Goal: Task Accomplishment & Management: Manage account settings

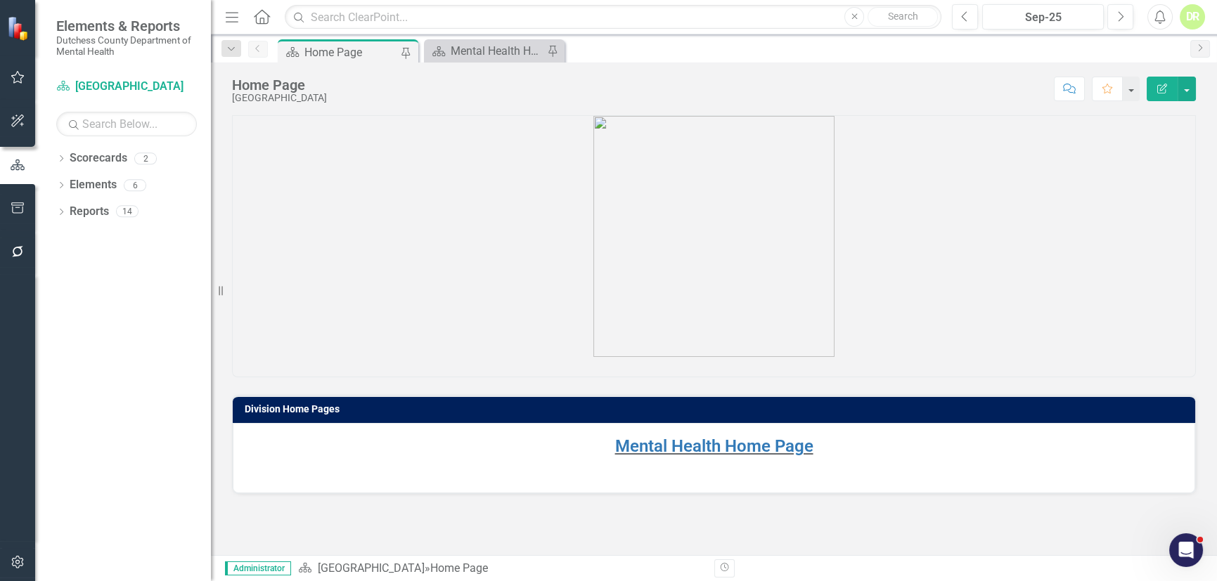
click at [1165, 543] on div "Division Home Pages Mental Health Home Page" at bounding box center [714, 335] width 1006 height 440
click at [1174, 534] on div "Open Intercom Messenger" at bounding box center [1183, 548] width 46 height 46
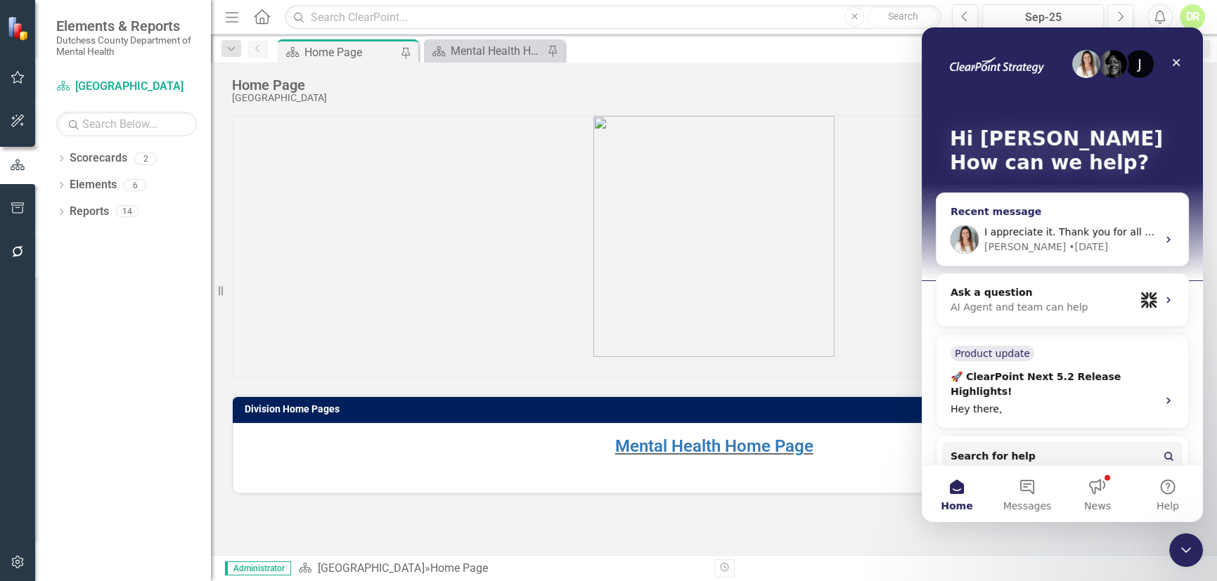
click at [1072, 229] on span "I appreciate it. Thank you for all of your help!" at bounding box center [1095, 231] width 223 height 11
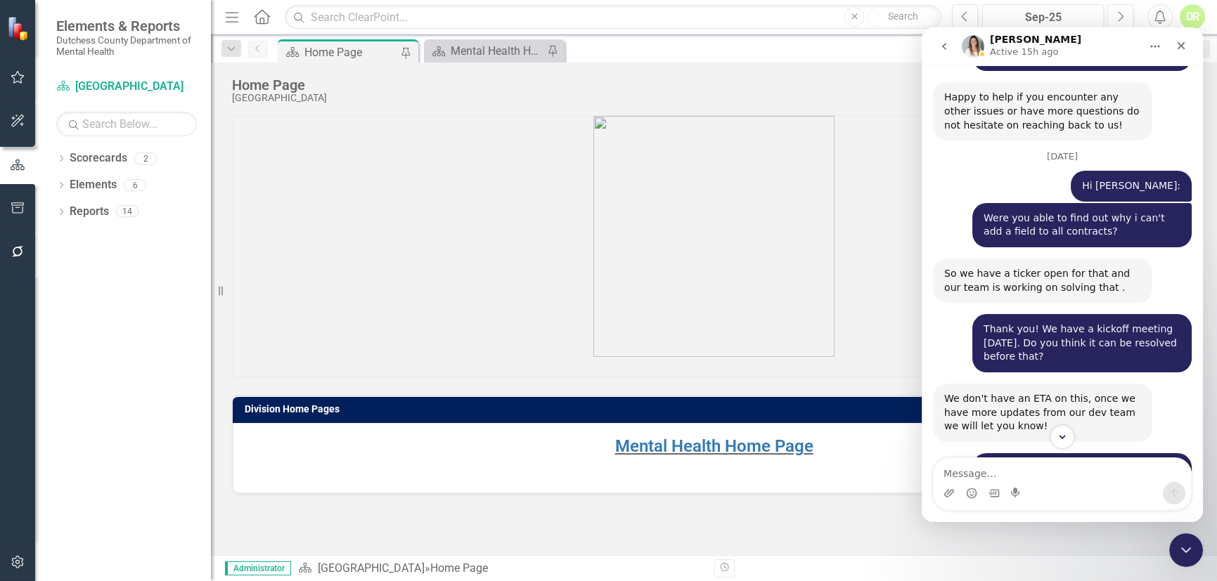
scroll to position [3624, 0]
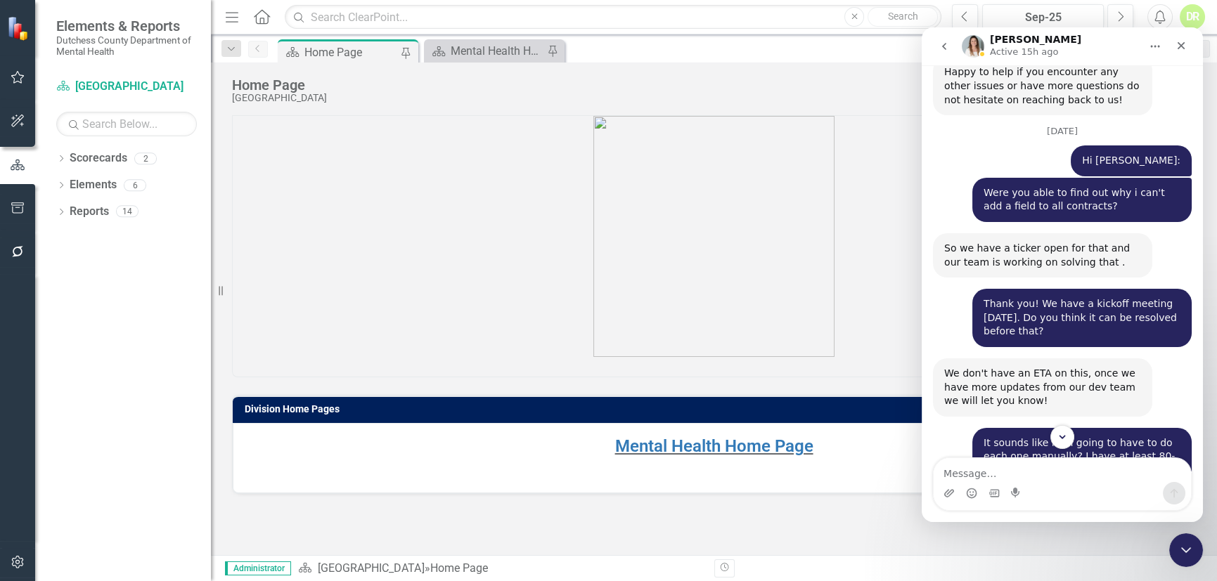
drag, startPoint x: 941, startPoint y: 348, endPoint x: 1829, endPoint y: 373, distance: 888.0
click at [941, 511] on div "[DATE]" at bounding box center [1062, 520] width 259 height 19
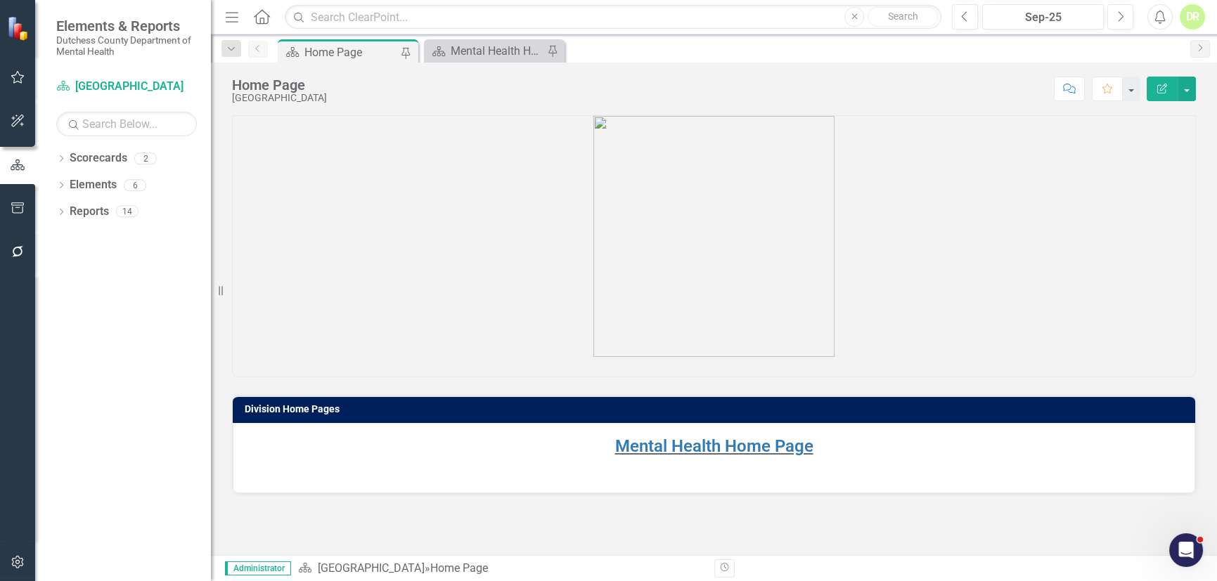
scroll to position [0, 0]
click at [651, 451] on link "Mental Health Home Page" at bounding box center [714, 446] width 198 height 20
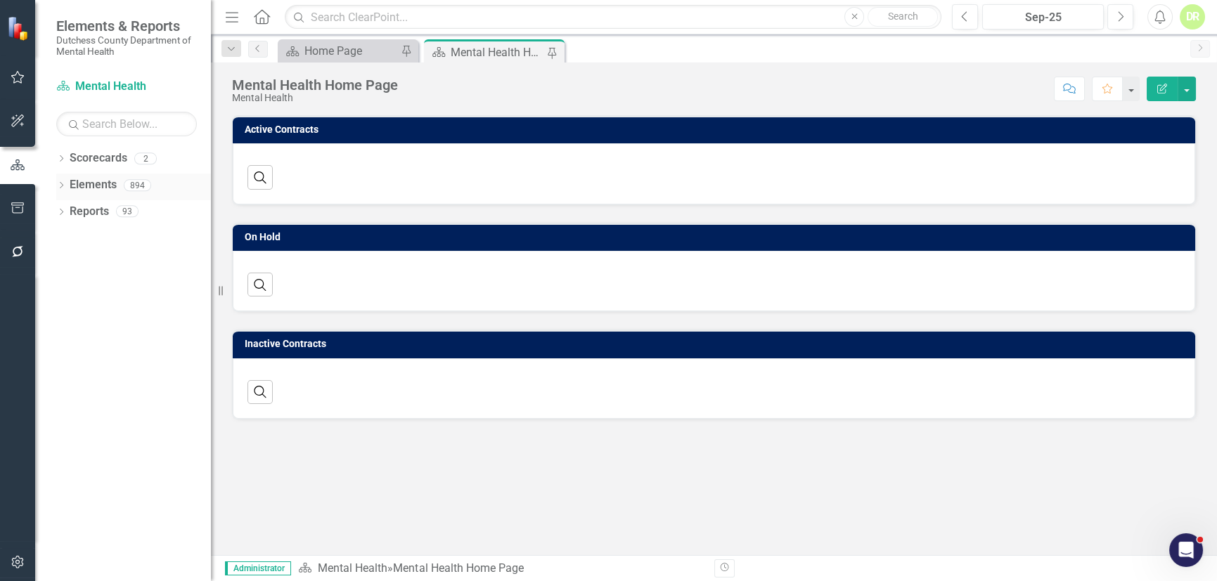
click at [75, 185] on link "Elements" at bounding box center [93, 185] width 47 height 16
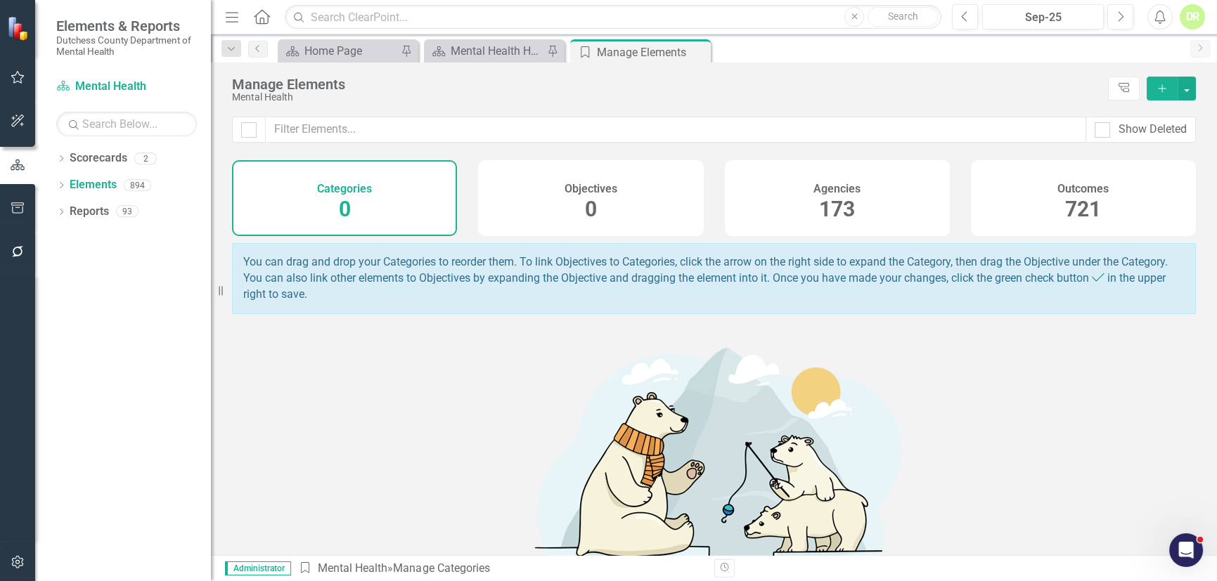
click at [837, 195] on div "173" at bounding box center [837, 210] width 36 height 30
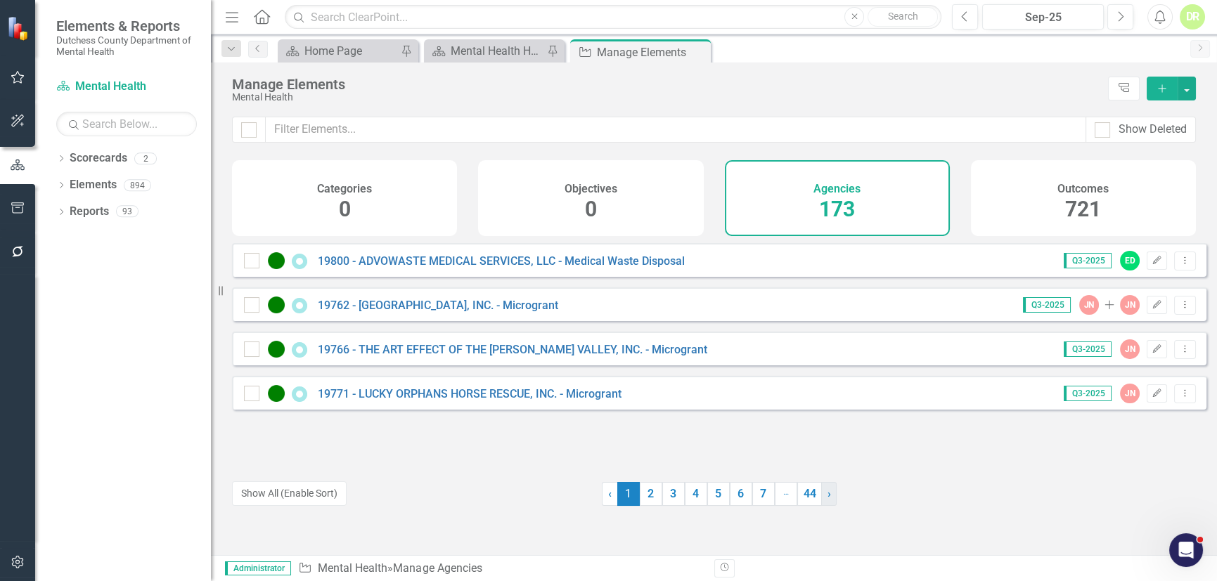
click at [827, 495] on span "›" at bounding box center [829, 493] width 4 height 13
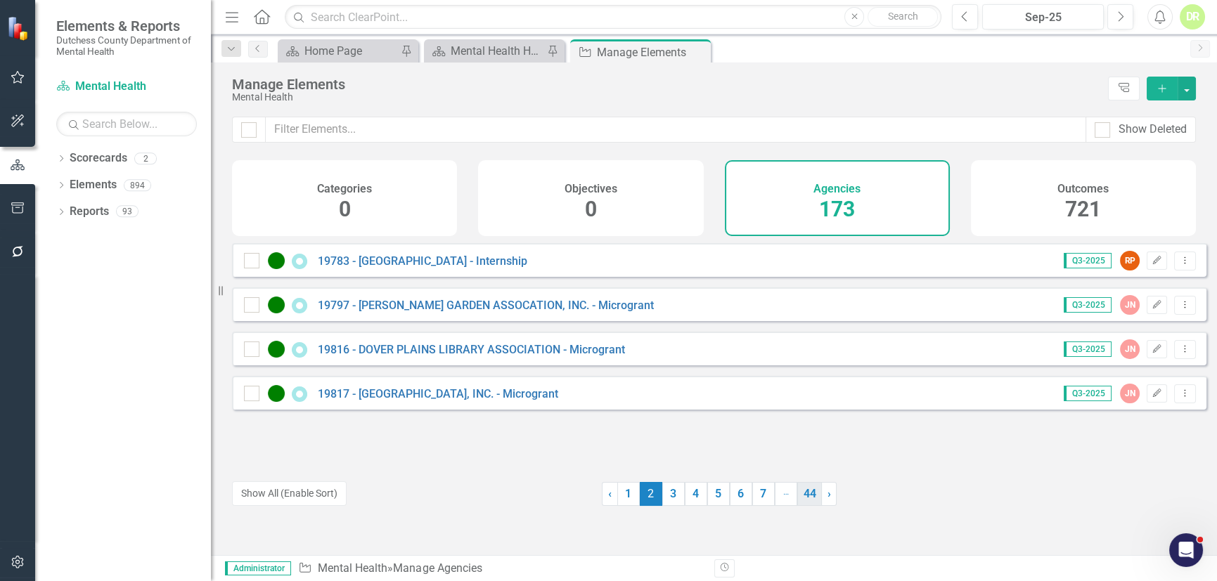
click at [805, 491] on link "44" at bounding box center [809, 494] width 25 height 24
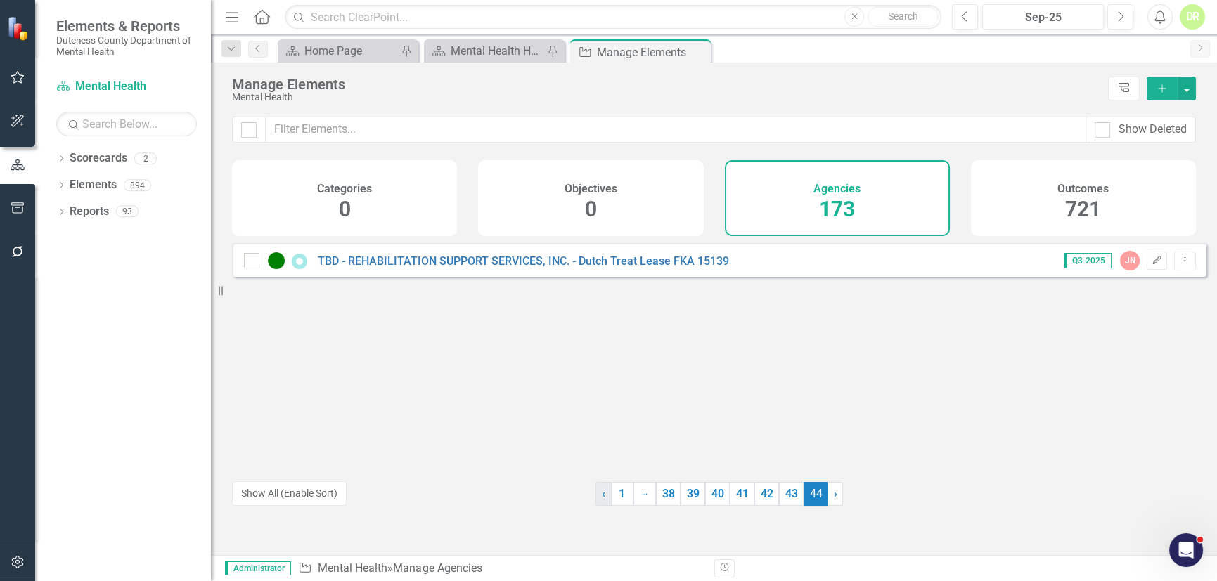
click at [602, 495] on span "‹" at bounding box center [604, 493] width 4 height 13
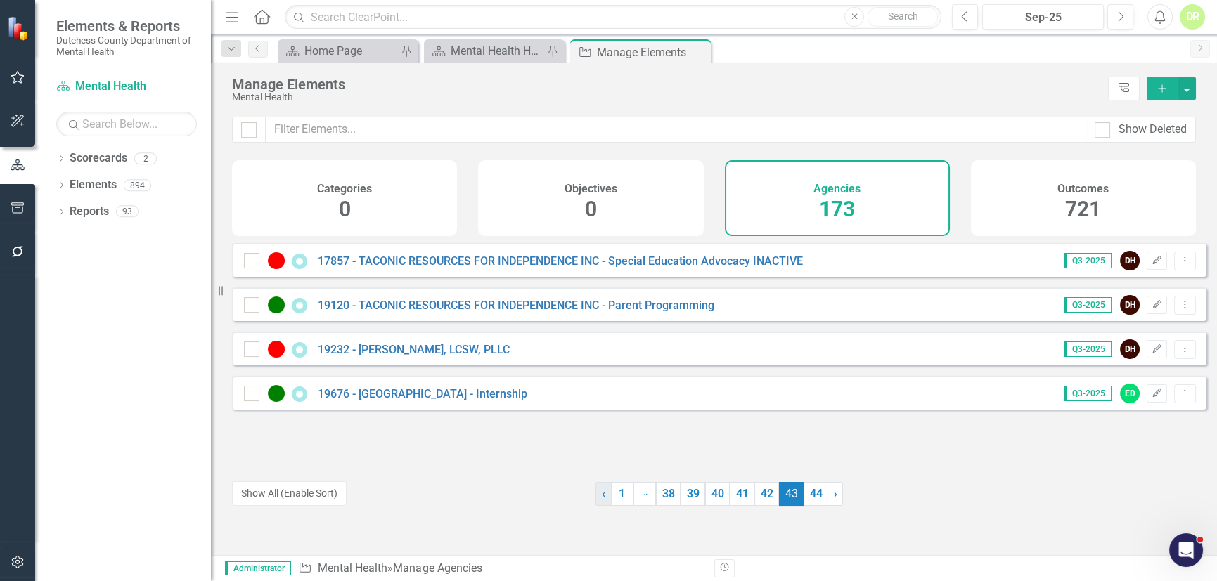
click at [602, 495] on span "‹" at bounding box center [604, 493] width 4 height 13
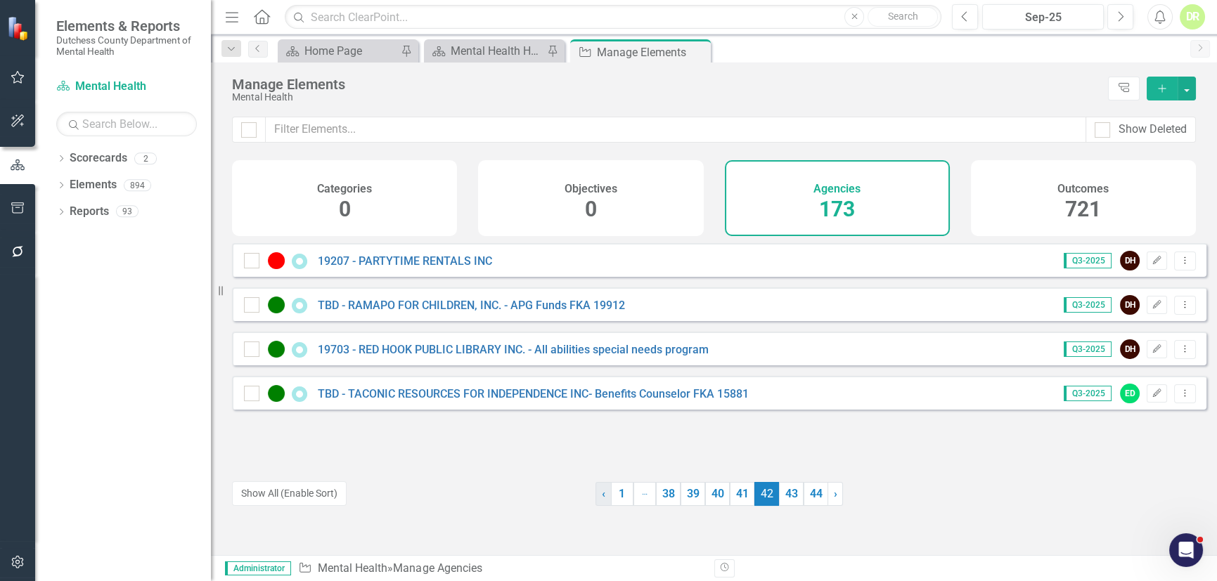
click at [602, 493] on span "‹" at bounding box center [604, 493] width 4 height 13
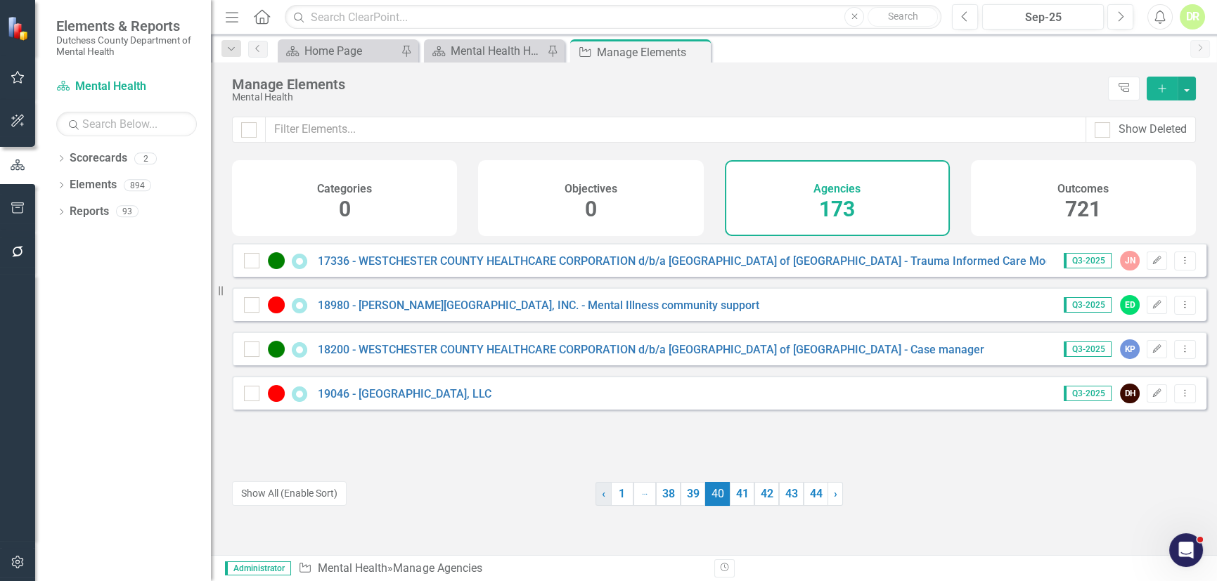
click at [602, 492] on span "‹" at bounding box center [604, 493] width 4 height 13
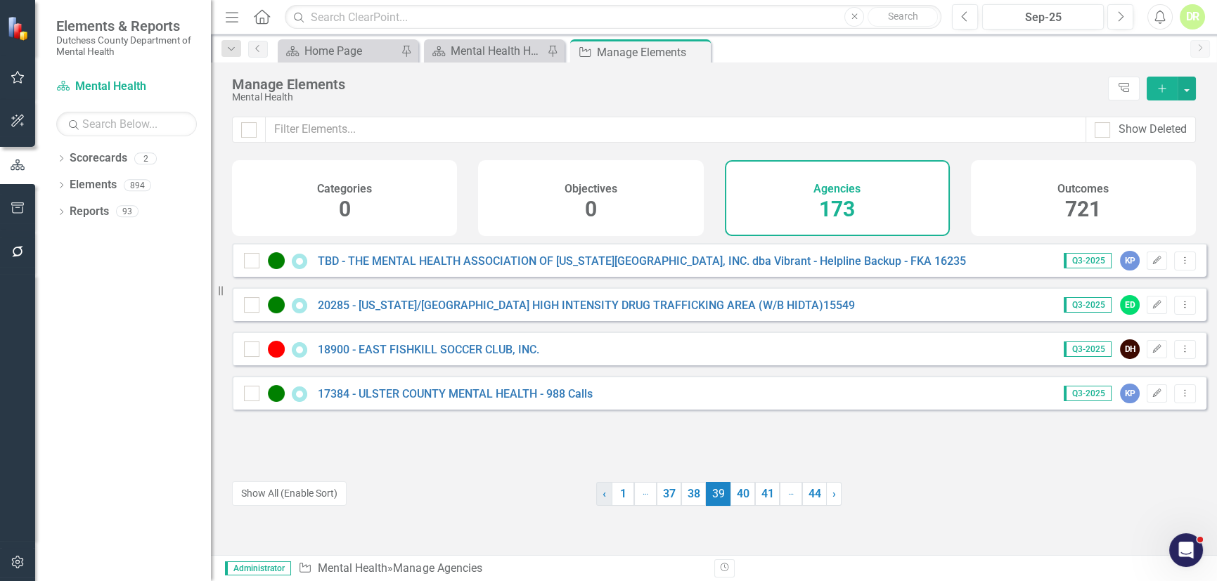
click at [602, 492] on span "‹" at bounding box center [604, 493] width 4 height 13
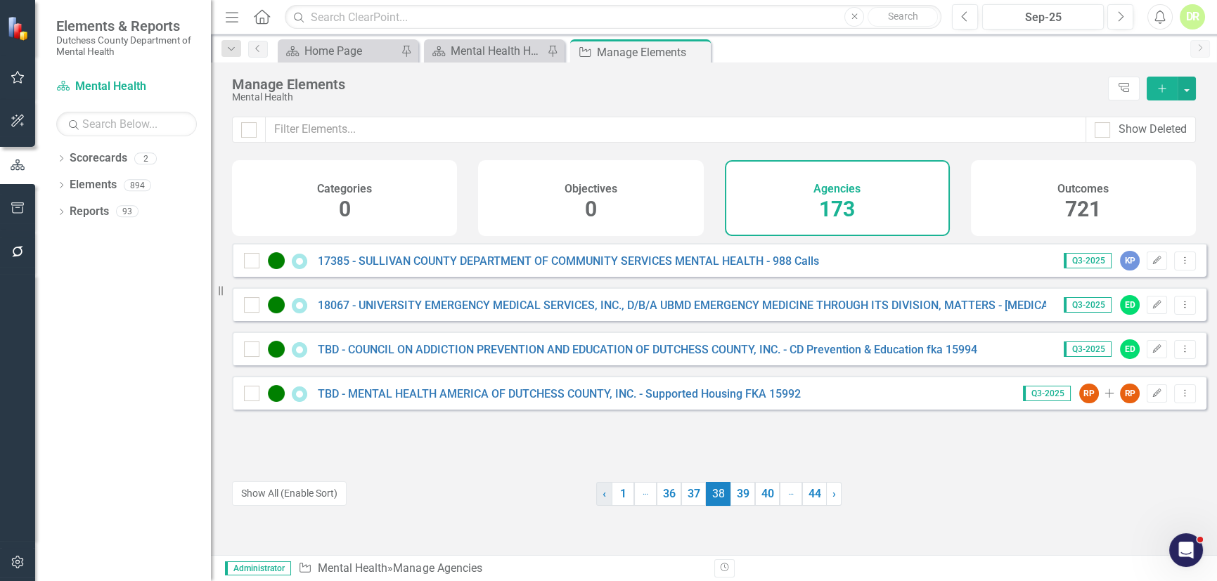
click at [602, 492] on span "‹" at bounding box center [604, 493] width 4 height 13
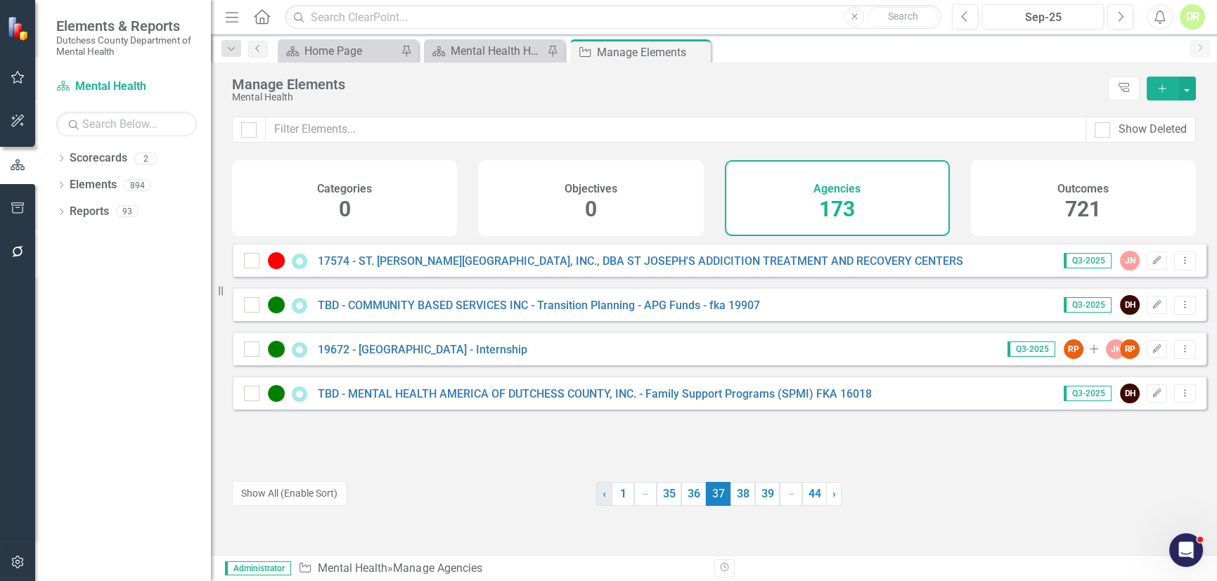
click at [602, 492] on span "‹" at bounding box center [604, 493] width 4 height 13
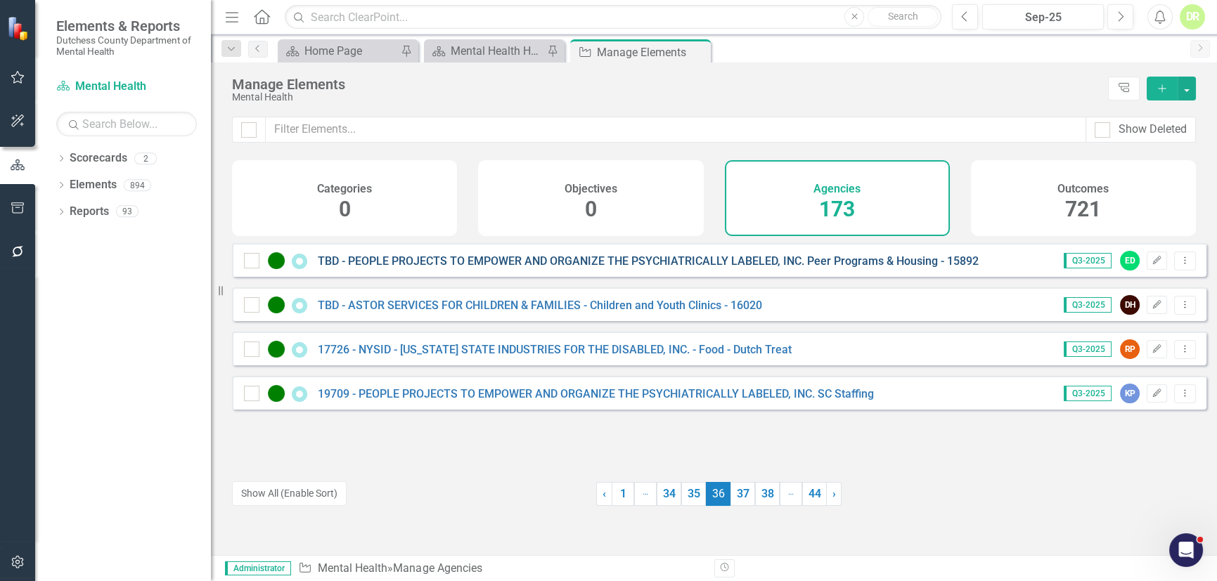
click at [640, 268] on link "TBD - PEOPLE PROJECTS TO EMPOWER AND ORGANIZE THE PSYCHIATRICALLY LABELED, INC.…" at bounding box center [648, 260] width 661 height 13
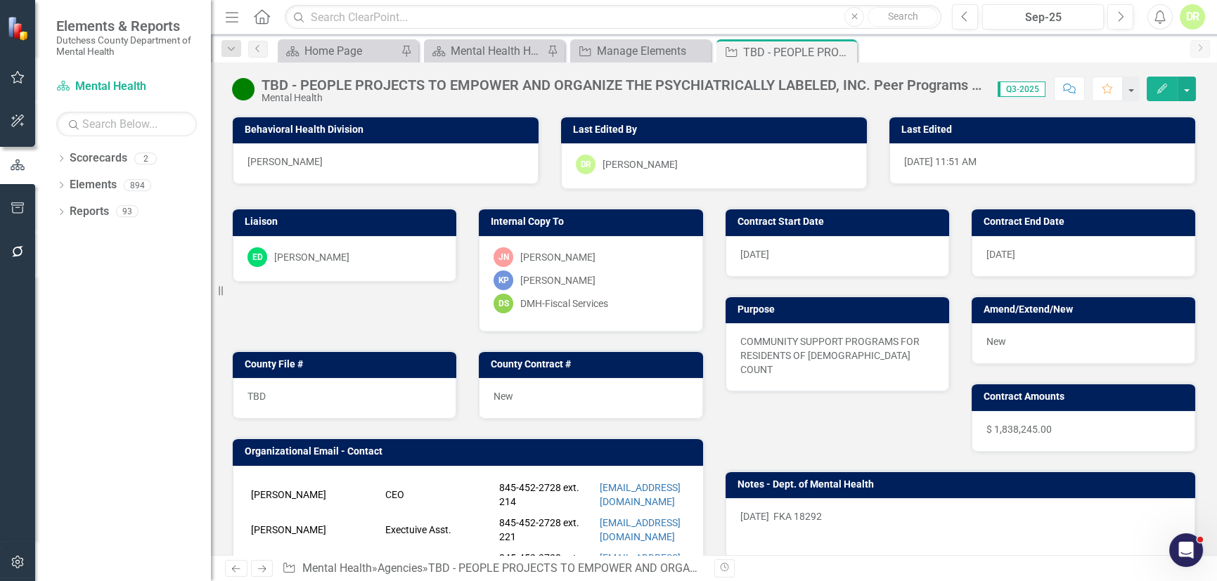
drag, startPoint x: 845, startPoint y: 51, endPoint x: 774, endPoint y: 269, distance: 229.8
click at [0, 0] on icon "Close" at bounding box center [0, 0] width 0 height 0
drag, startPoint x: 698, startPoint y: 49, endPoint x: 701, endPoint y: 58, distance: 9.6
click at [0, 0] on icon "Close" at bounding box center [0, 0] width 0 height 0
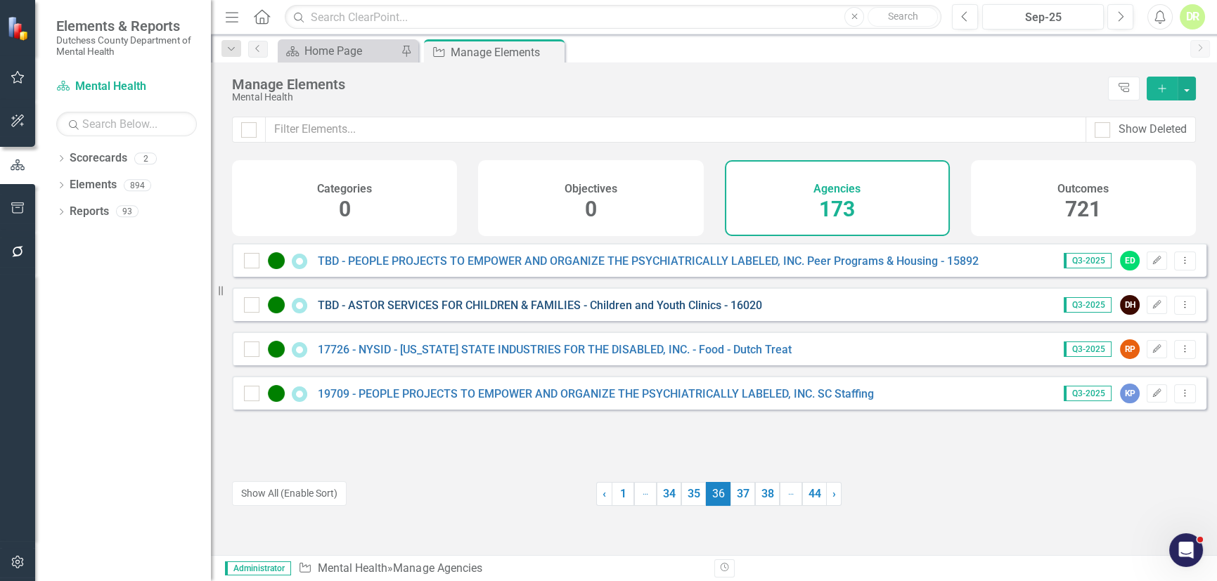
click at [481, 312] on link "TBD - ASTOR SERVICES FOR CHILDREN & FAMILIES - Children and Youth Clinics - 160…" at bounding box center [540, 305] width 444 height 13
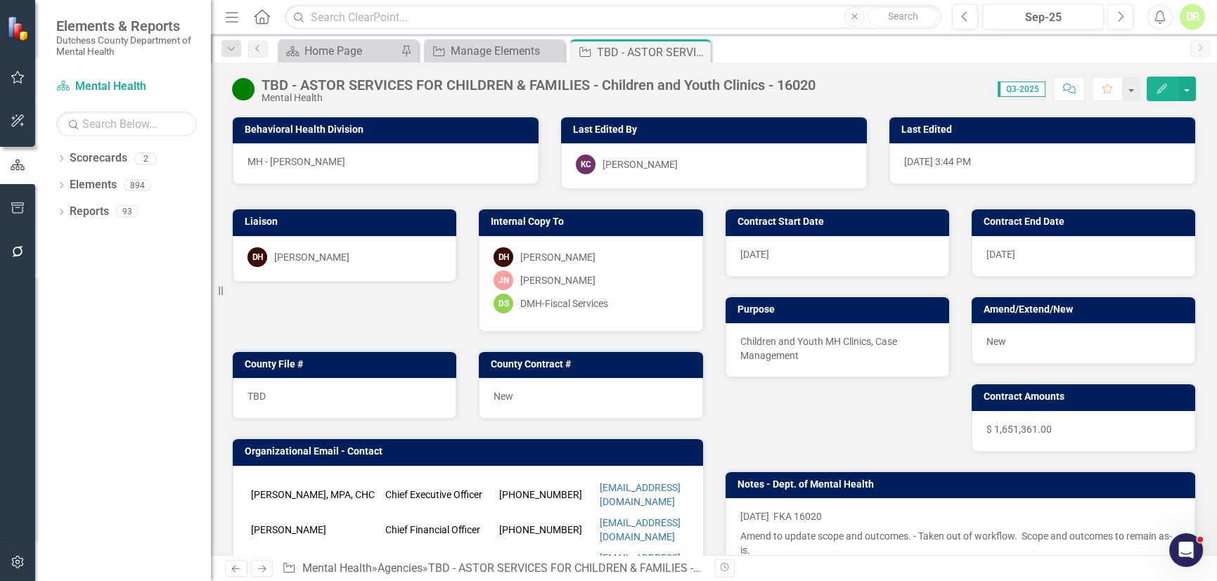
scroll to position [191, 0]
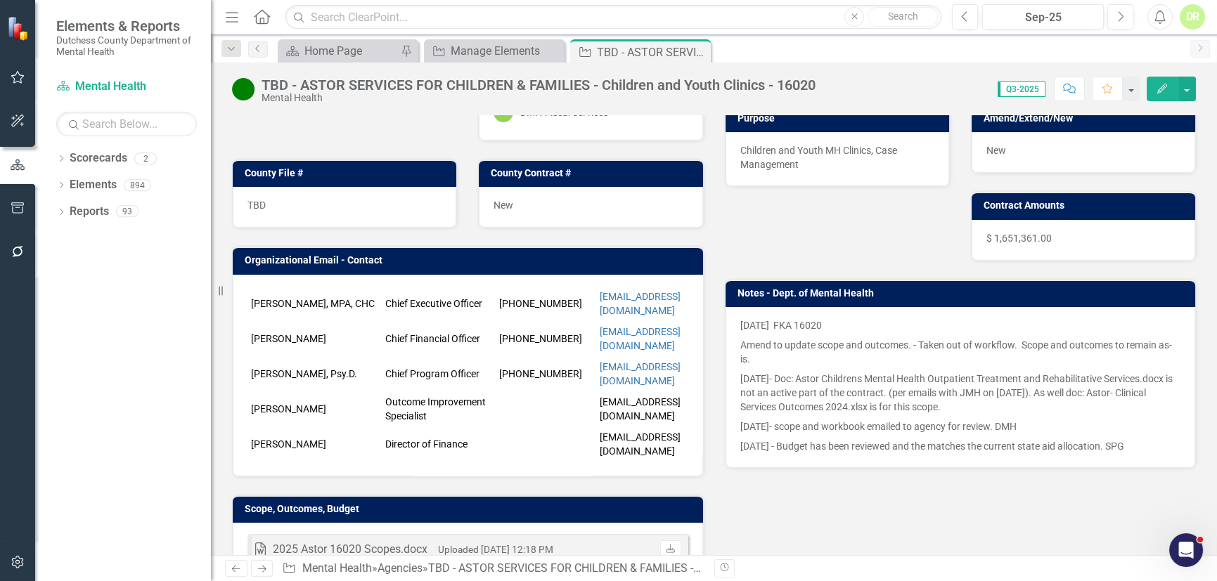
click at [921, 405] on p "[DATE]- Doc: Astor Childrens Mental Health Outpatient Treatment and Rehabilitat…" at bounding box center [960, 393] width 441 height 48
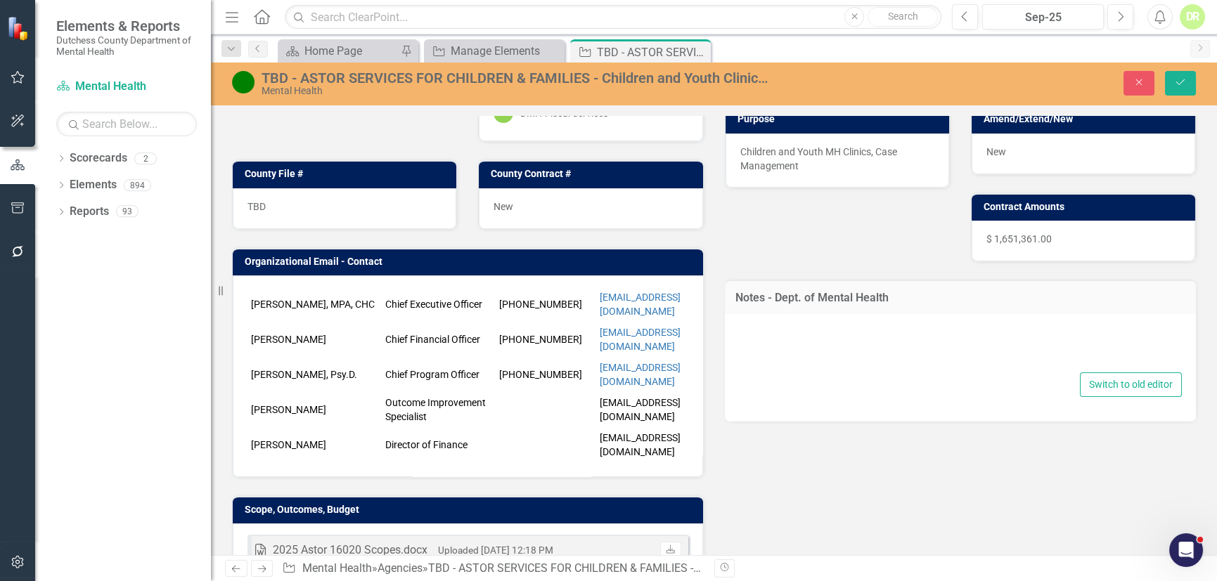
type textarea "<p>[DATE]&nbsp; FKA 16020</p> <p>Amend to update scope and outcomes. - Taken ou…"
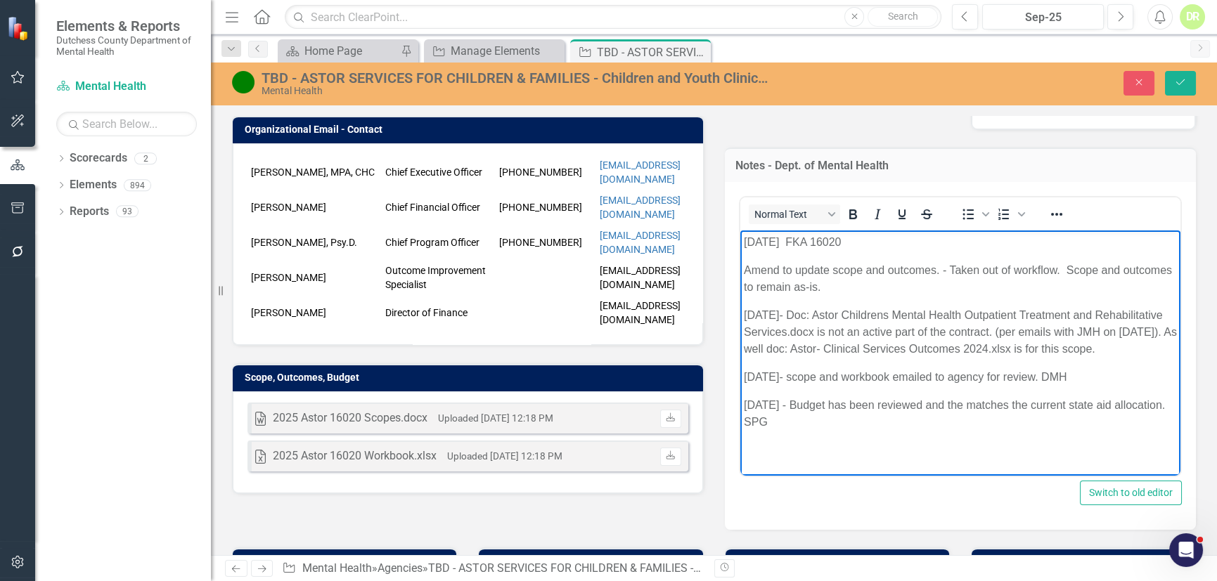
scroll to position [328, 0]
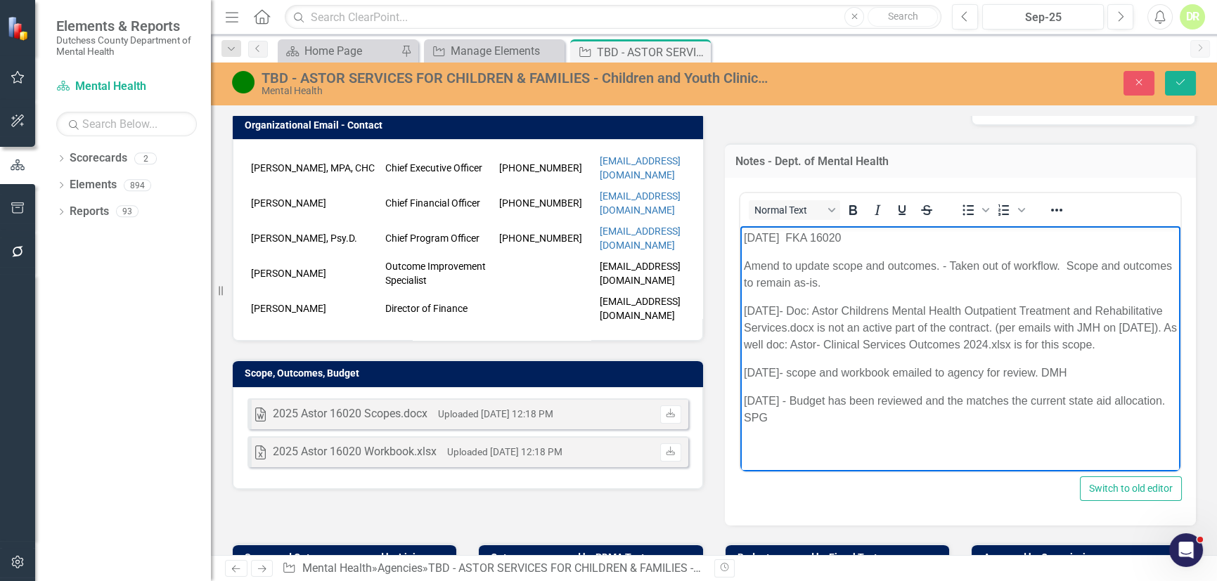
drag, startPoint x: 743, startPoint y: 264, endPoint x: 1146, endPoint y: 444, distance: 441.4
click at [1146, 441] on html "[DATE] FKA 16020 Amend to update scope and outcomes. - Taken out of workflow. S…" at bounding box center [959, 333] width 441 height 215
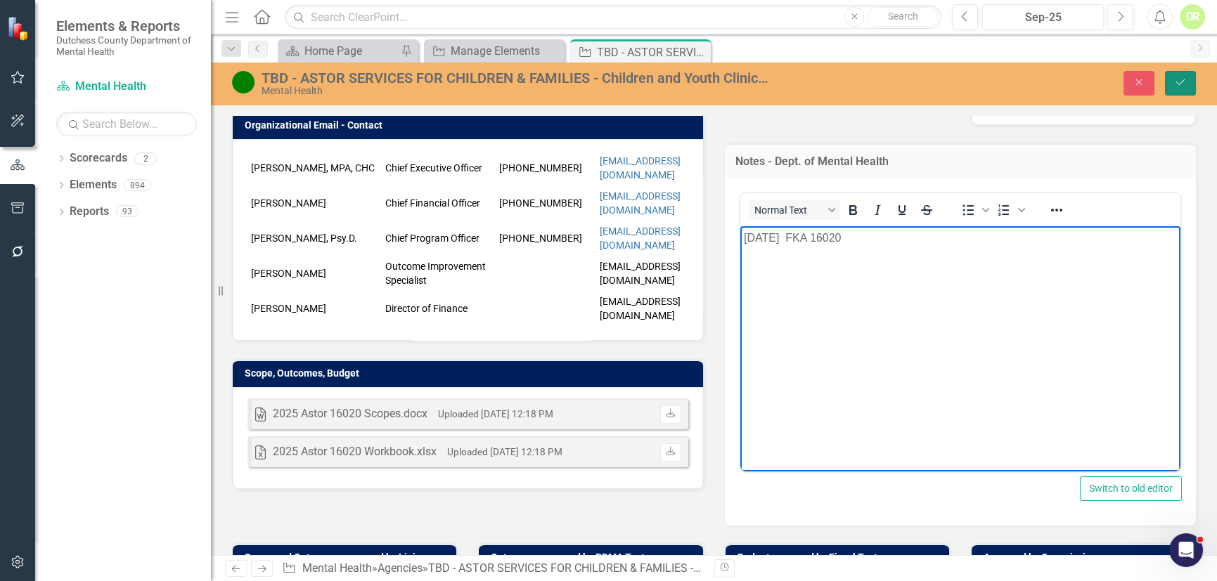
click at [1177, 77] on button "Save" at bounding box center [1180, 83] width 31 height 25
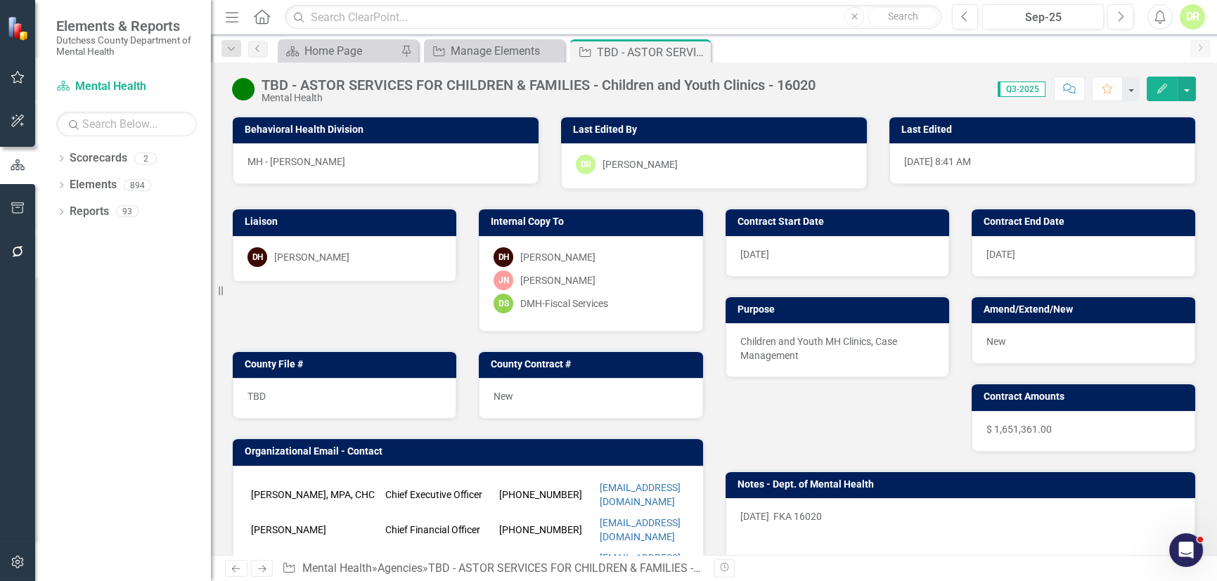
click at [0, 0] on icon "Close" at bounding box center [0, 0] width 0 height 0
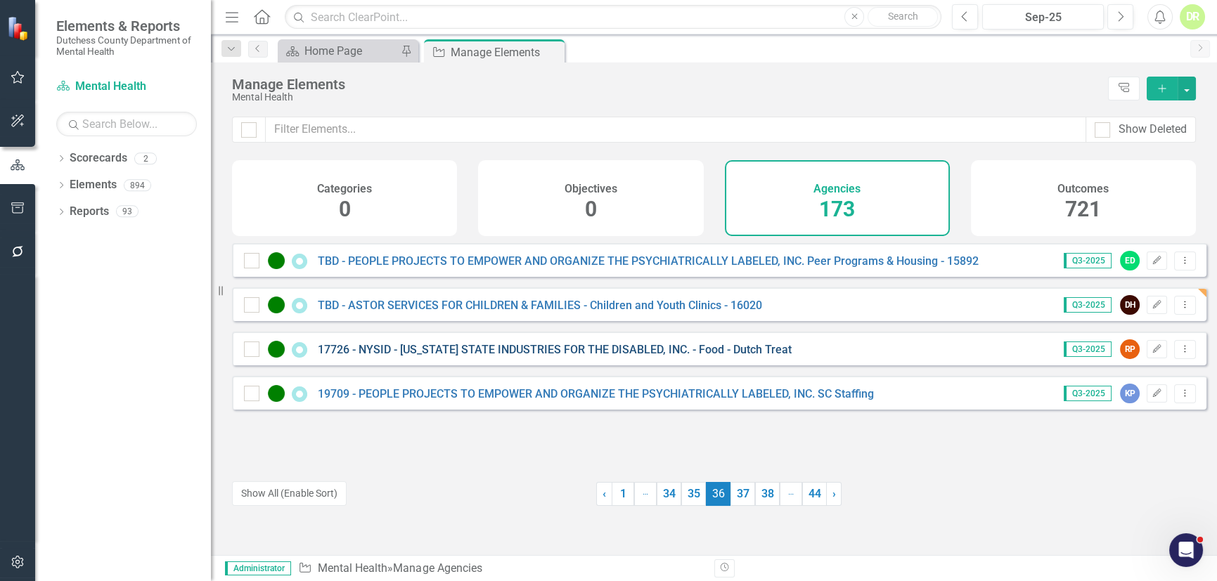
click at [528, 356] on link "17726 - NYSID - [US_STATE] STATE INDUSTRIES FOR THE DISABLED, INC. - Food - Dut…" at bounding box center [555, 349] width 474 height 13
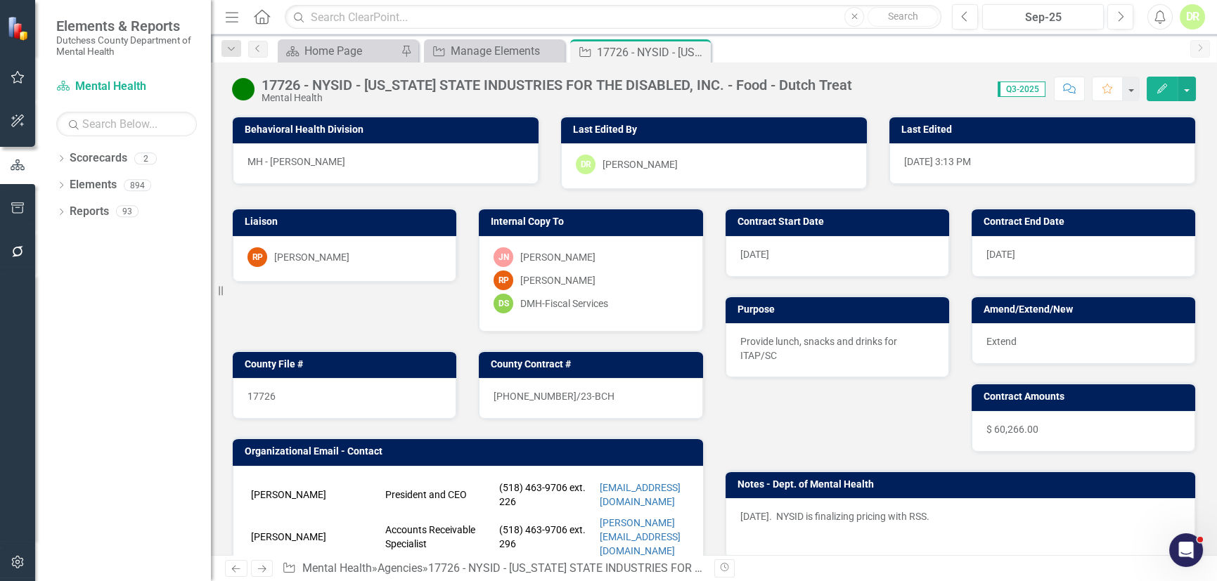
click at [817, 507] on div "[DATE]. NYSID is finalizing pricing with RSS." at bounding box center [960, 528] width 470 height 60
drag, startPoint x: 813, startPoint y: 501, endPoint x: 831, endPoint y: 514, distance: 22.6
click at [813, 502] on div "[DATE]. NYSID is finalizing pricing with RSS." at bounding box center [960, 528] width 470 height 60
click at [940, 510] on p "[DATE]. NYSID is finalizing pricing with RSS." at bounding box center [960, 518] width 441 height 17
click at [939, 507] on div "[DATE]. NYSID is finalizing pricing with RSS." at bounding box center [960, 528] width 470 height 60
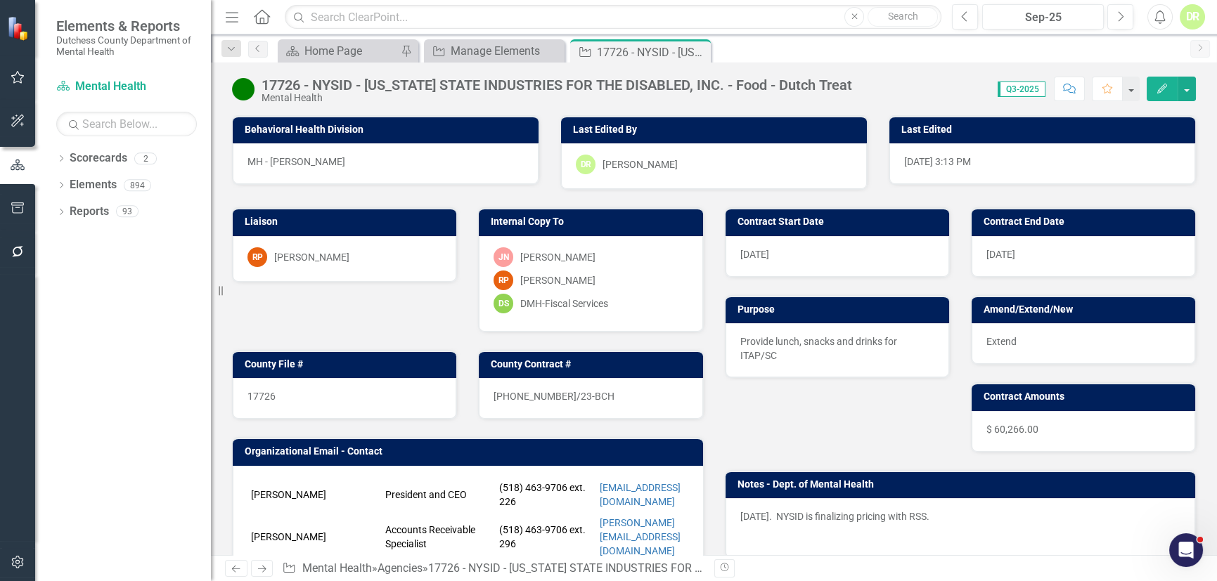
click at [957, 510] on p "[DATE]. NYSID is finalizing pricing with RSS." at bounding box center [960, 518] width 441 height 17
click at [957, 509] on div "[DATE]. NYSID is finalizing pricing with RSS." at bounding box center [960, 528] width 470 height 60
click at [957, 507] on div "[DATE]. NYSID is finalizing pricing with RSS." at bounding box center [960, 528] width 470 height 60
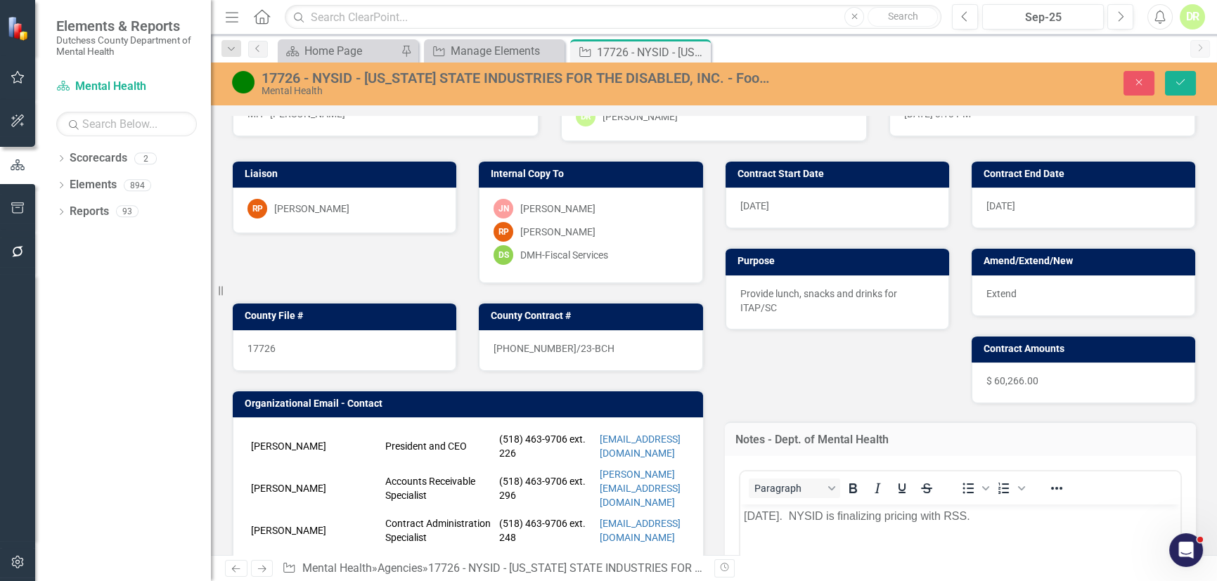
scroll to position [127, 0]
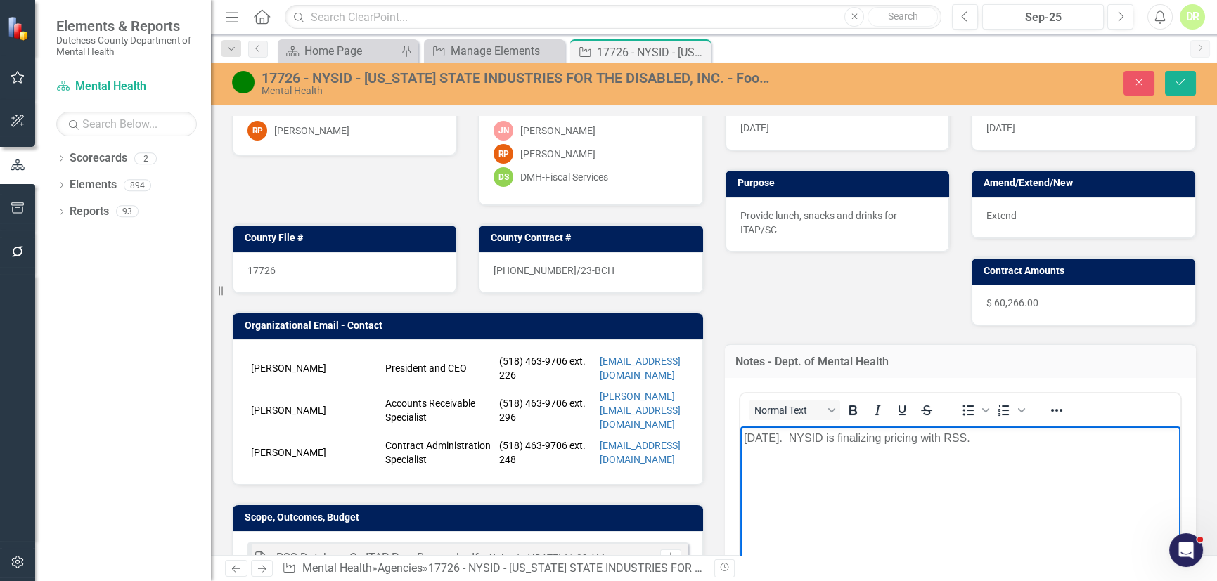
drag, startPoint x: 968, startPoint y: 441, endPoint x: 1229, endPoint y: 782, distance: 429.3
click at [739, 426] on html "[DATE]. NYSID is finalizing pricing with RSS." at bounding box center [959, 531] width 441 height 211
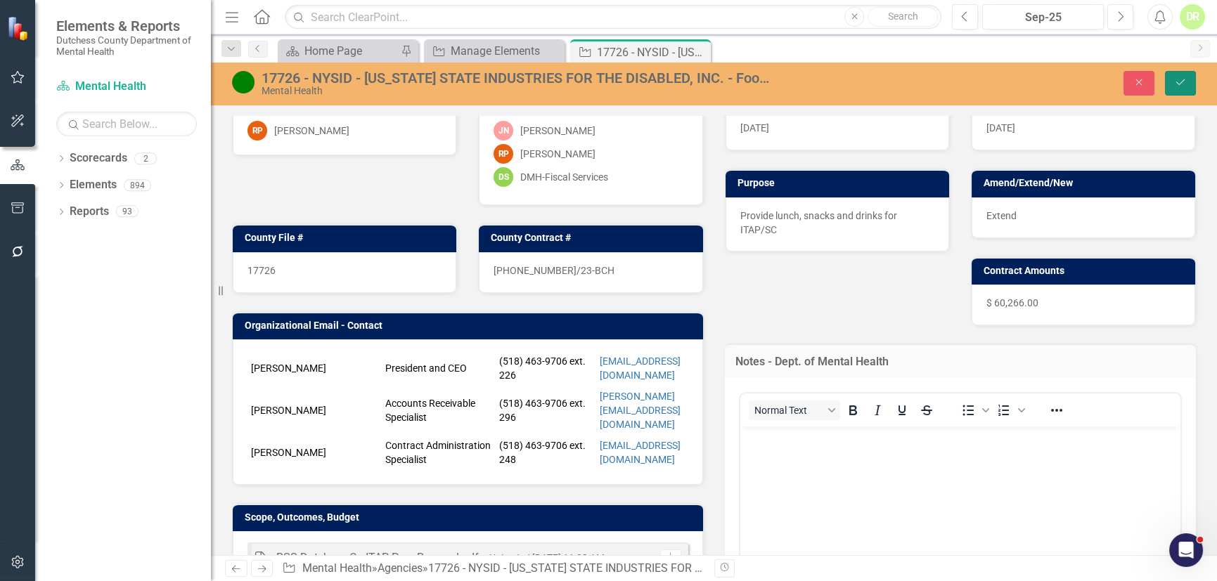
click at [1190, 77] on button "Save" at bounding box center [1180, 83] width 31 height 25
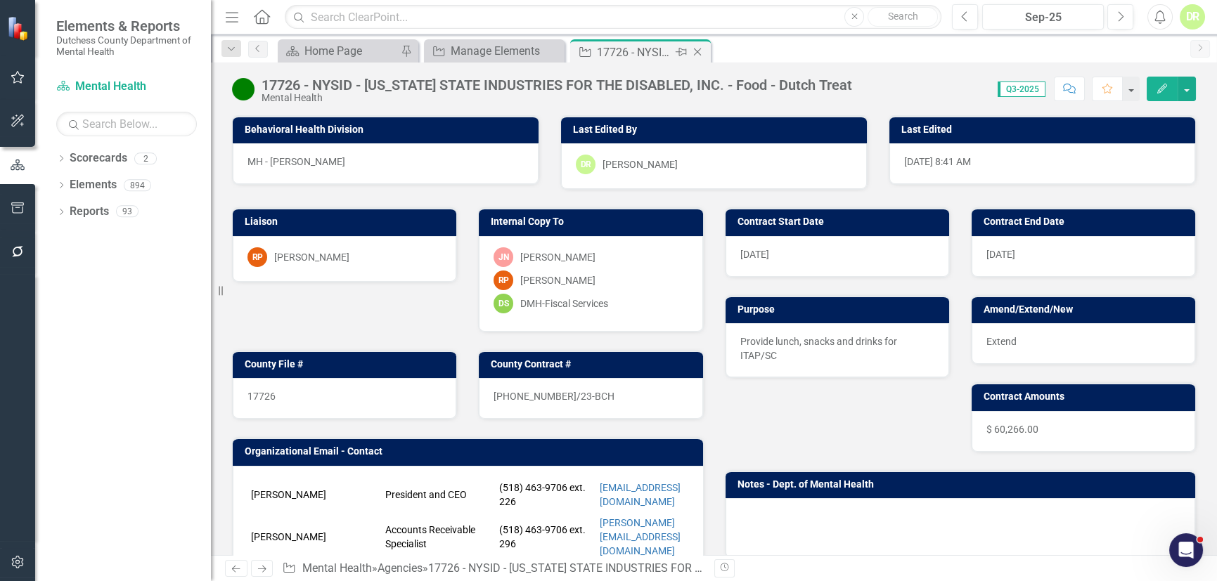
click at [701, 48] on icon "Close" at bounding box center [697, 51] width 14 height 11
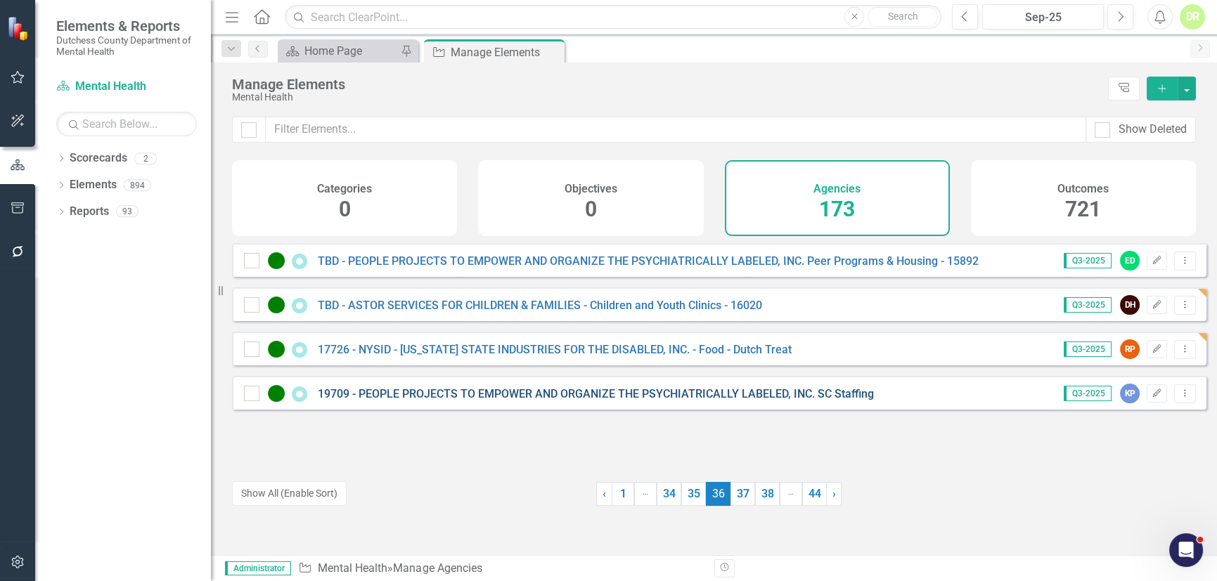
click at [480, 401] on link "19709 - PEOPLE PROJECTS TO EMPOWER AND ORGANIZE THE PSYCHIATRICALLY LABELED, IN…" at bounding box center [596, 393] width 556 height 13
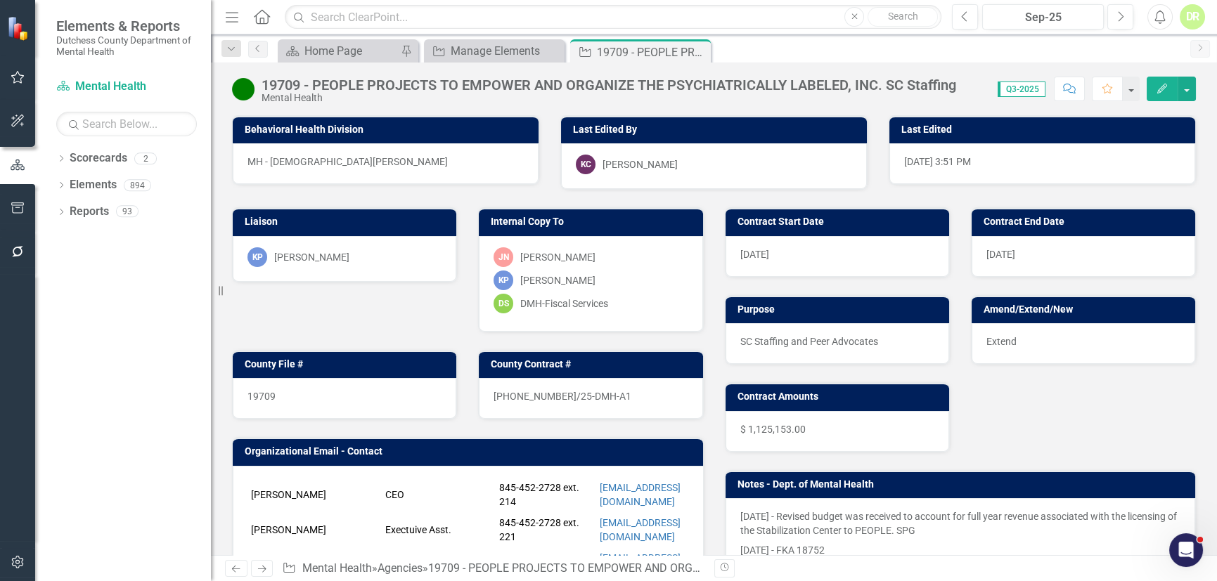
scroll to position [191, 0]
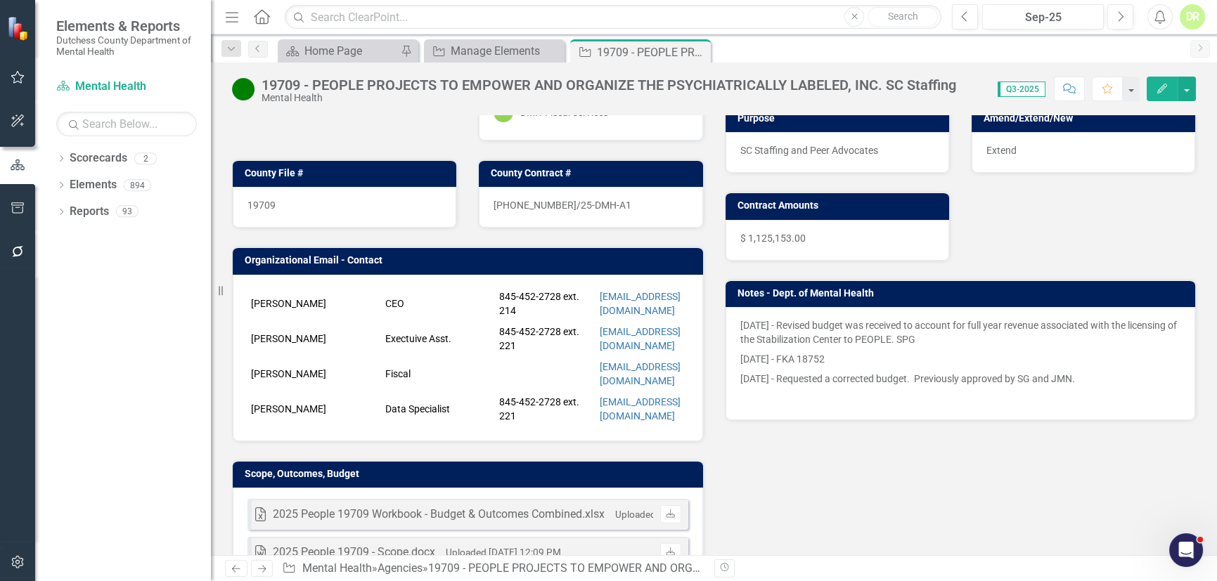
click at [871, 391] on p at bounding box center [960, 397] width 441 height 17
click at [871, 389] on p at bounding box center [960, 397] width 441 height 17
click at [943, 313] on div "[DATE] - Revised budget was received to account for full year revenue associate…" at bounding box center [960, 363] width 470 height 113
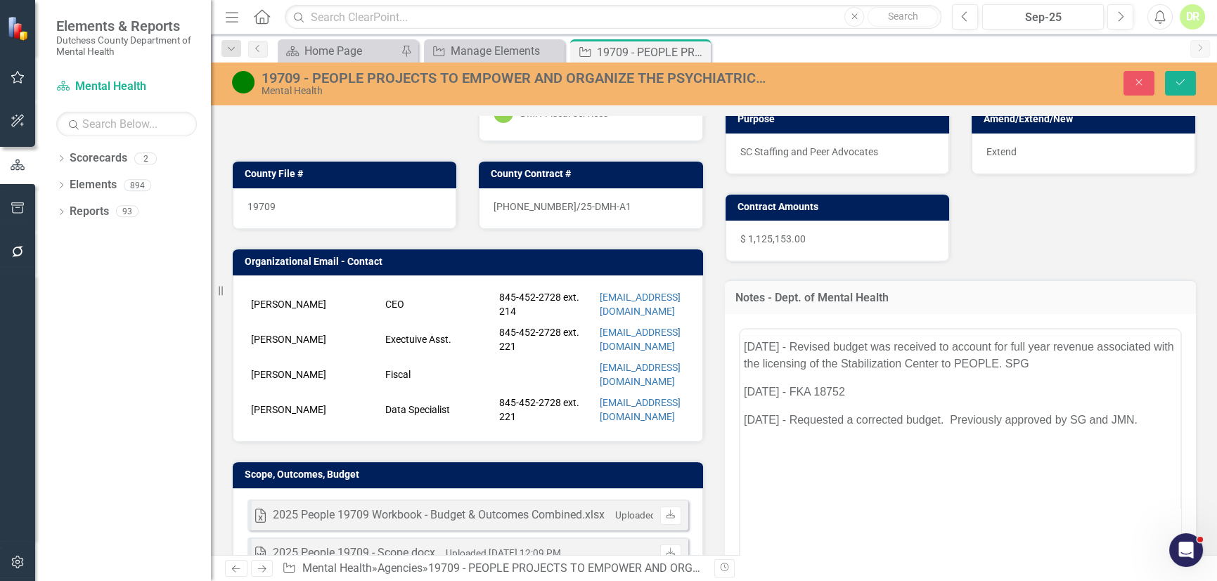
scroll to position [0, 0]
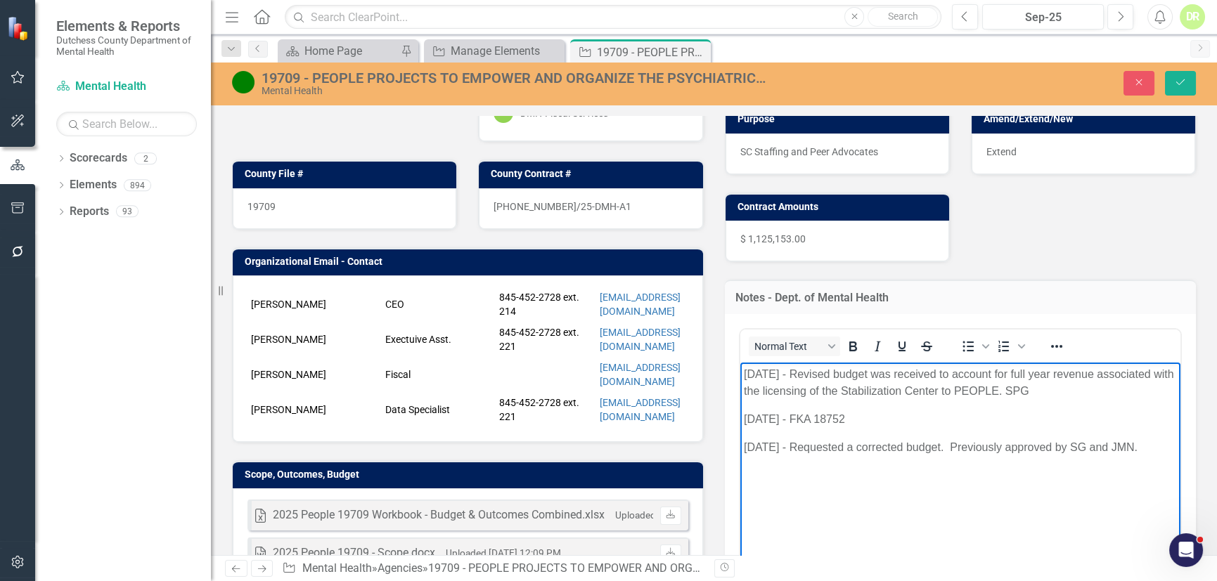
drag, startPoint x: 1160, startPoint y: 447, endPoint x: 736, endPoint y: 438, distance: 424.6
click at [739, 438] on html "[DATE] - Revised budget was received to account for full year revenue associate…" at bounding box center [959, 467] width 441 height 211
drag, startPoint x: 1067, startPoint y: 382, endPoint x: 674, endPoint y: 348, distance: 394.4
click at [739, 362] on html "[DATE] - Revised budget was received to account for full year revenue associate…" at bounding box center [959, 467] width 441 height 211
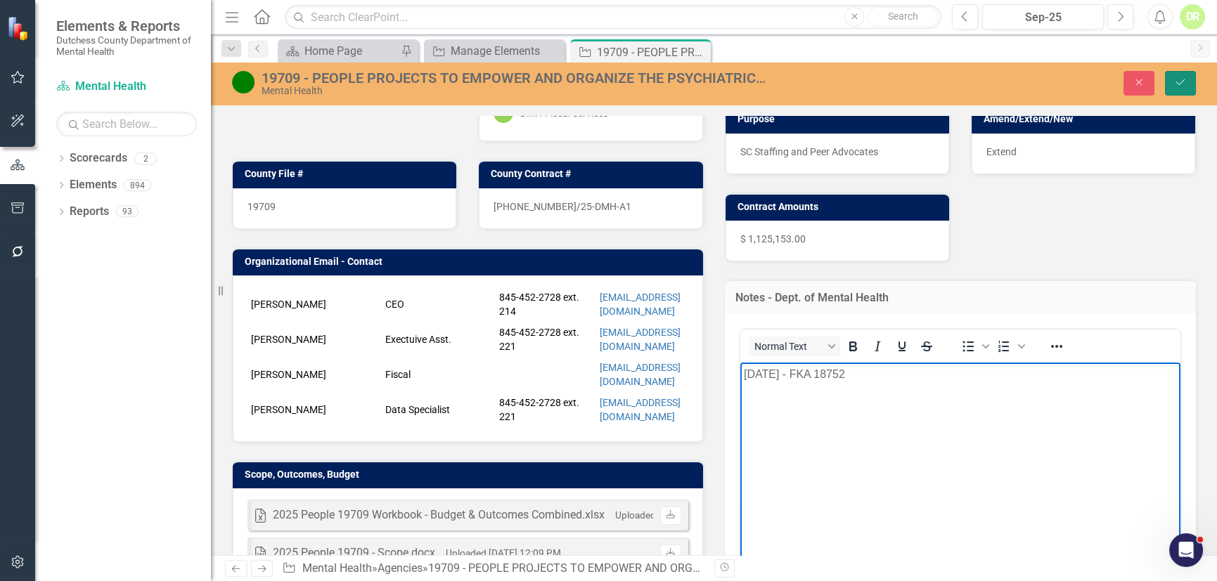
click at [1183, 79] on icon "Save" at bounding box center [1180, 82] width 13 height 10
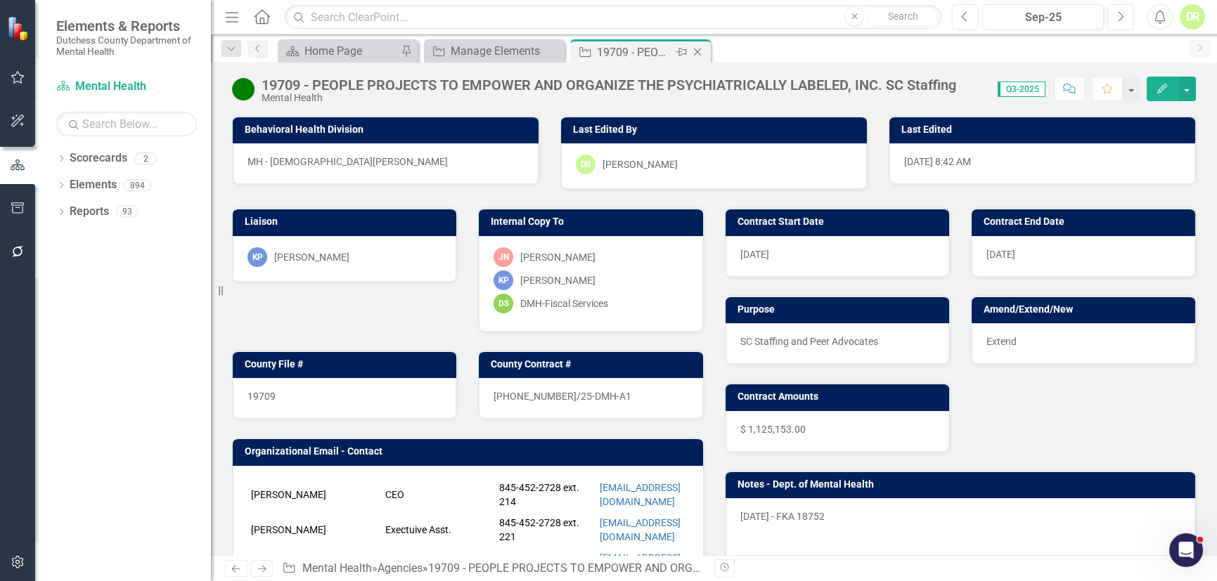
click at [695, 44] on div "Close" at bounding box center [698, 53] width 18 height 18
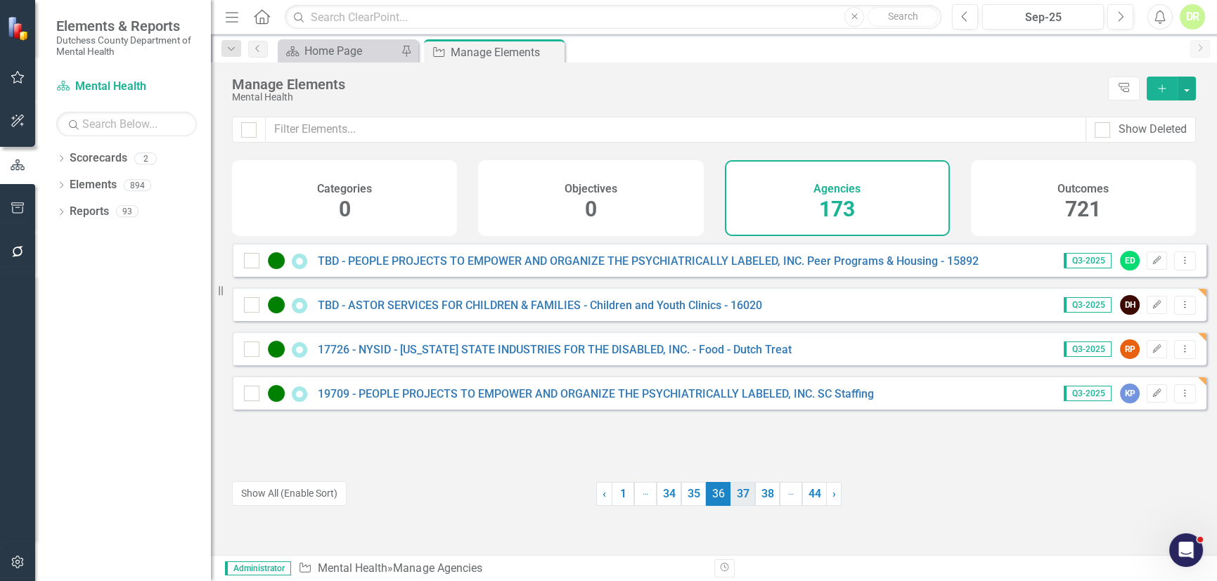
click at [731, 492] on link "37" at bounding box center [742, 494] width 25 height 24
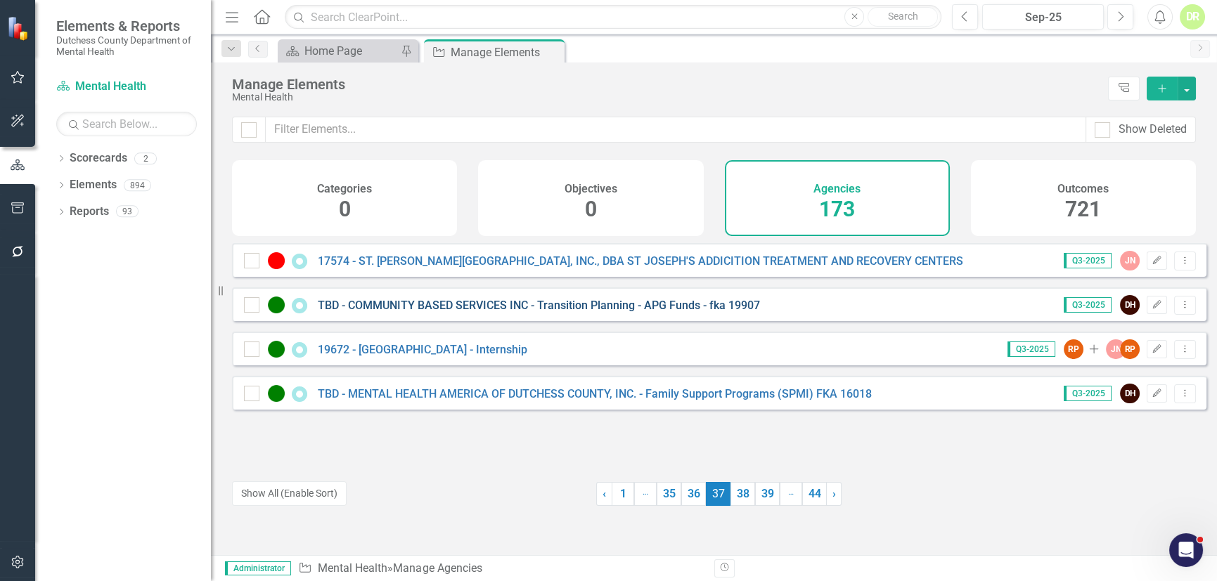
click at [562, 312] on link "TBD - COMMUNITY BASED SERVICES INC - Transition Planning - APG Funds - fka 19907" at bounding box center [539, 305] width 442 height 13
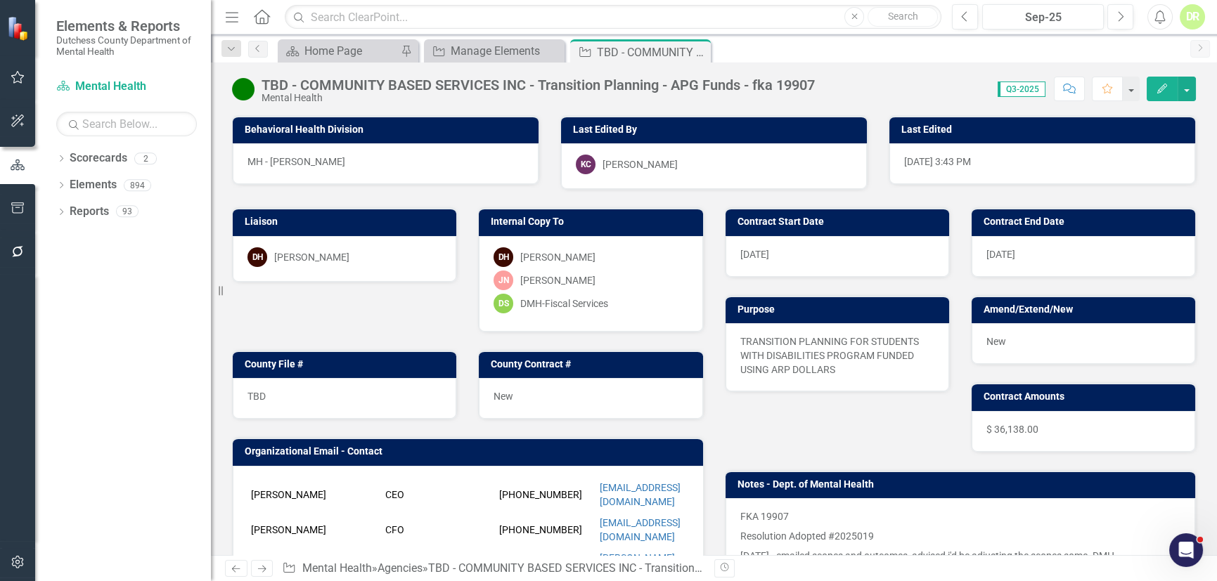
scroll to position [63, 0]
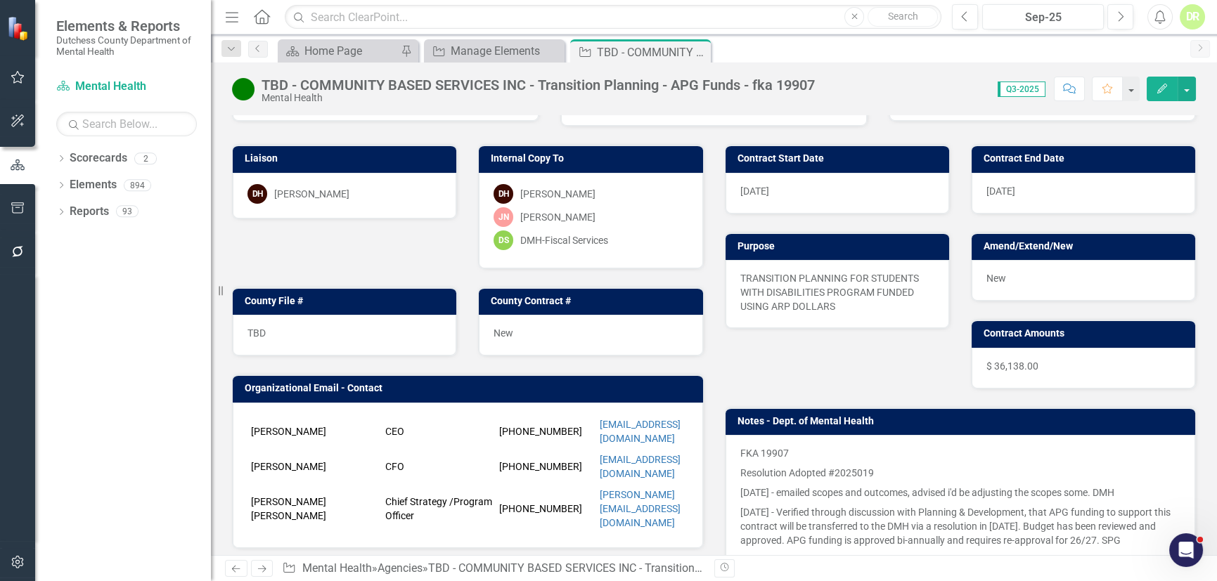
click at [881, 452] on p "FKA 19907" at bounding box center [960, 454] width 441 height 17
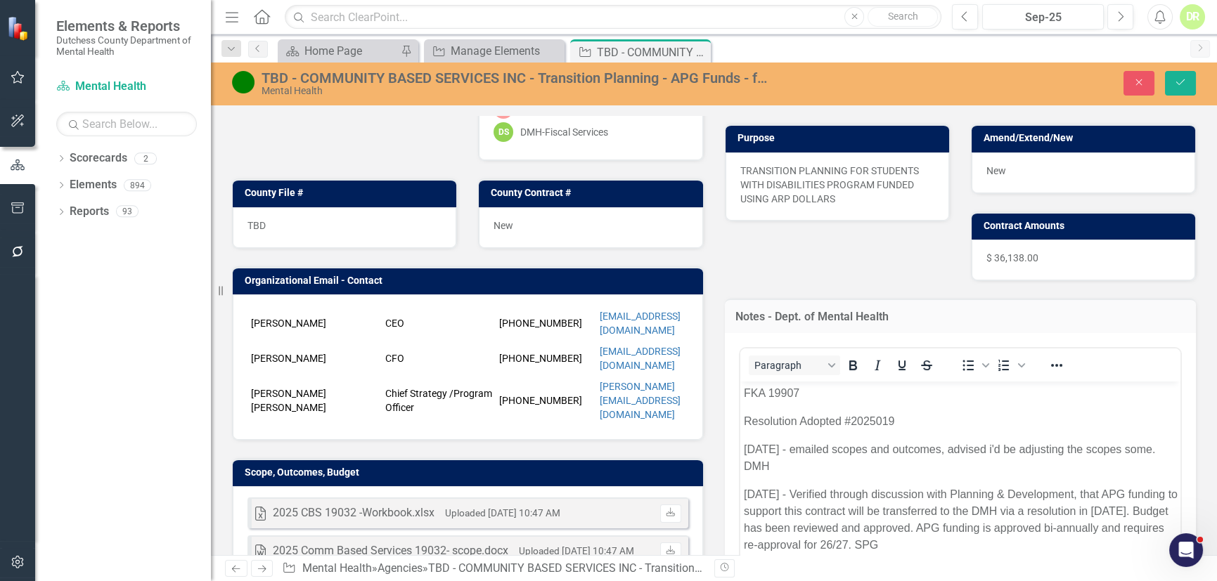
scroll to position [191, 0]
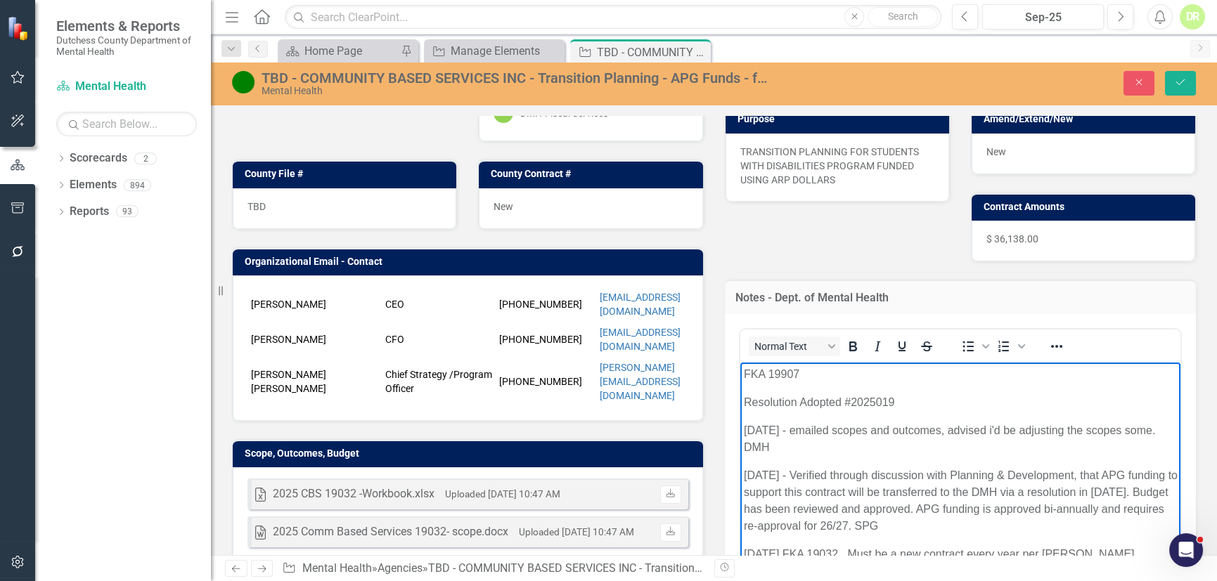
click at [743, 403] on p "Resolution Adopted #2025019" at bounding box center [960, 402] width 434 height 17
drag, startPoint x: 743, startPoint y: 403, endPoint x: 1202, endPoint y: 526, distance: 475.3
click at [1180, 526] on html "FKA 19907 Resolution Adopted #2025019 [DATE] - emailed scopes and outcomes, adv…" at bounding box center [959, 469] width 441 height 215
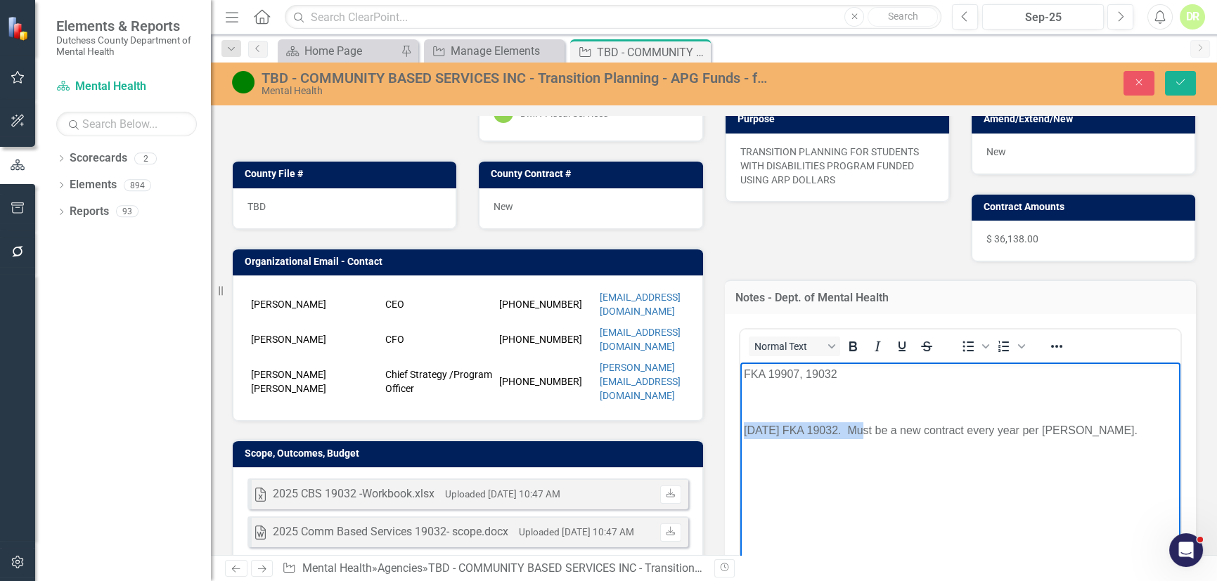
drag, startPoint x: 859, startPoint y: 428, endPoint x: 1385, endPoint y: 794, distance: 641.2
click at [739, 434] on html "FKA 19907, 19032 [DATE] FKA 19032. Must be a new contract every year per [PERSO…" at bounding box center [959, 467] width 441 height 211
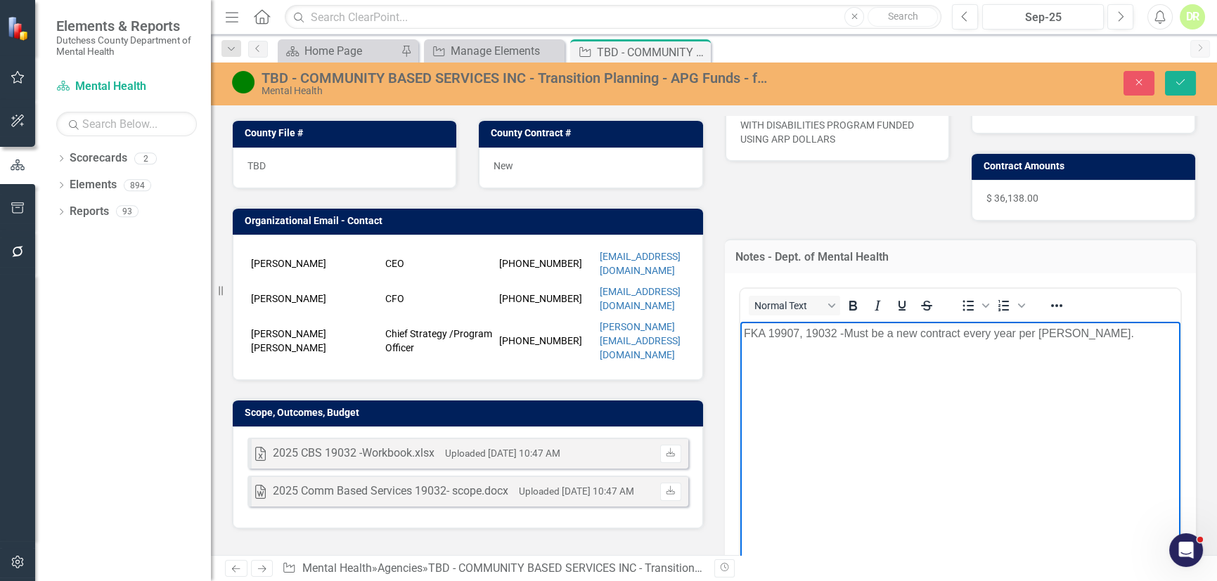
scroll to position [255, 0]
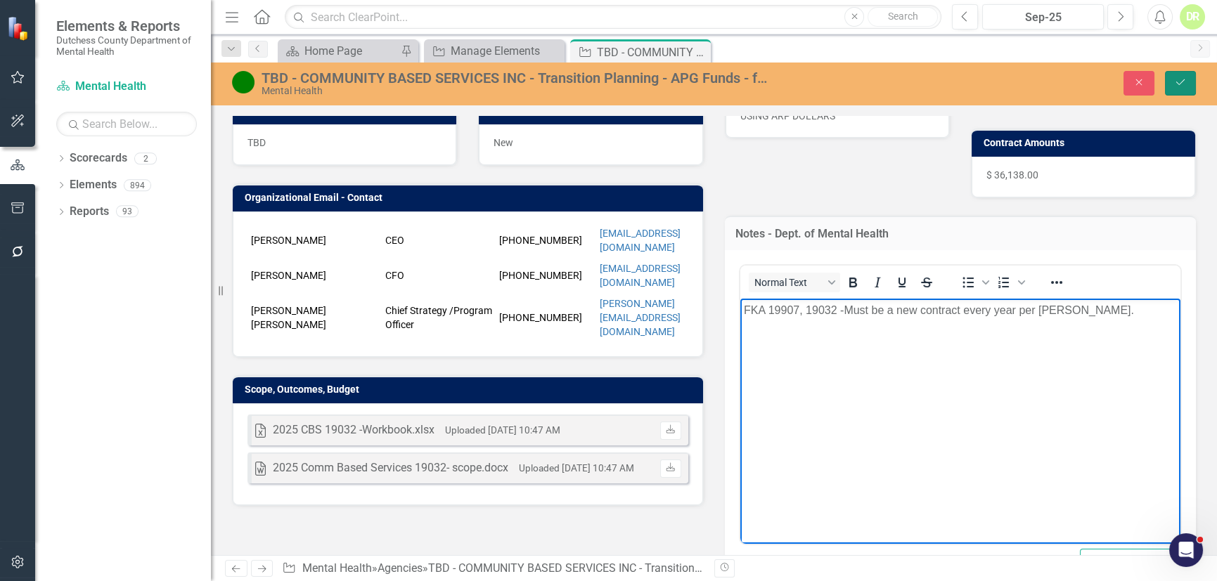
click at [1178, 77] on button "Save" at bounding box center [1180, 83] width 31 height 25
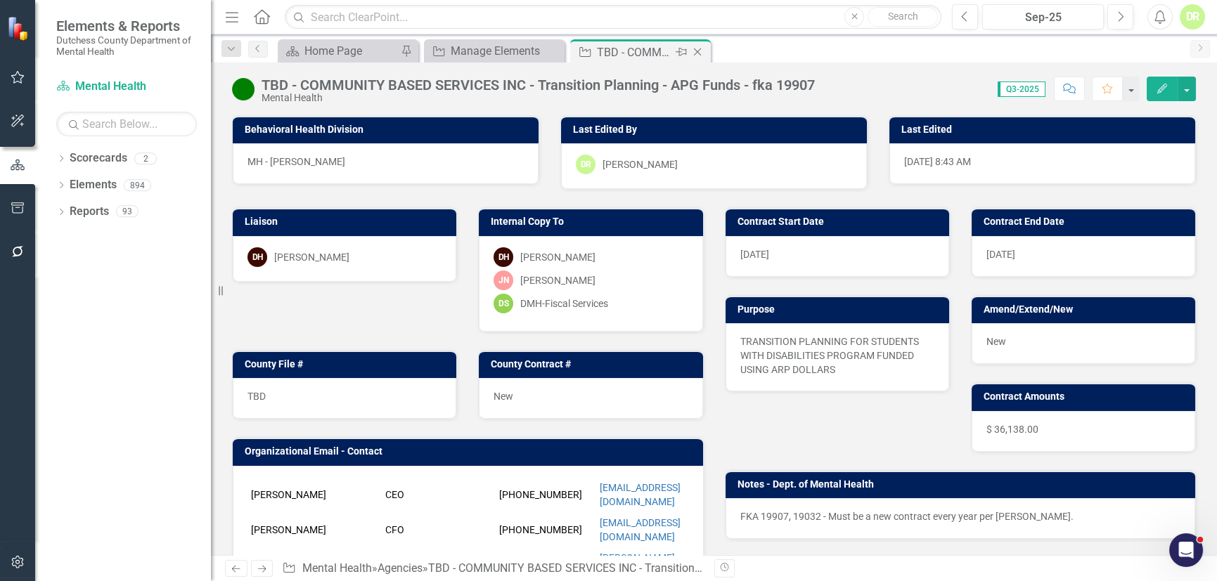
click at [695, 49] on icon at bounding box center [698, 52] width 8 height 8
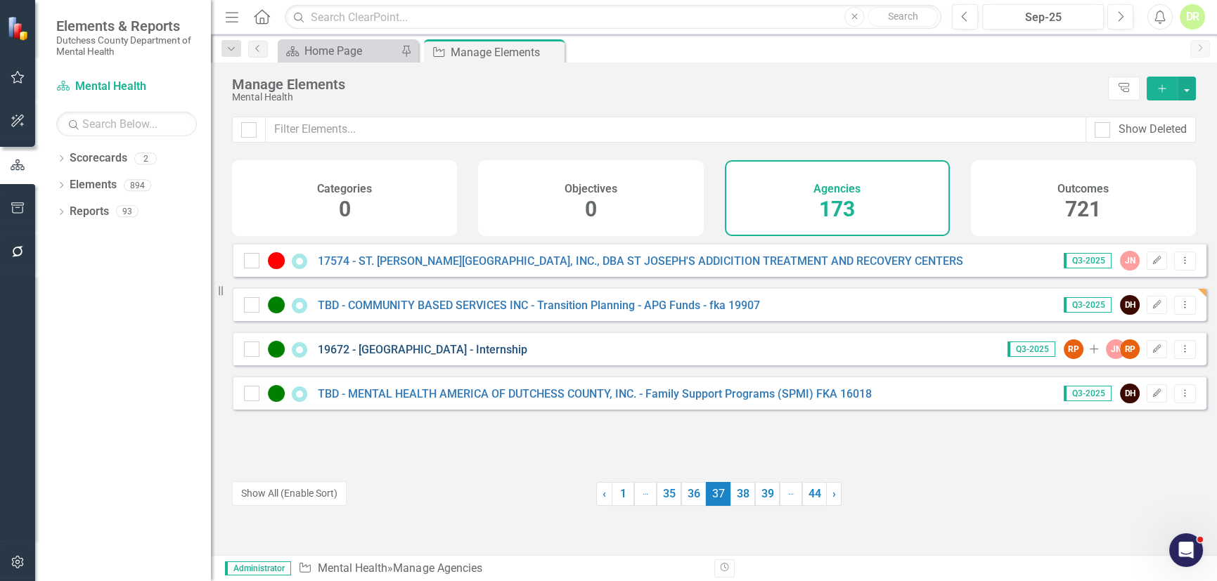
click at [422, 356] on link "19672 - [GEOGRAPHIC_DATA] - Internship" at bounding box center [422, 349] width 209 height 13
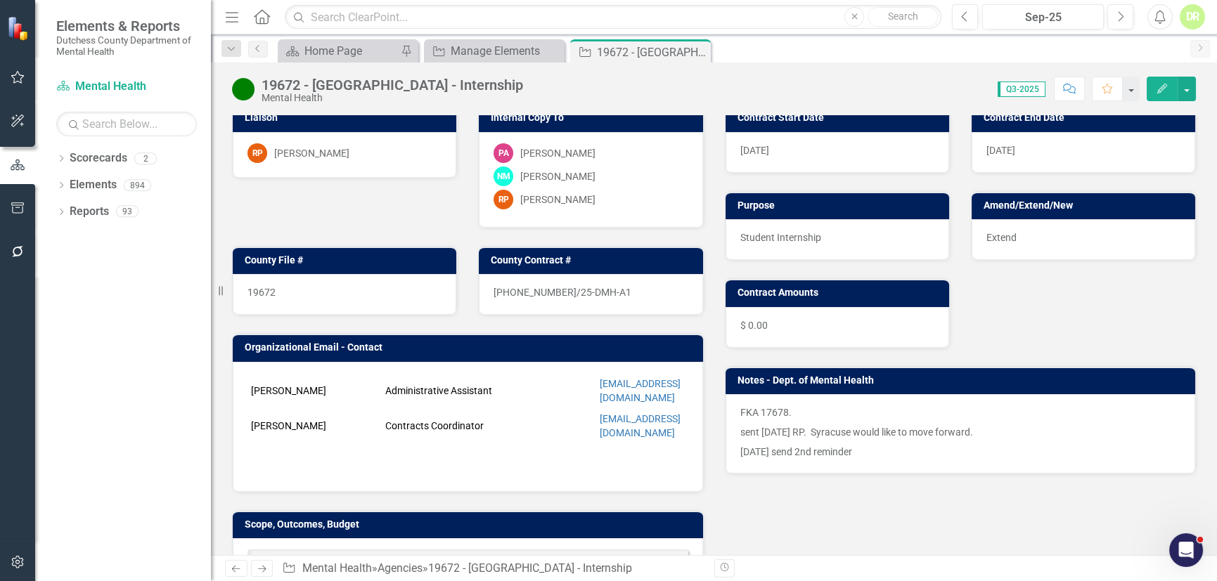
scroll to position [127, 0]
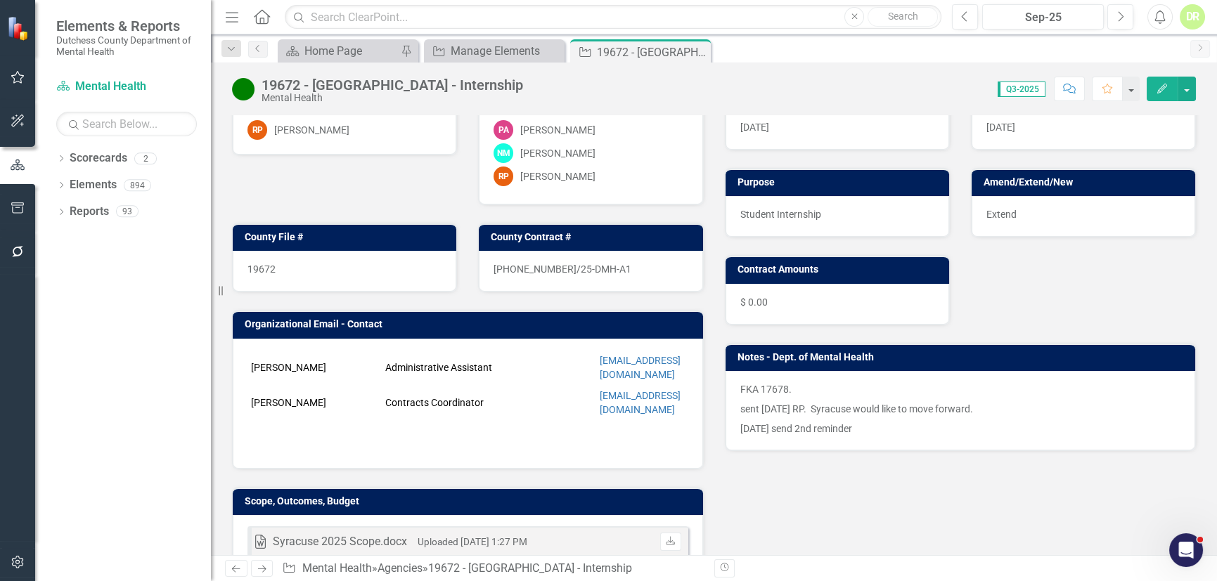
click at [940, 408] on p "sent [DATE] RP. Syracuse would like to move forward." at bounding box center [960, 409] width 441 height 20
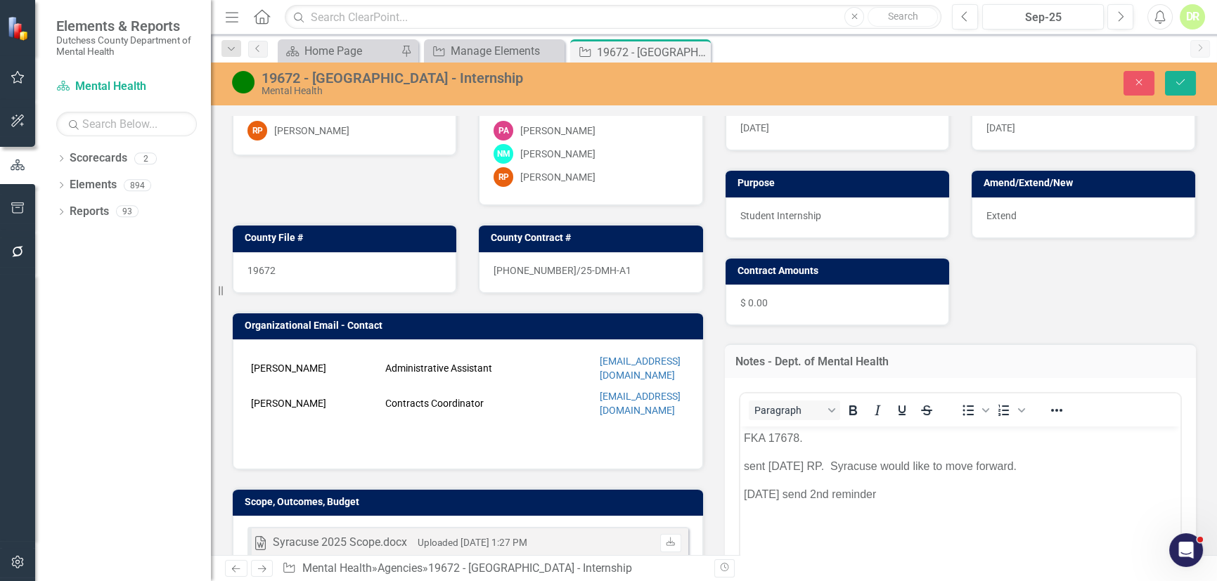
scroll to position [0, 0]
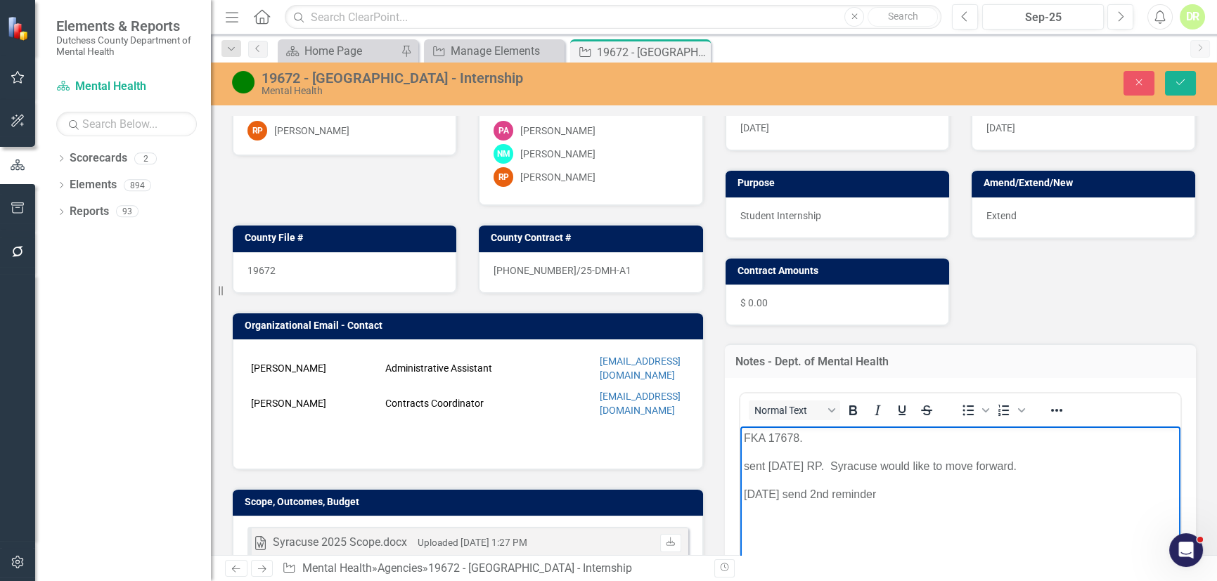
drag, startPoint x: 890, startPoint y: 497, endPoint x: 1462, endPoint y: 876, distance: 685.9
click at [739, 455] on html "FKA 17678. sent [DATE] RP. Syracuse would like to move forward. [DATE] send 2nd…" at bounding box center [959, 531] width 441 height 211
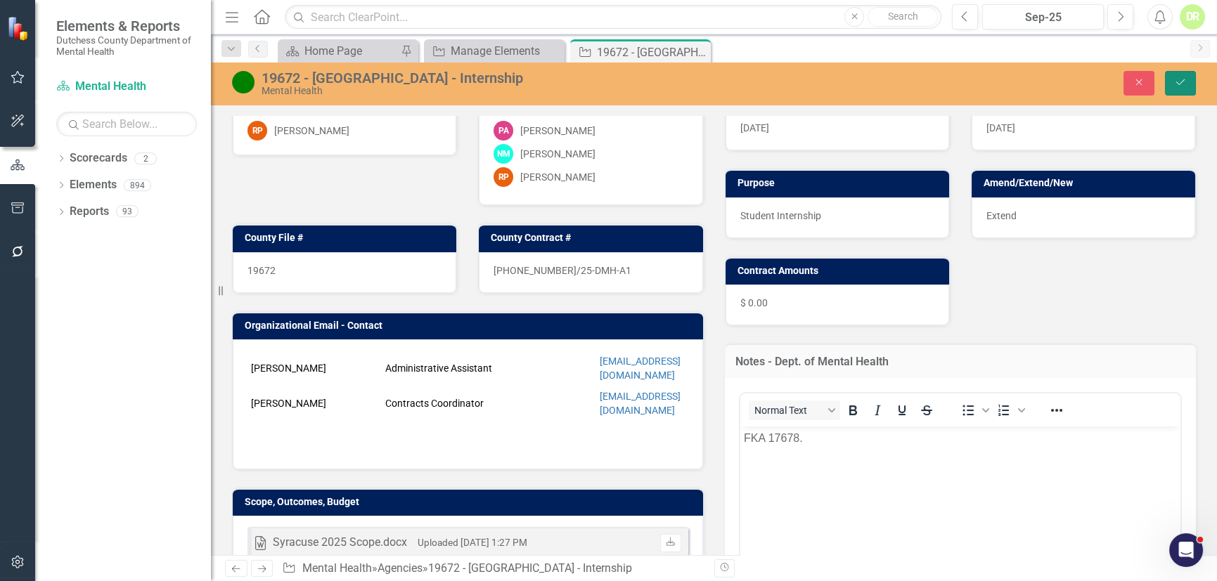
click at [1172, 78] on button "Save" at bounding box center [1180, 83] width 31 height 25
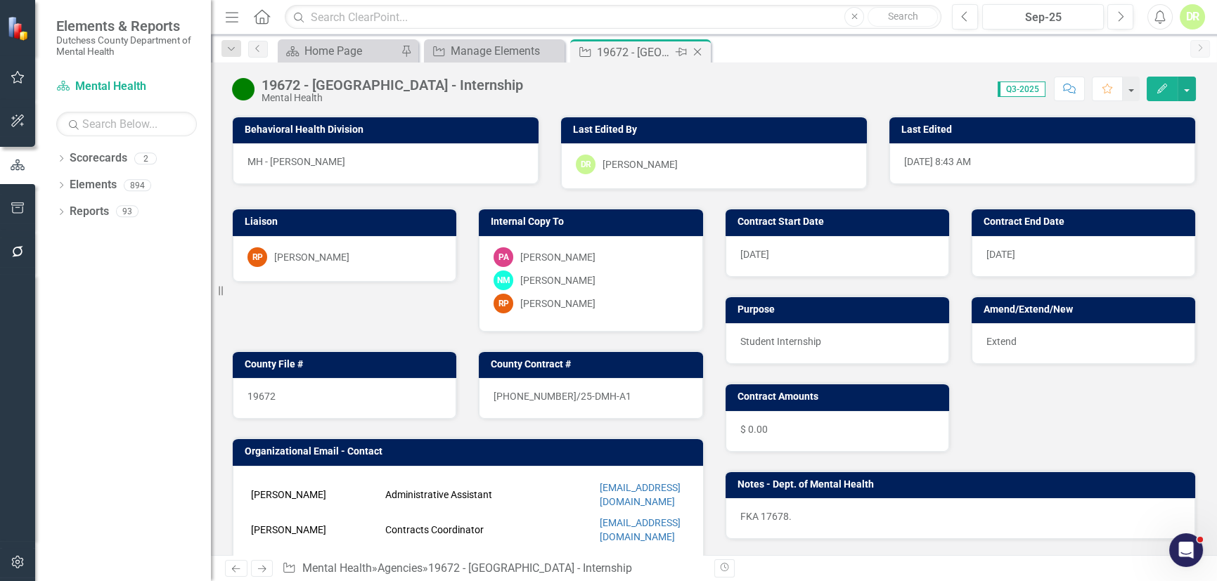
click at [695, 50] on icon "Close" at bounding box center [697, 51] width 14 height 11
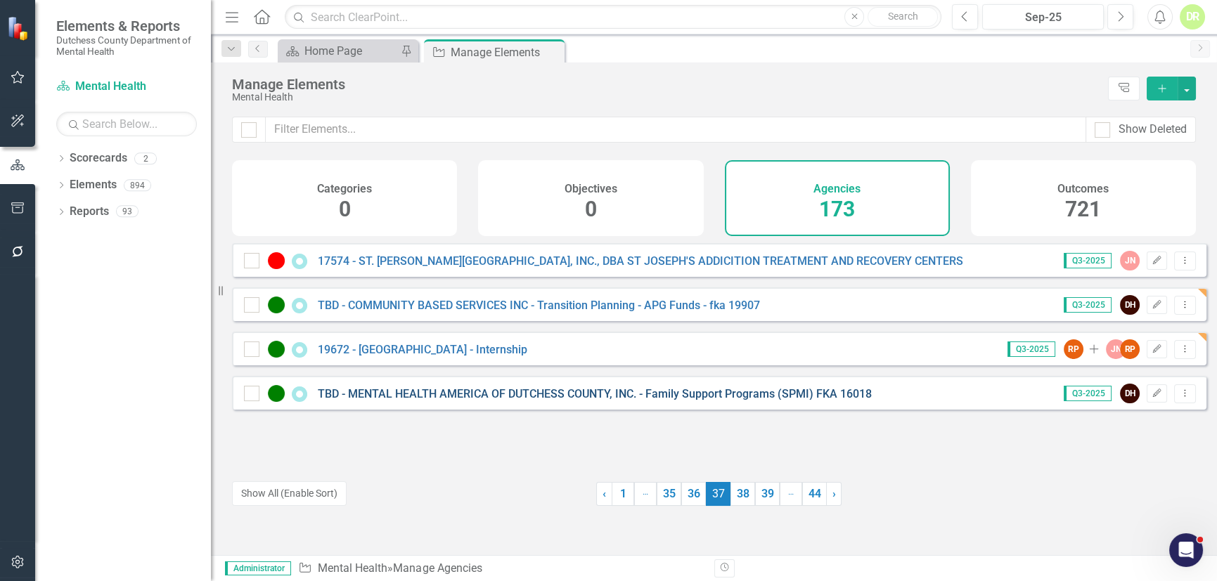
click at [602, 401] on link "TBD - MENTAL HEALTH AMERICA OF DUTCHESS COUNTY, INC. - Family Support Programs …" at bounding box center [595, 393] width 554 height 13
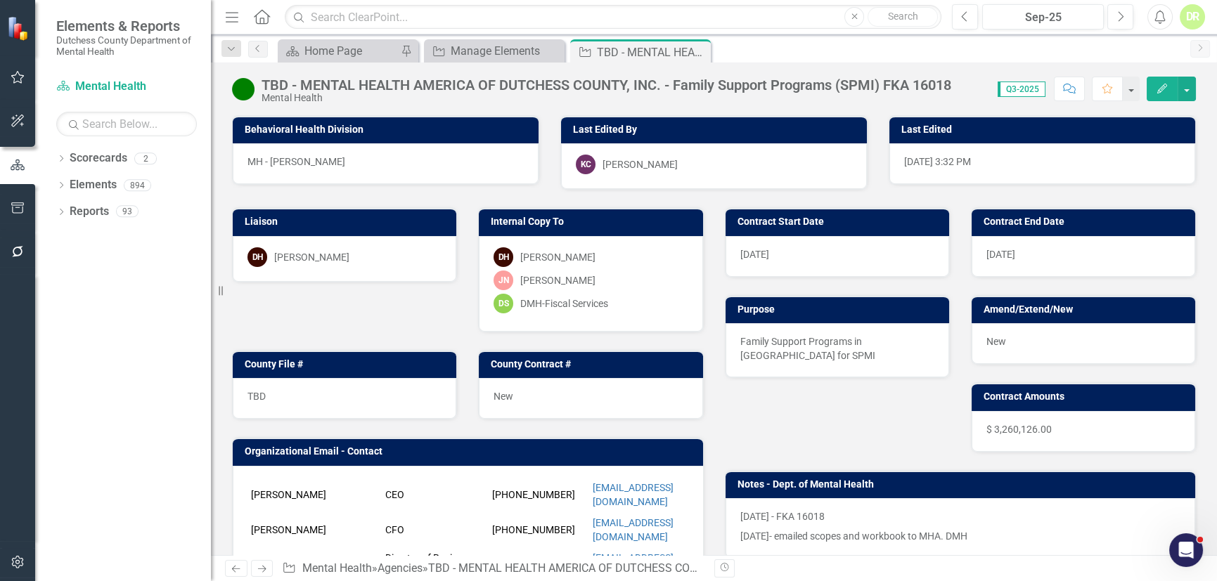
scroll to position [191, 0]
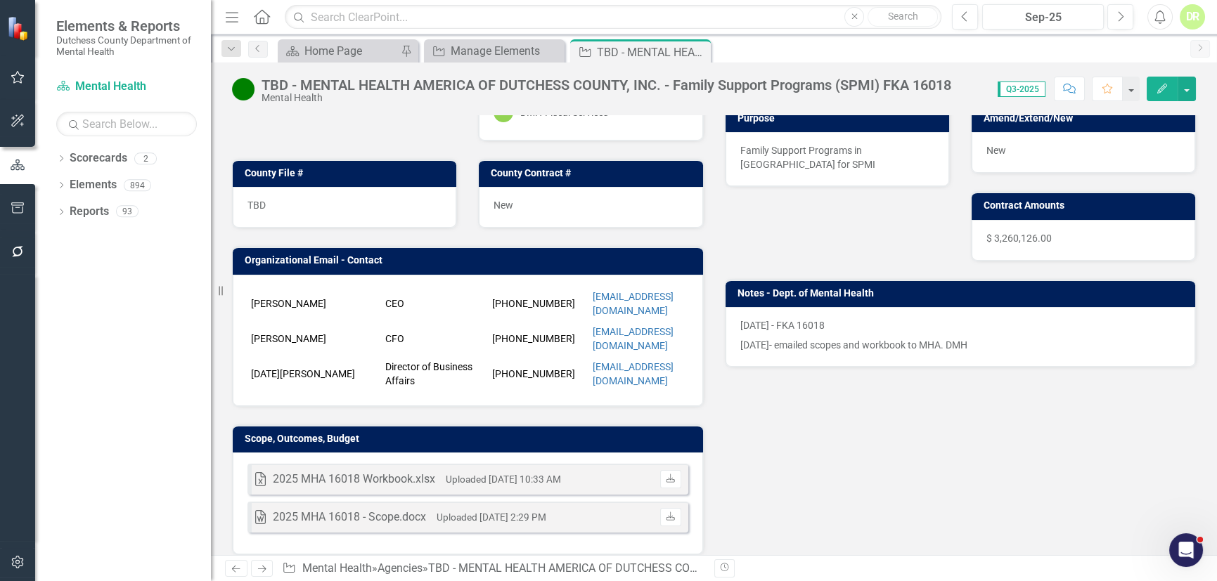
click at [980, 330] on p "[DATE] - FKA 16018" at bounding box center [960, 326] width 441 height 17
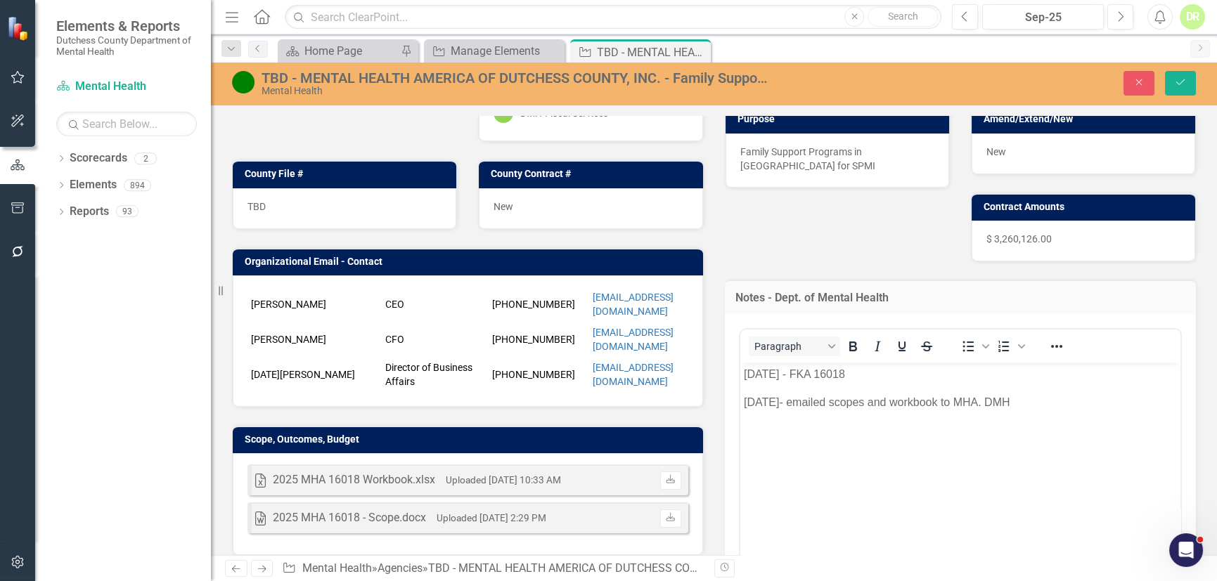
scroll to position [0, 0]
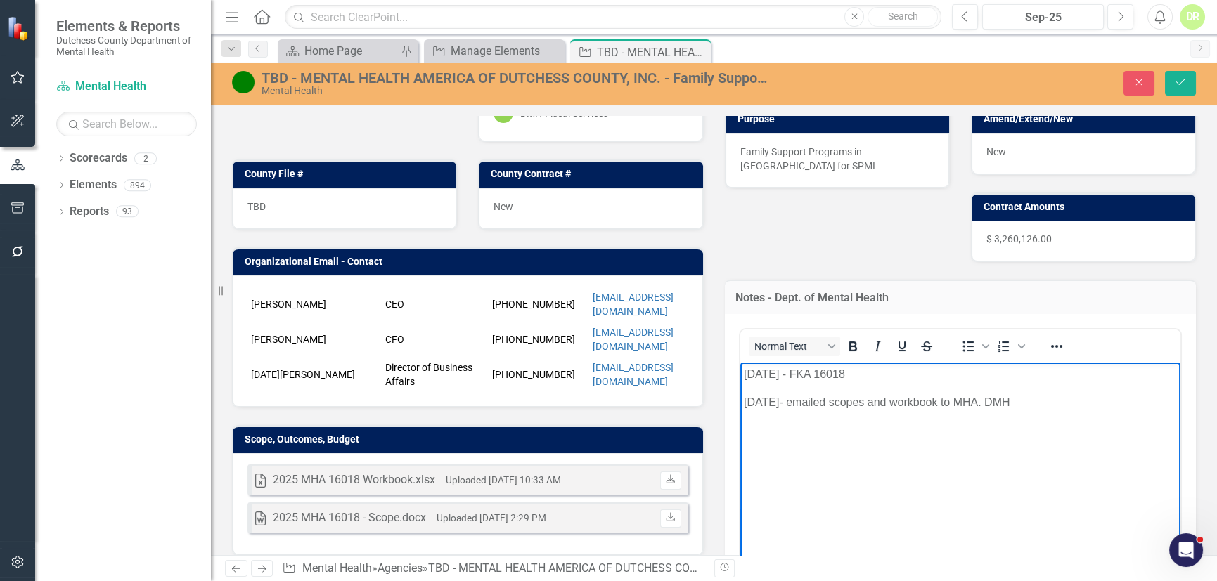
drag, startPoint x: 1039, startPoint y: 406, endPoint x: 1426, endPoint y: 766, distance: 528.6
click at [739, 408] on html "[DATE] - FKA 16018 [DATE]- emailed scopes and workbook to MHA. DMH" at bounding box center [959, 467] width 441 height 211
click at [1186, 84] on button "Save" at bounding box center [1180, 83] width 31 height 25
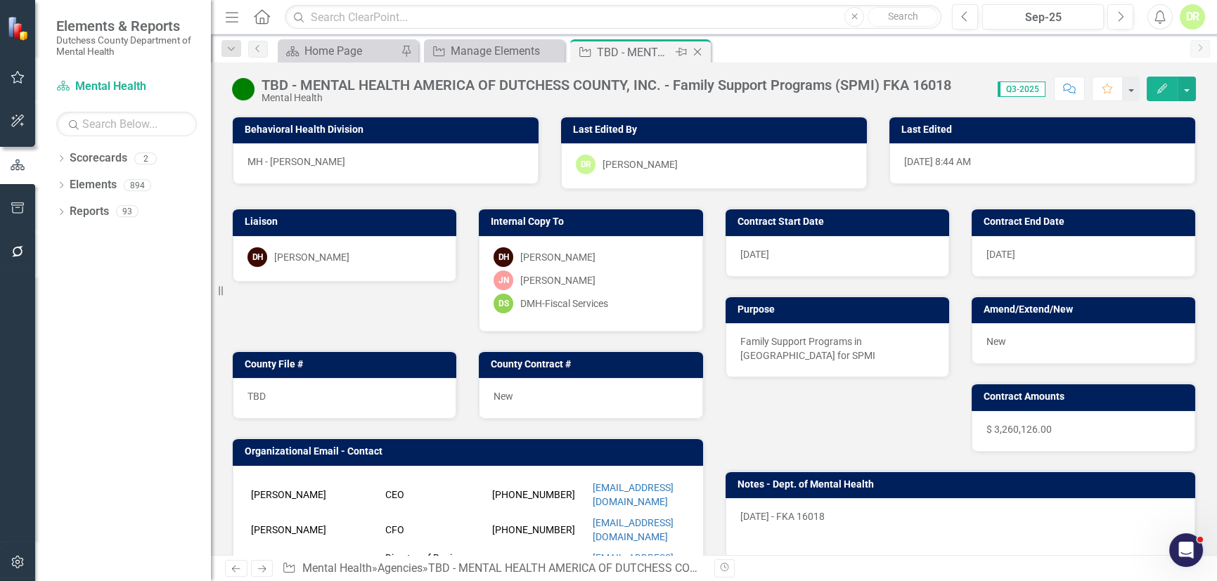
click at [695, 48] on icon "Close" at bounding box center [697, 51] width 14 height 11
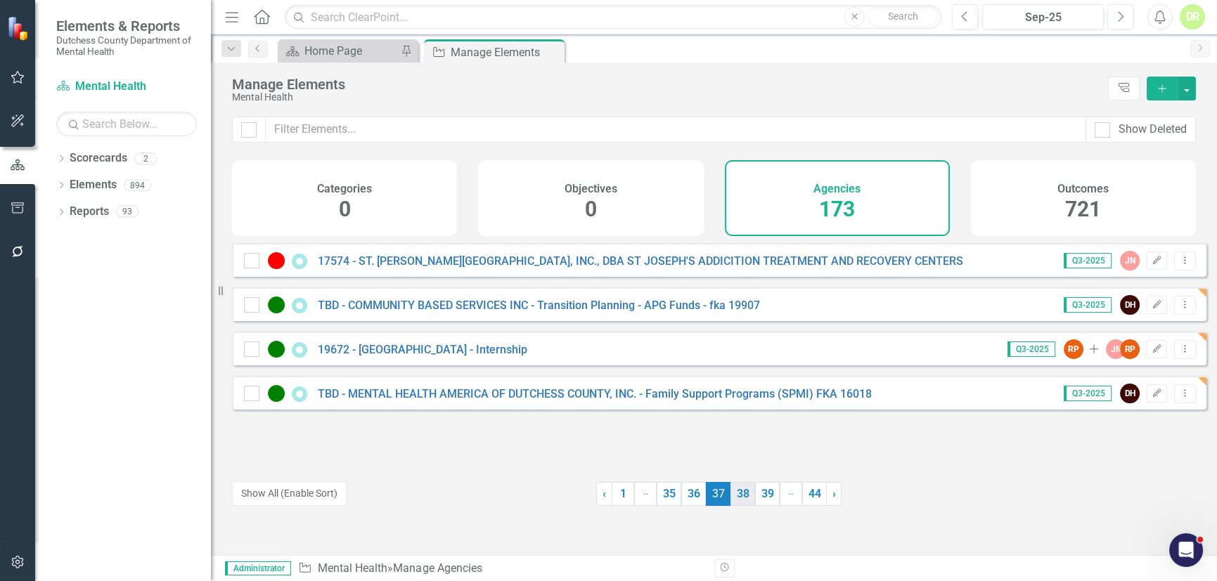
click at [732, 490] on link "38" at bounding box center [742, 494] width 25 height 24
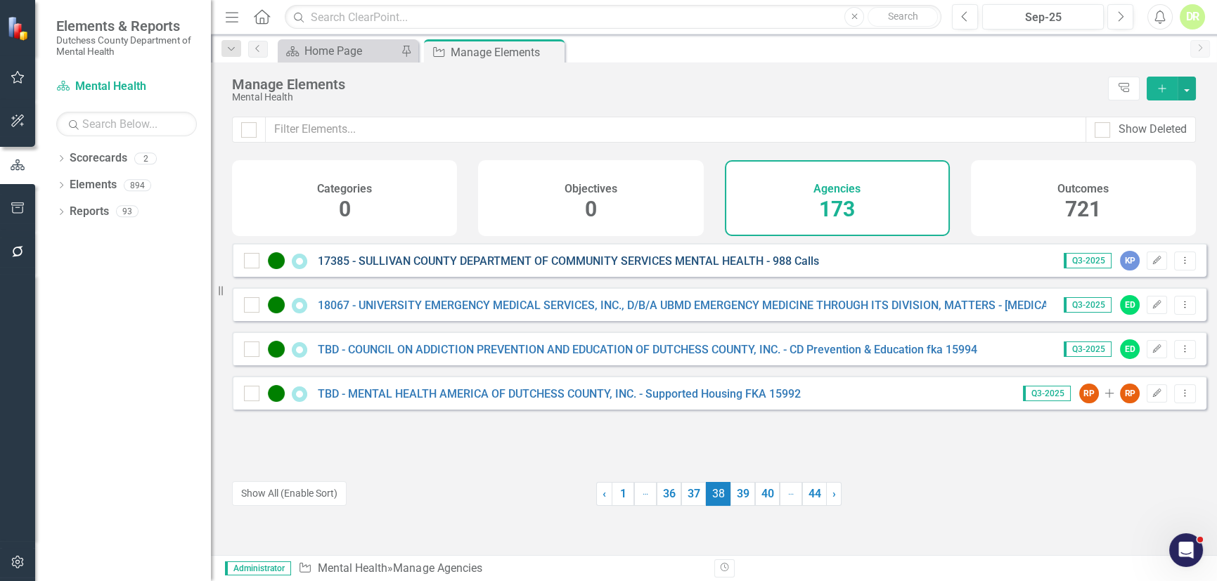
click at [681, 265] on link "17385 - SULLIVAN COUNTY DEPARTMENT OF COMMUNITY SERVICES MENTAL HEALTH - 988 Ca…" at bounding box center [568, 260] width 501 height 13
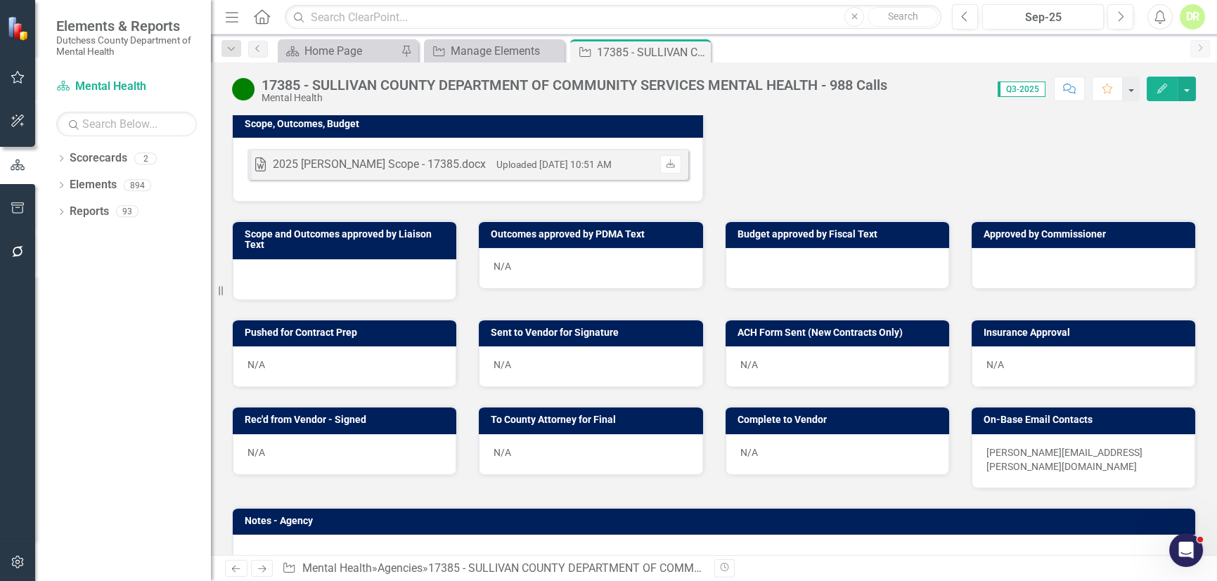
scroll to position [257, 0]
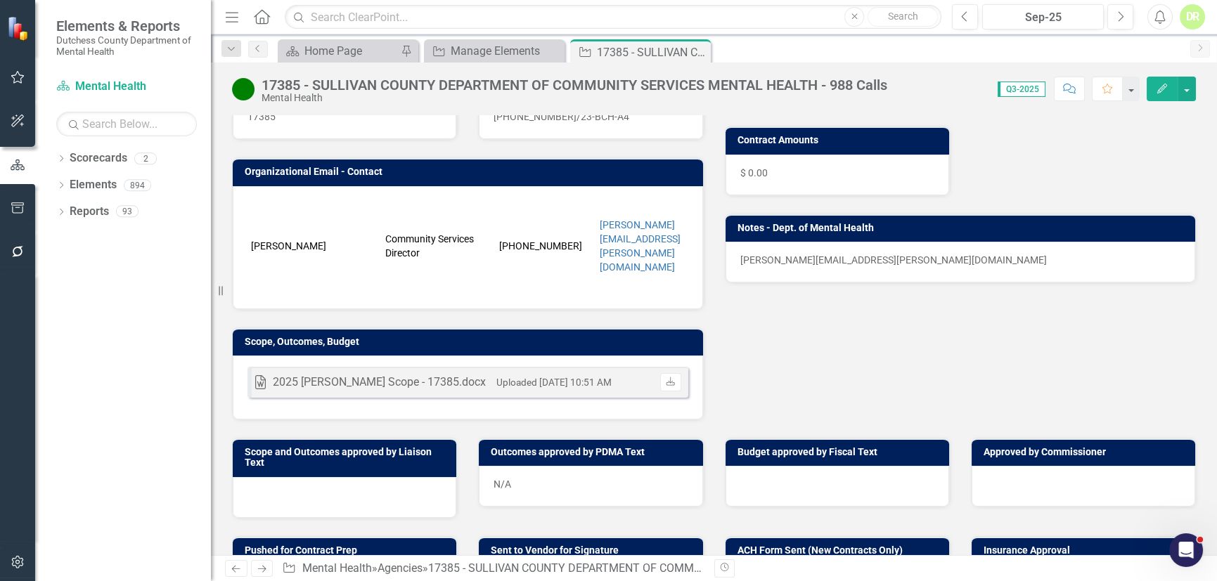
click at [908, 249] on div "[PERSON_NAME][EMAIL_ADDRESS][PERSON_NAME][DOMAIN_NAME]" at bounding box center [960, 262] width 470 height 41
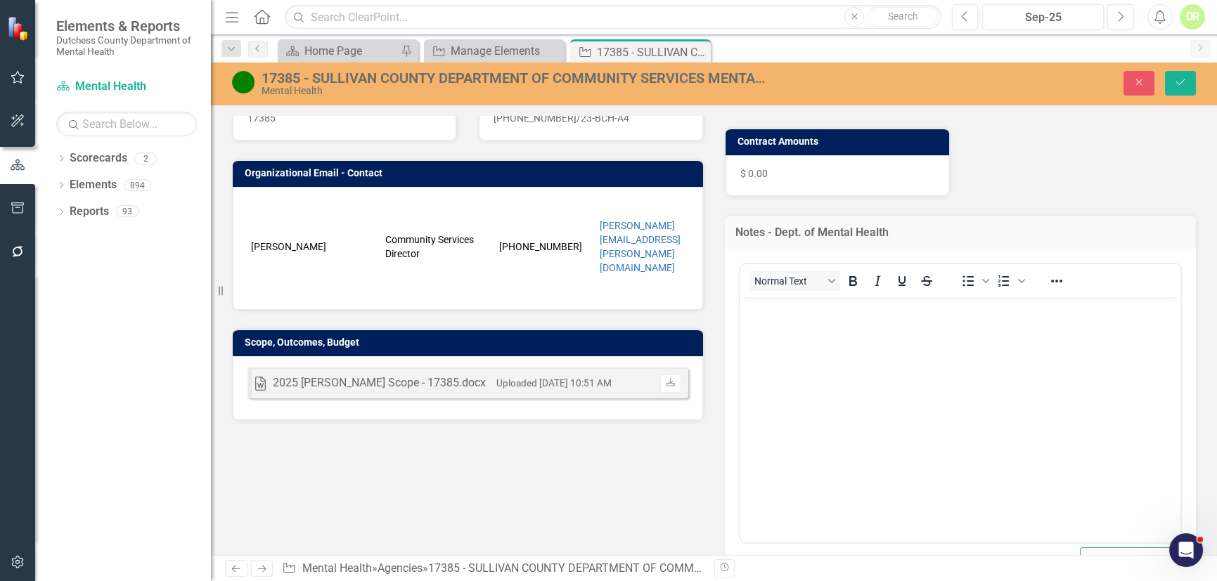
click at [908, 250] on div "<p>[PERSON_NAME][EMAIL_ADDRESS][PERSON_NAME][DOMAIN_NAME]</p> Normal Text To op…" at bounding box center [961, 423] width 472 height 348
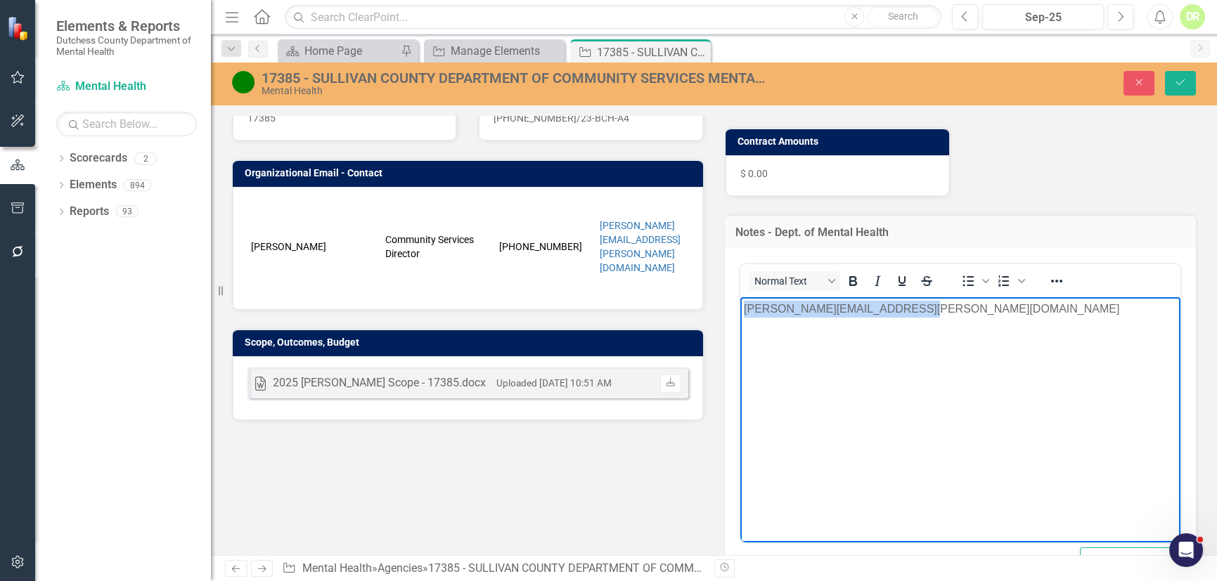
drag, startPoint x: 940, startPoint y: 303, endPoint x: 621, endPoint y: 314, distance: 319.3
click at [739, 314] on html "[PERSON_NAME][EMAIL_ADDRESS][PERSON_NAME][DOMAIN_NAME]" at bounding box center [959, 402] width 441 height 211
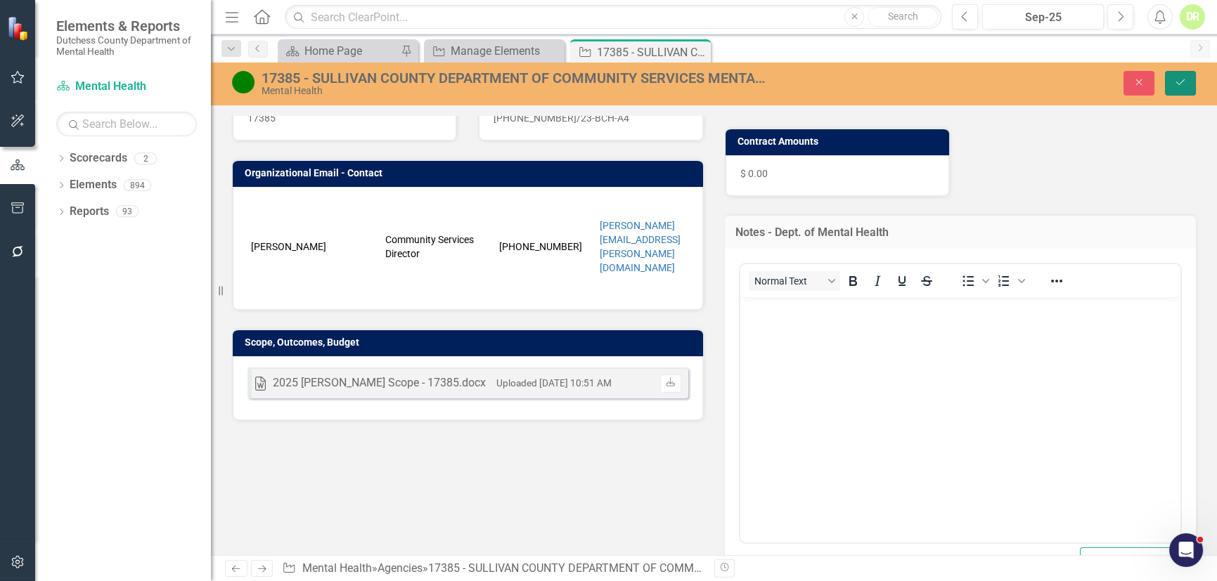
click at [1172, 82] on button "Save" at bounding box center [1180, 83] width 31 height 25
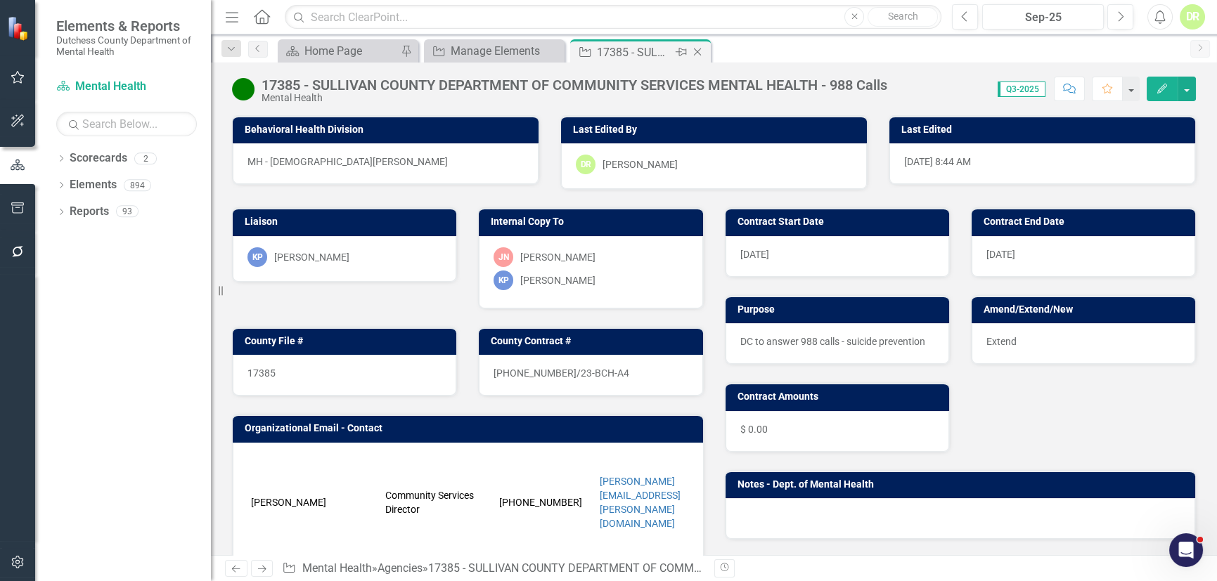
click at [696, 47] on icon "Close" at bounding box center [697, 51] width 14 height 11
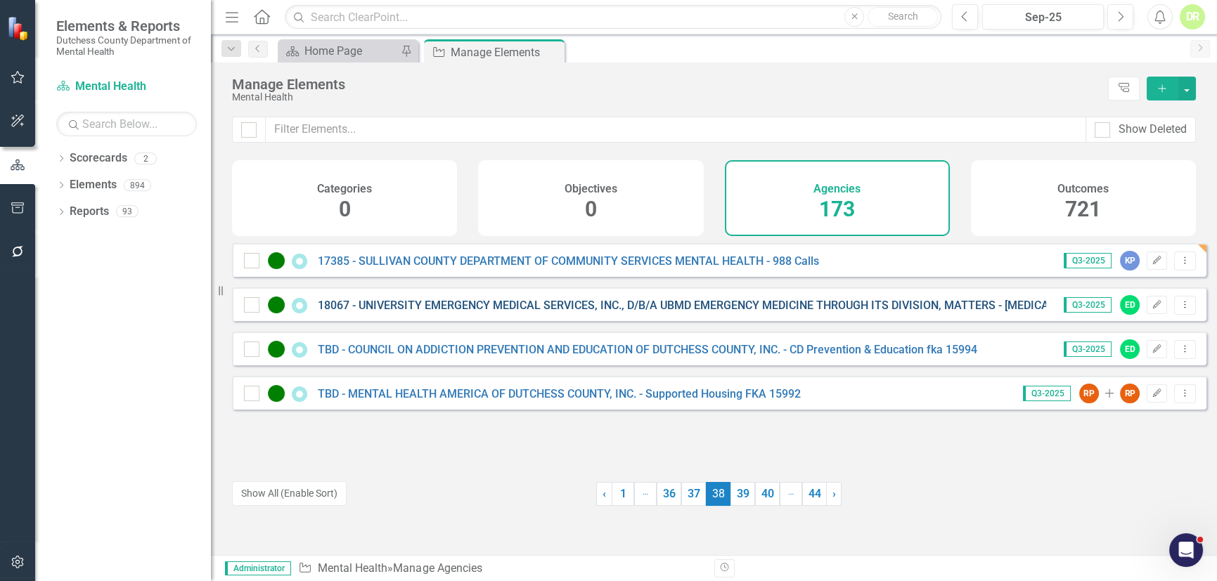
click at [477, 312] on link "18067 - UNIVERSITY EMERGENCY MEDICAL SERVICES, INC., D/B/A UBMD EMERGENCY MEDIC…" at bounding box center [750, 305] width 864 height 13
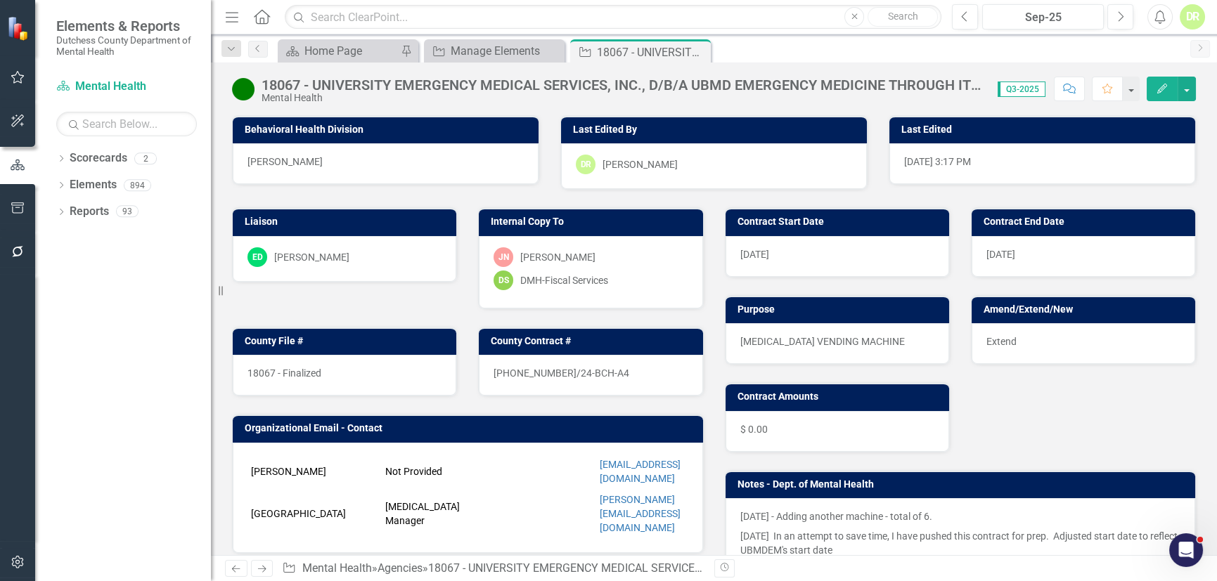
scroll to position [63, 0]
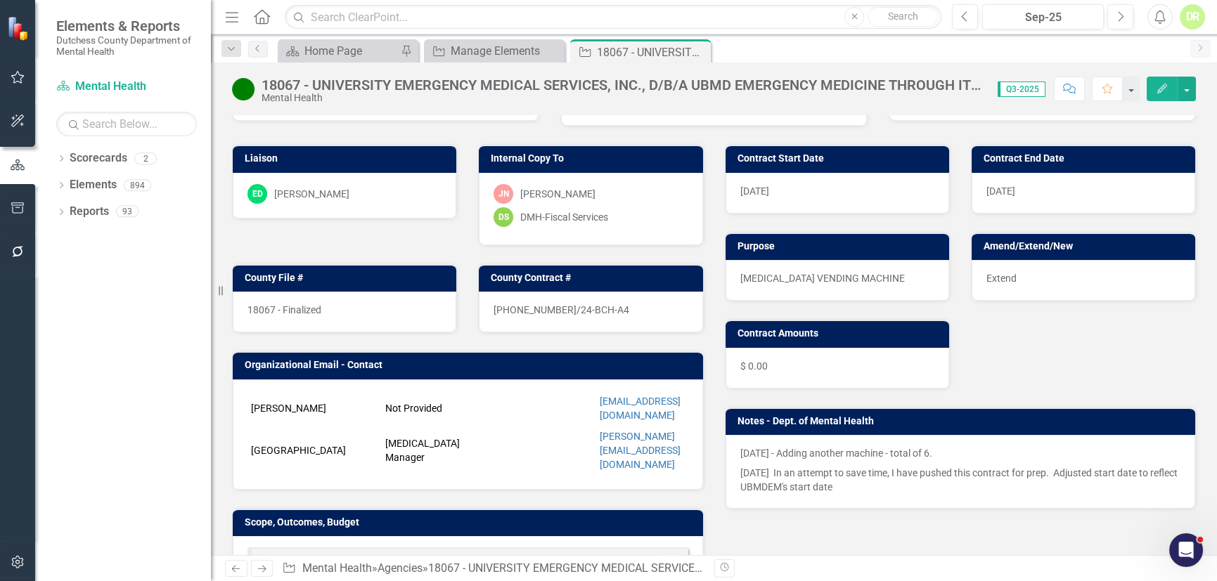
click at [874, 482] on p "[DATE] In an attempt to save time, I have pushed this contract for prep. Adjust…" at bounding box center [960, 478] width 441 height 31
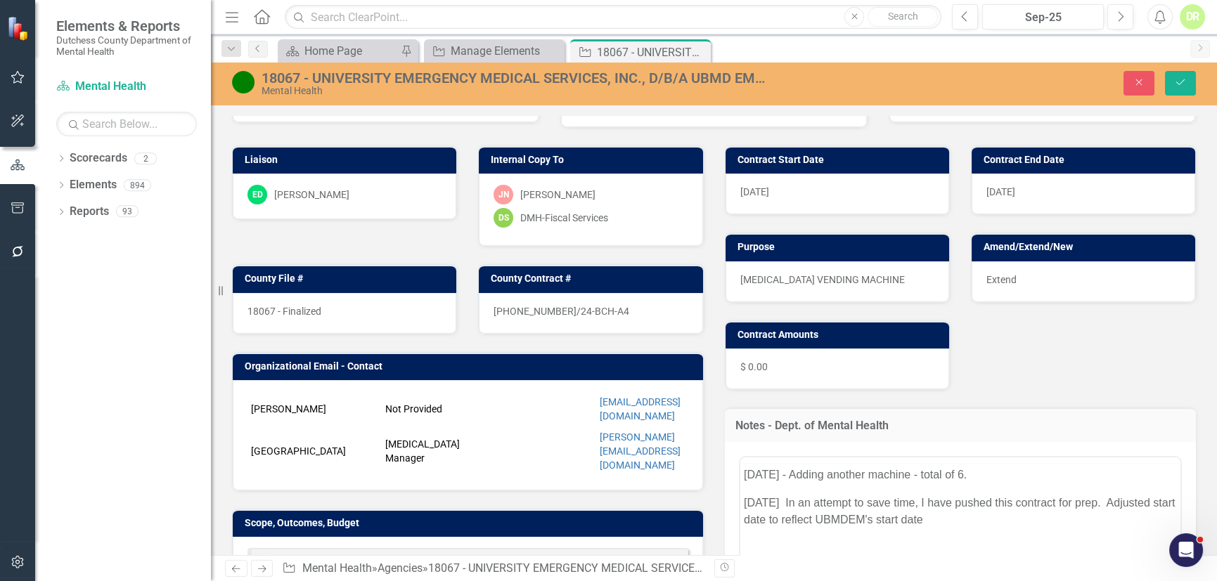
scroll to position [0, 0]
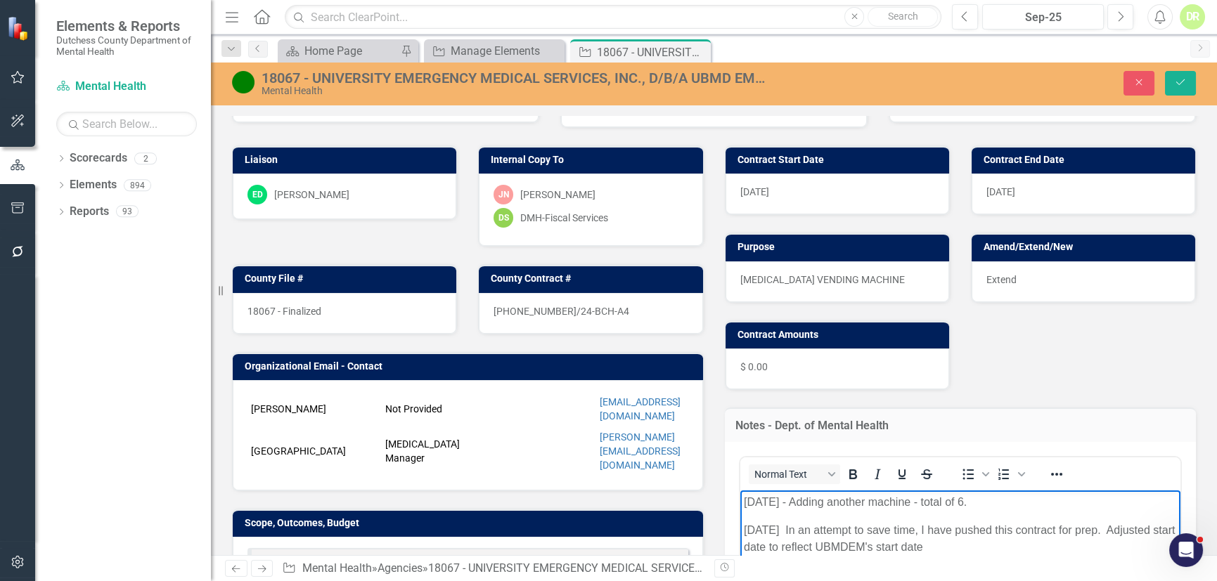
drag, startPoint x: 779, startPoint y: 520, endPoint x: 1023, endPoint y: 543, distance: 244.3
click at [1023, 543] on p "[DATE] In an attempt to save time, I have pushed this contract for prep. Adjust…" at bounding box center [960, 538] width 434 height 34
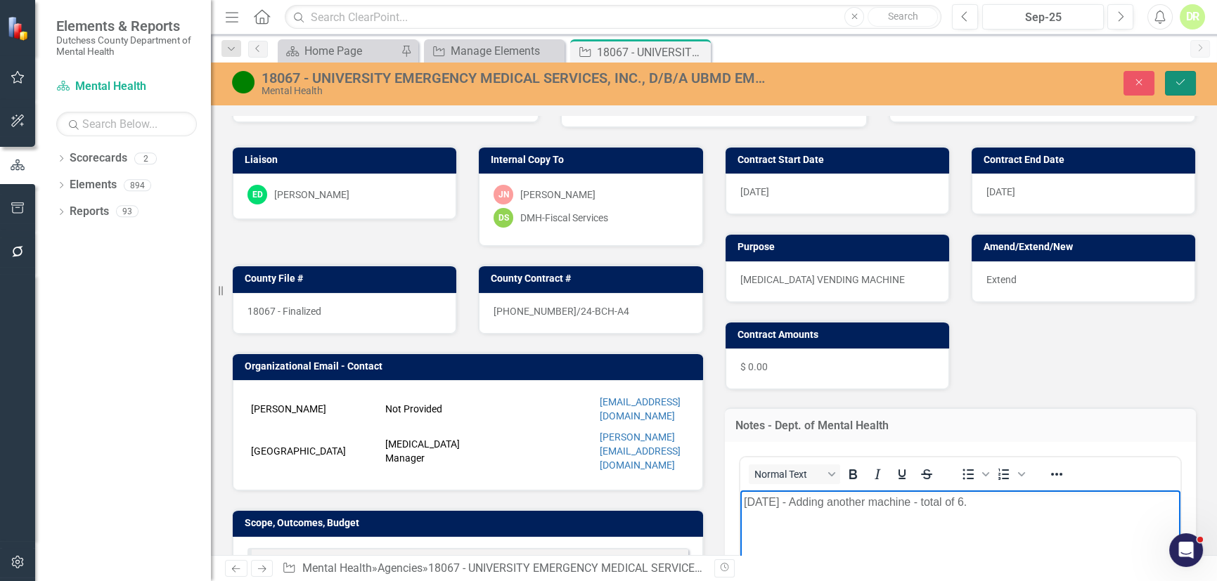
click at [1188, 74] on button "Save" at bounding box center [1180, 83] width 31 height 25
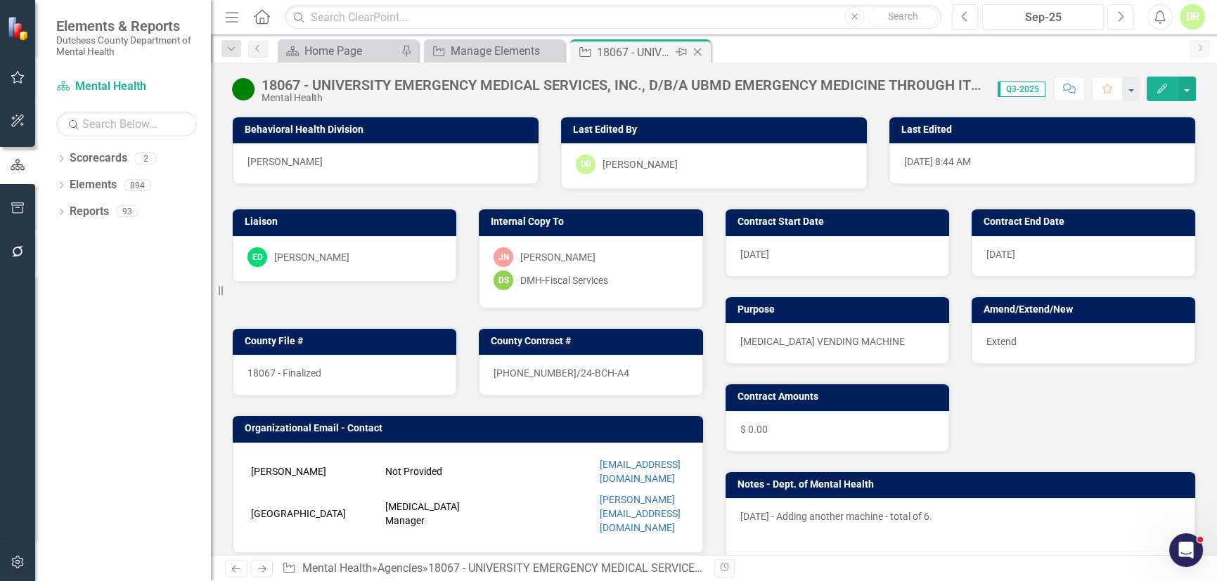
click at [699, 49] on icon at bounding box center [698, 52] width 8 height 8
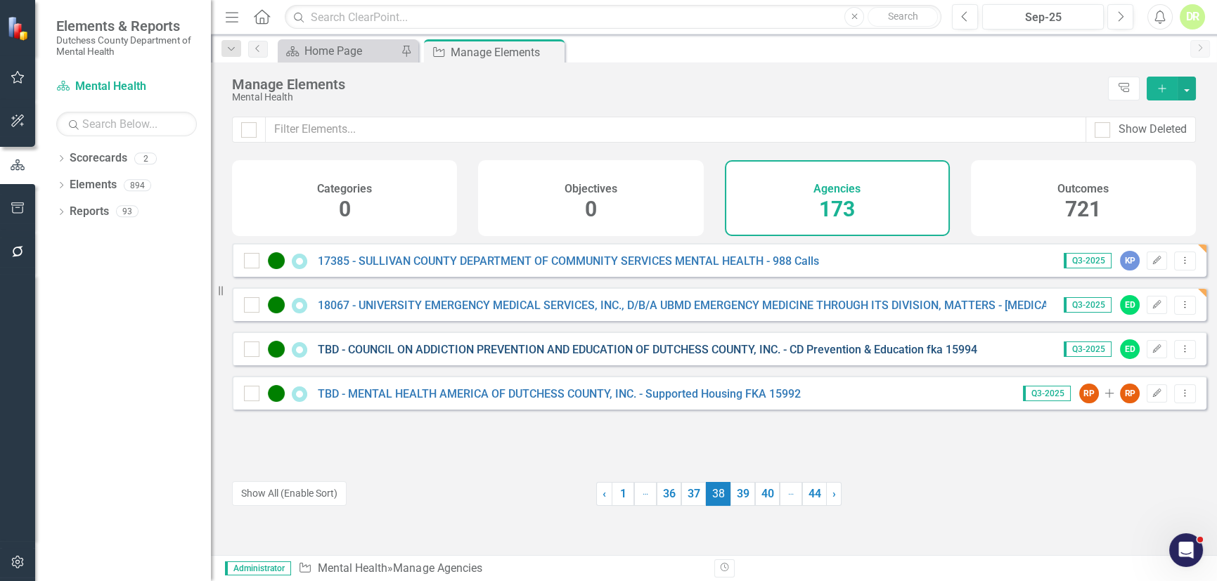
click at [439, 353] on link "TBD - COUNCIL ON ADDICTION PREVENTION AND EDUCATION OF DUTCHESS COUNTY, INC. - …" at bounding box center [647, 349] width 659 height 13
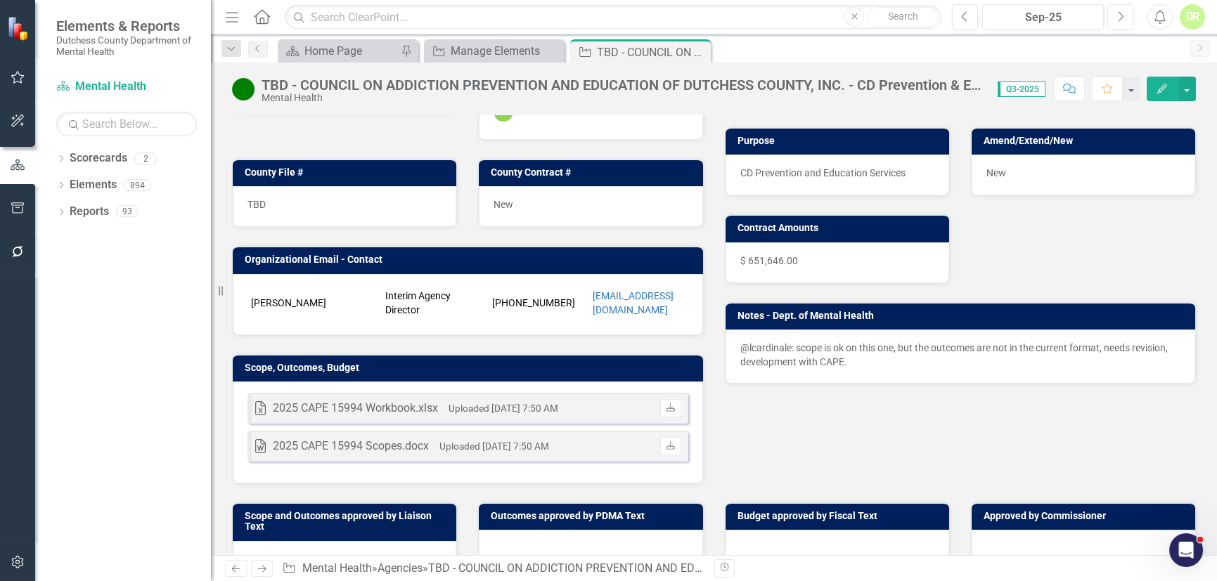
scroll to position [191, 0]
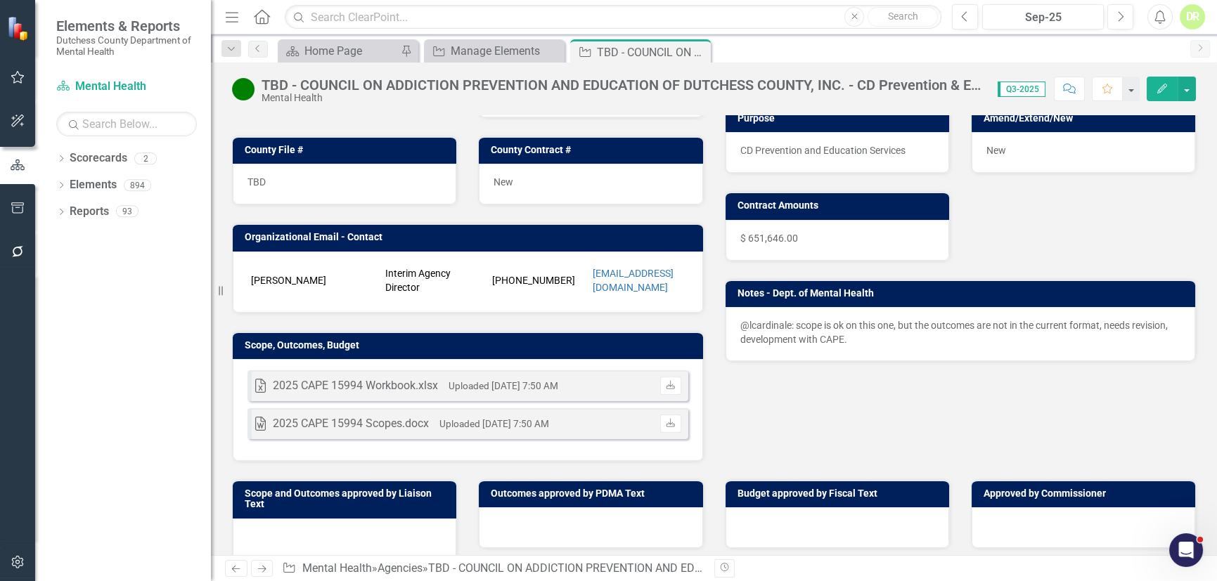
click at [1066, 84] on icon "Comment" at bounding box center [1069, 89] width 13 height 10
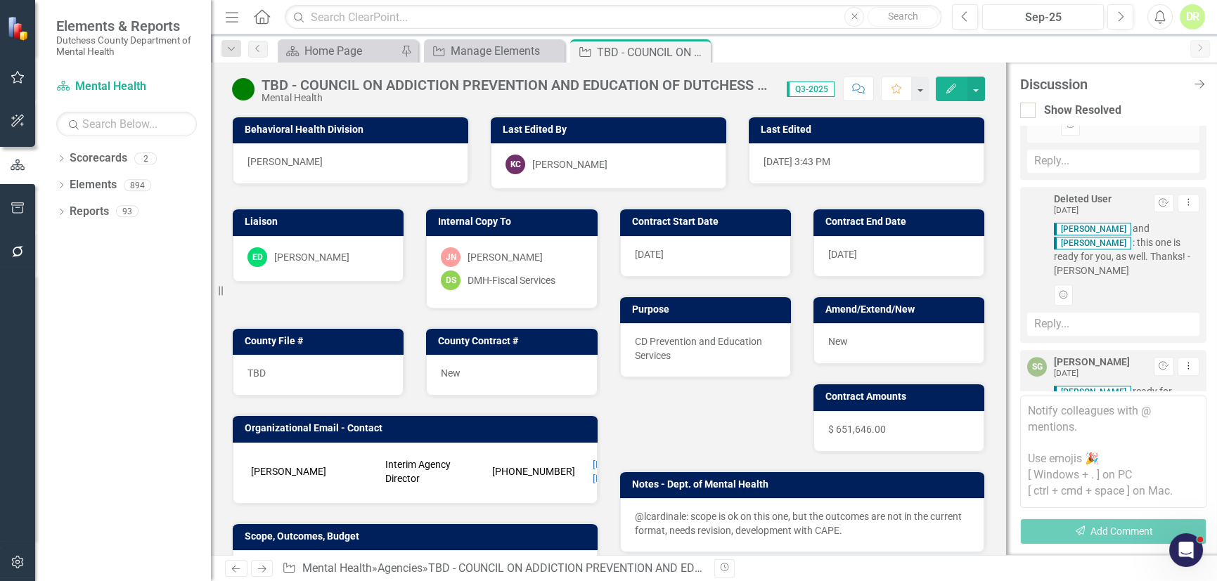
scroll to position [63, 0]
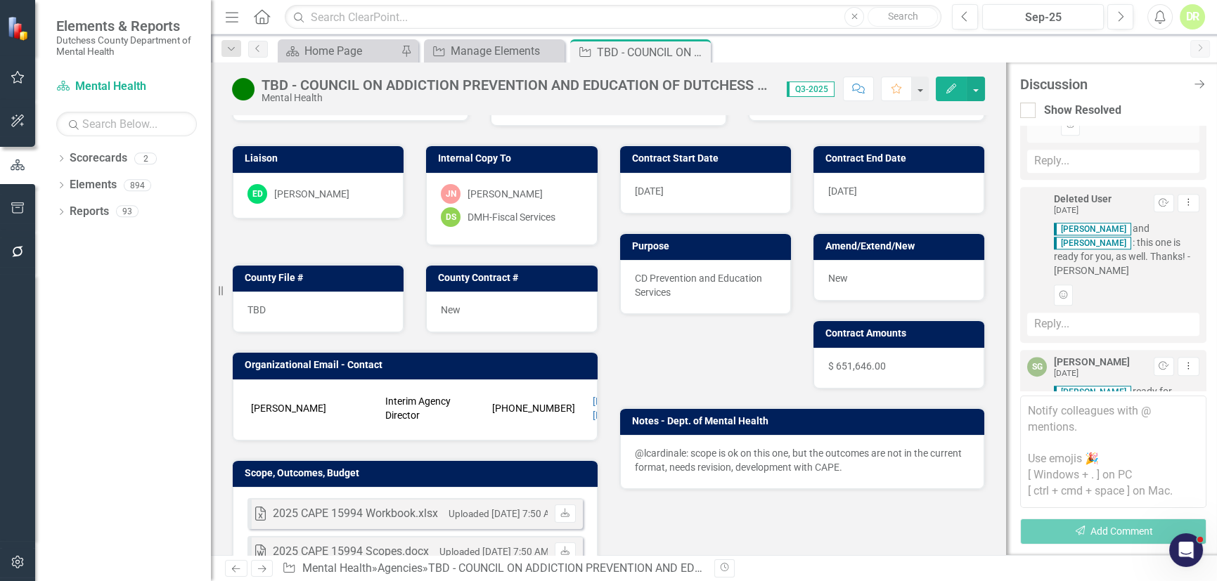
click at [900, 57] on div "Scorecard Home Page Pin Agency Manage Elements Close Agency TBD - COUNCIL ON AD…" at bounding box center [729, 50] width 908 height 22
click at [678, 464] on p "@lcardinale: scope is ok on this one, but the outcomes are not in the current f…" at bounding box center [802, 460] width 335 height 28
click at [678, 459] on p "@lcardinale: scope is ok on this one, but the outcomes are not in the current f…" at bounding box center [802, 460] width 335 height 28
click at [682, 465] on p "@lcardinale: scope is ok on this one, but the outcomes are not in the current f…" at bounding box center [802, 460] width 335 height 28
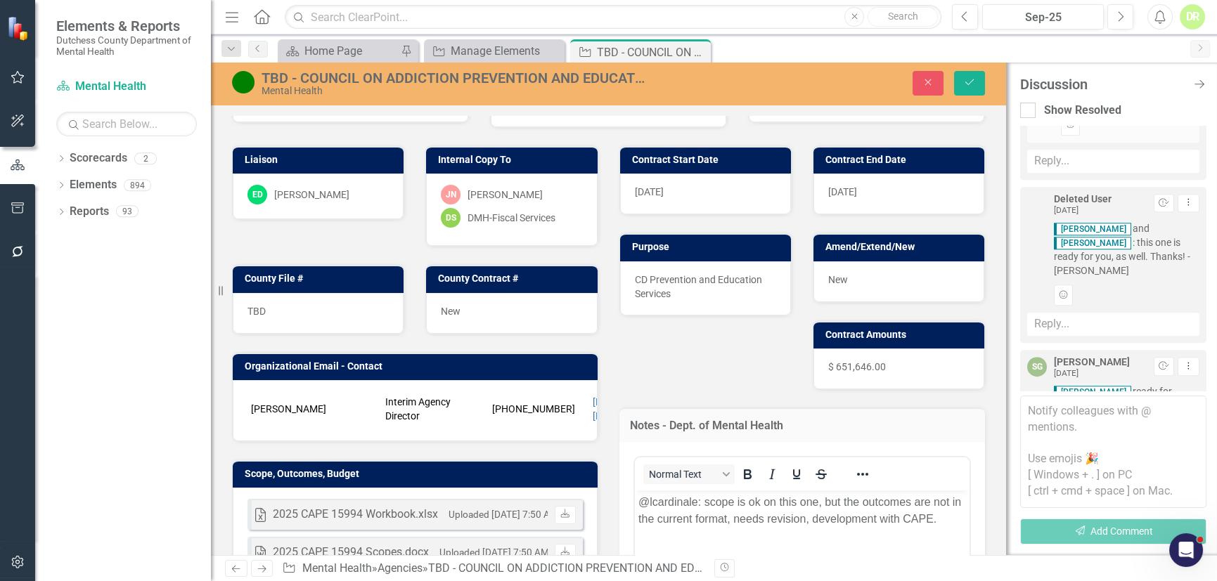
scroll to position [0, 0]
click at [682, 466] on button "Normal Text" at bounding box center [688, 475] width 91 height 20
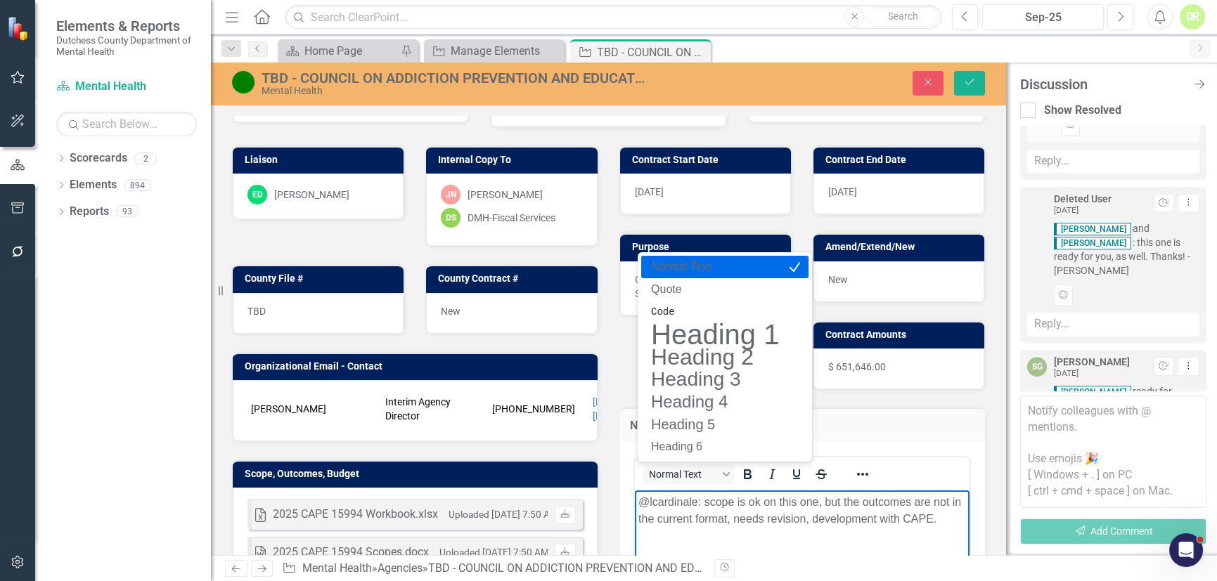
click at [637, 500] on p "@lcardinale: scope is ok on this one, but the outcomes are not in the current f…" at bounding box center [801, 510] width 328 height 34
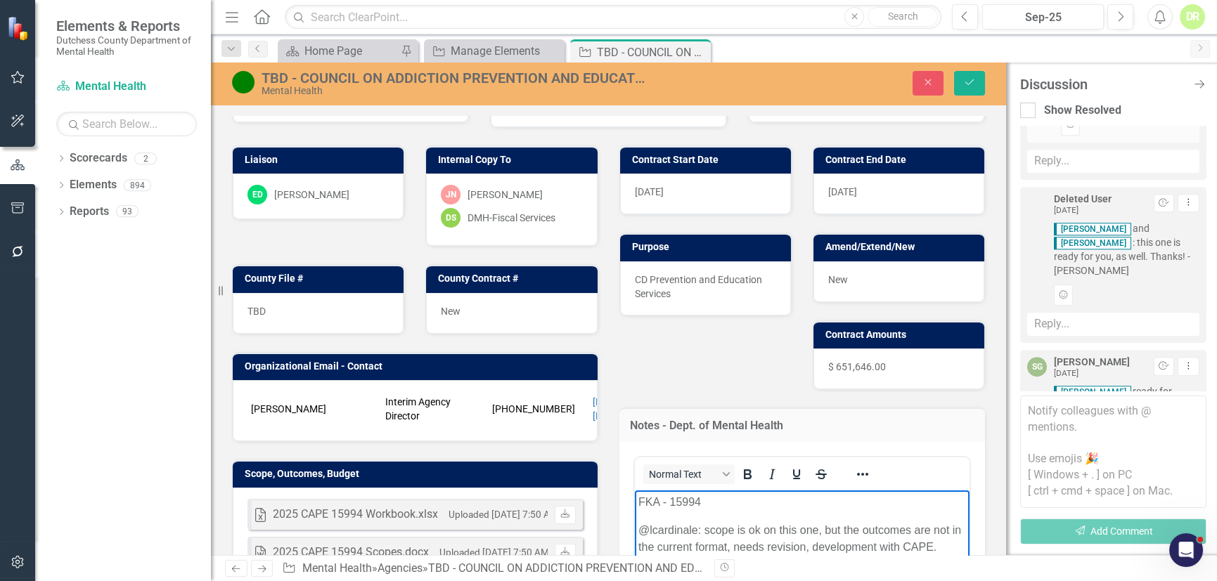
click at [637, 502] on p "FKA - 15994" at bounding box center [801, 501] width 328 height 17
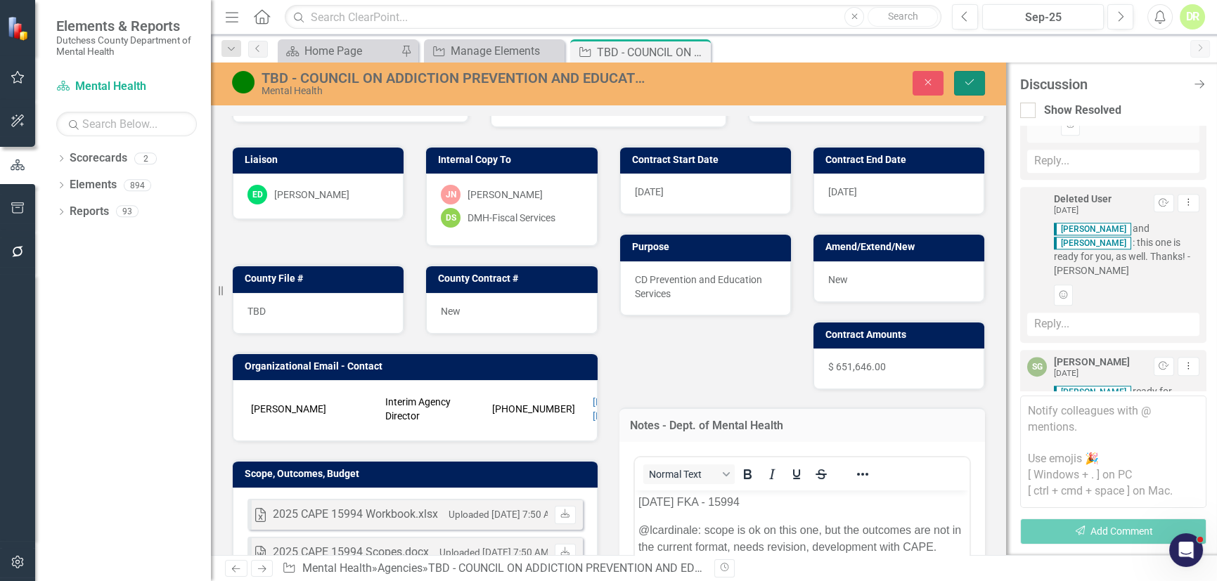
click at [974, 74] on button "Save" at bounding box center [969, 83] width 31 height 25
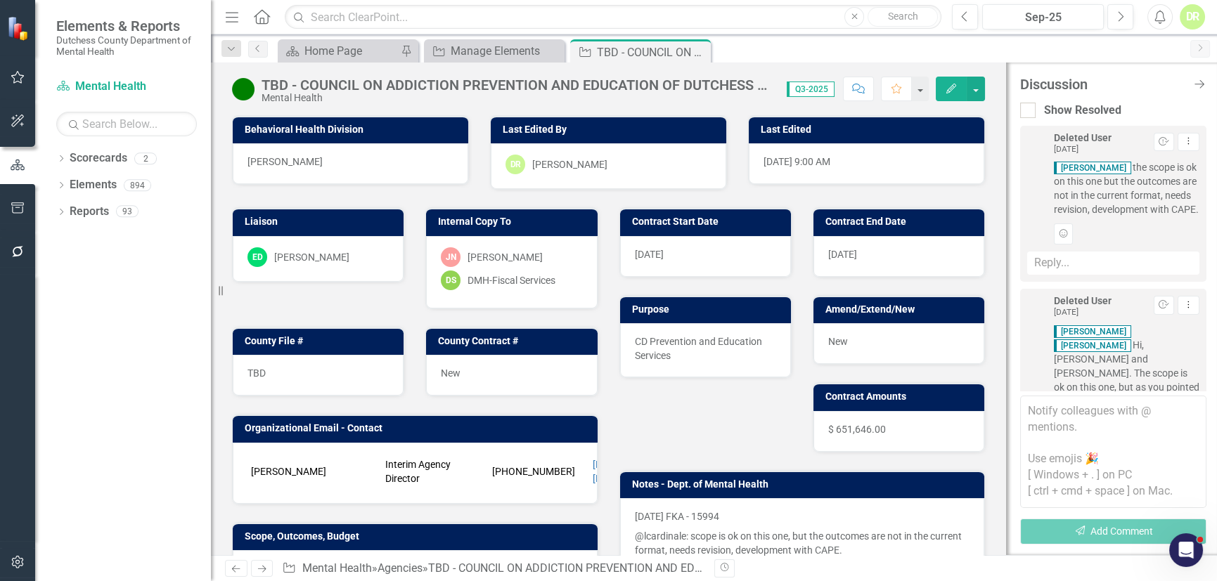
click at [652, 261] on div "[DATE]" at bounding box center [705, 256] width 171 height 41
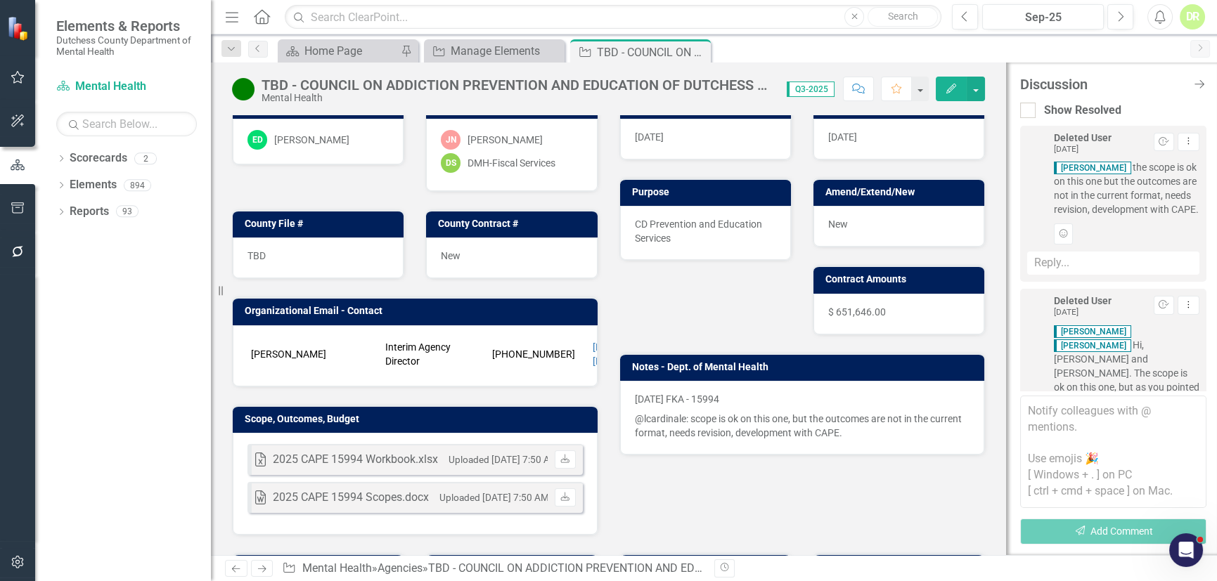
scroll to position [319, 0]
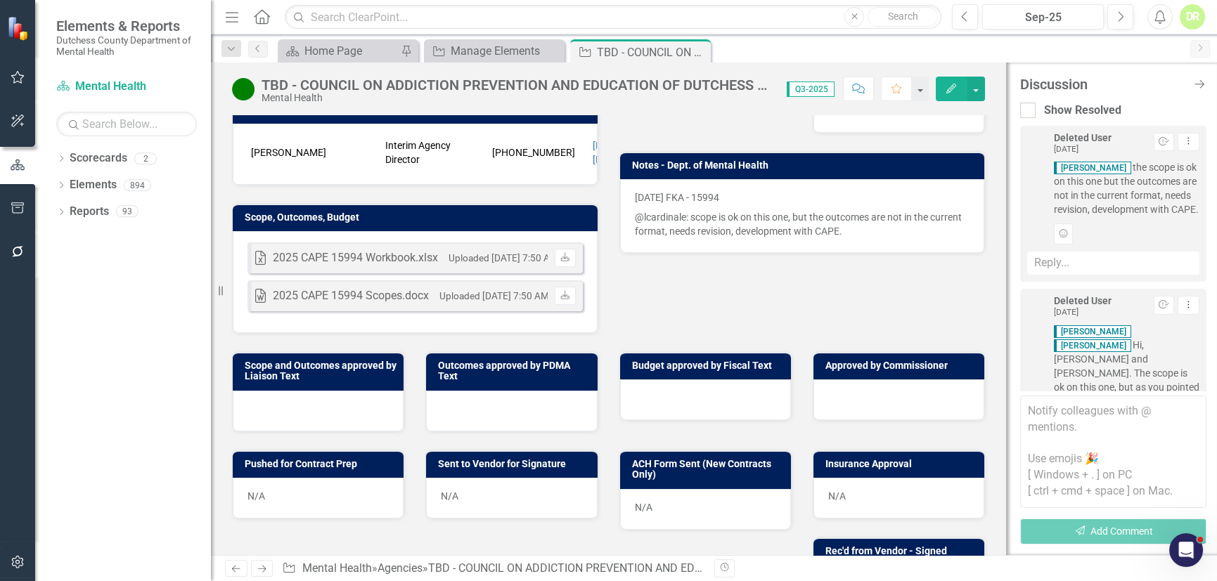
click at [662, 212] on p "@lcardinale: scope is ok on this one, but the outcomes are not in the current f…" at bounding box center [802, 222] width 335 height 31
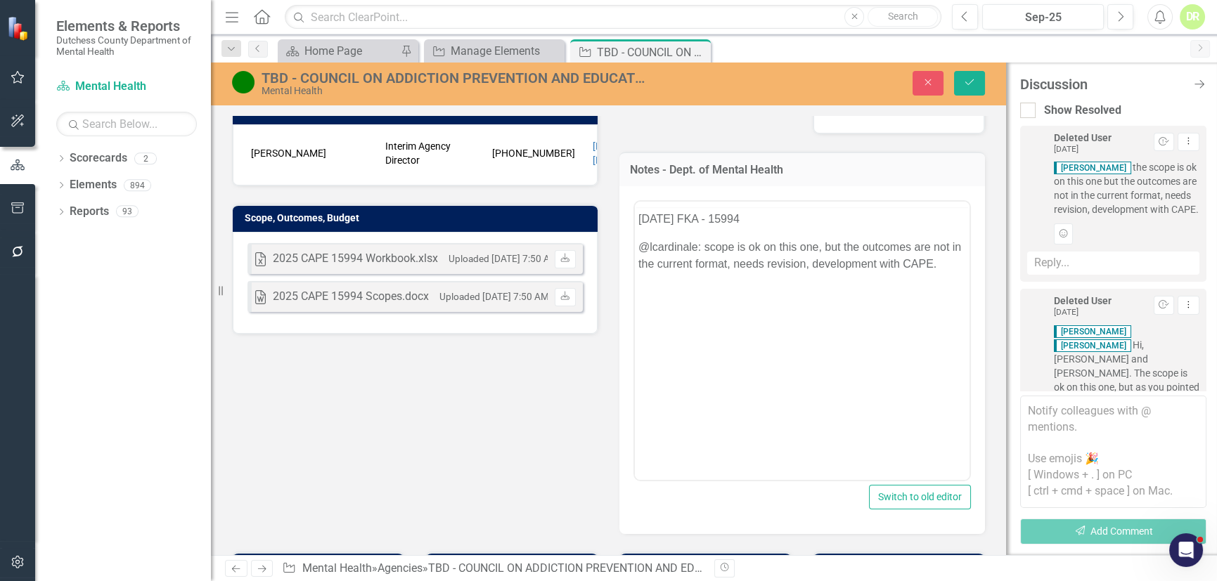
scroll to position [0, 0]
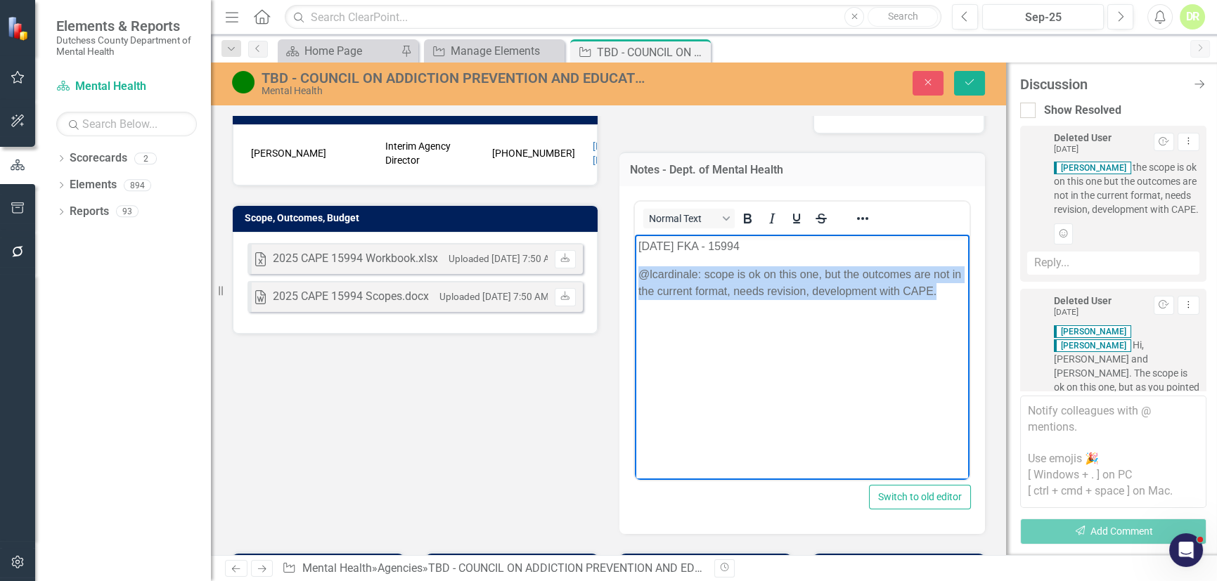
drag, startPoint x: 638, startPoint y: 264, endPoint x: 971, endPoint y: 297, distance: 334.1
click at [969, 297] on html "[DATE] FKA - 15994 @lcardinale: scope is ok on this one, but the outcomes are n…" at bounding box center [801, 339] width 335 height 211
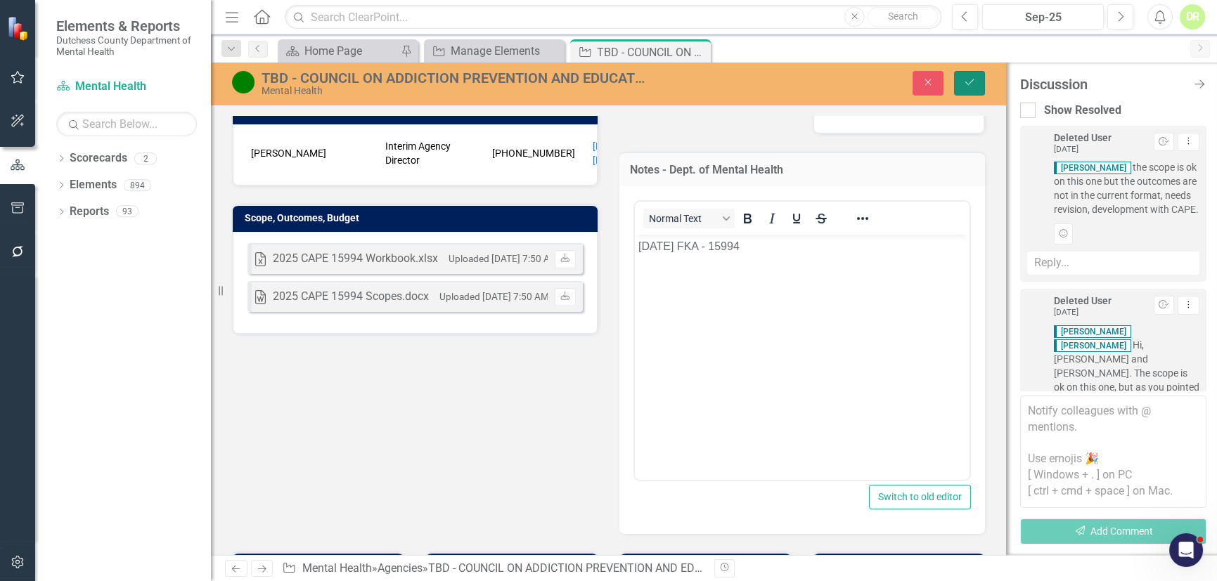
click at [967, 82] on icon "Save" at bounding box center [969, 82] width 13 height 10
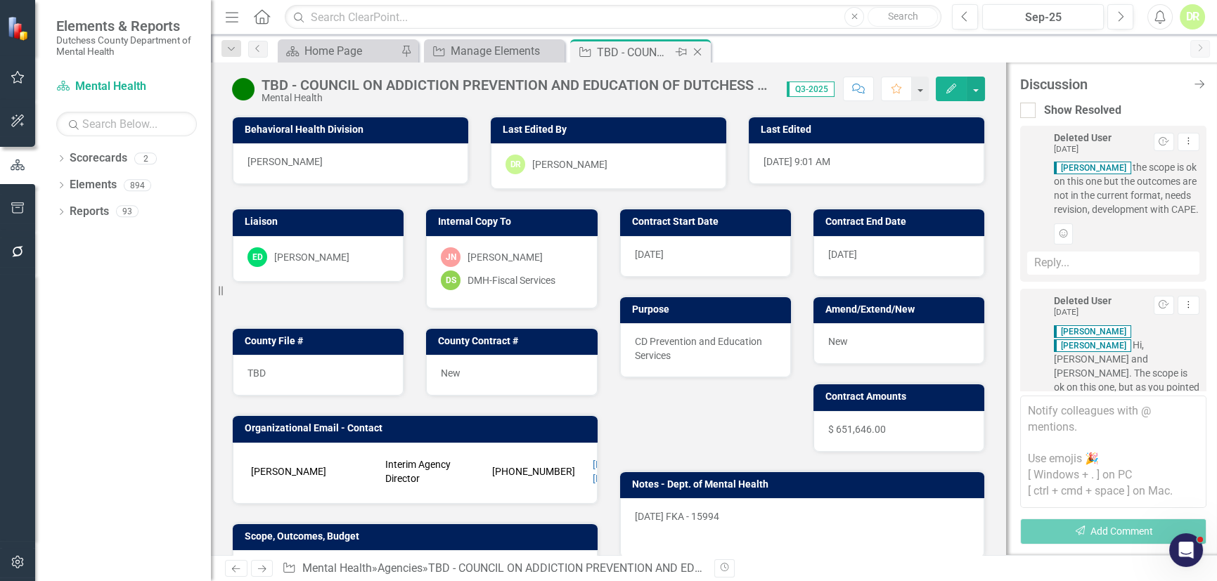
click at [695, 51] on icon "Close" at bounding box center [697, 51] width 14 height 11
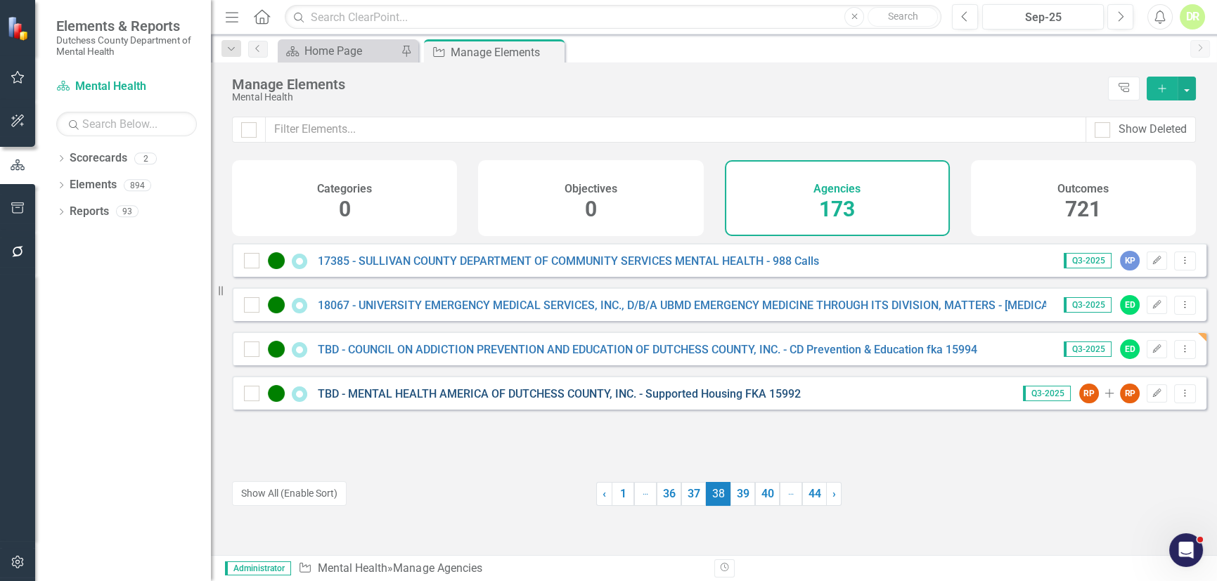
click at [441, 401] on link "TBD - MENTAL HEALTH AMERICA OF DUTCHESS COUNTY, INC. - Supported Housing FKA 15…" at bounding box center [559, 393] width 483 height 13
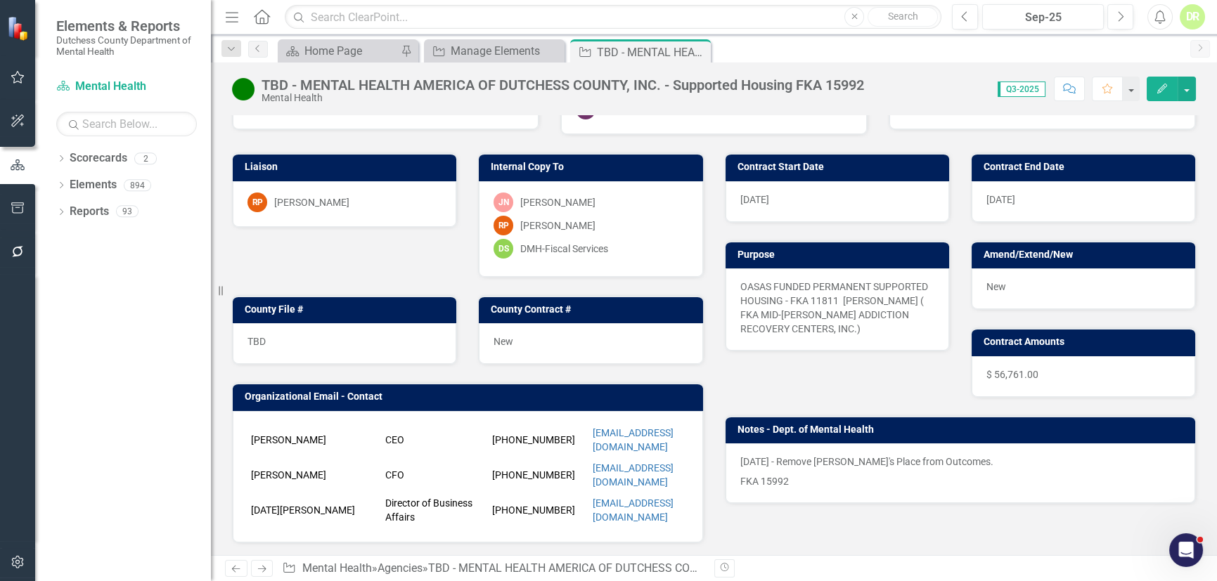
scroll to position [127, 0]
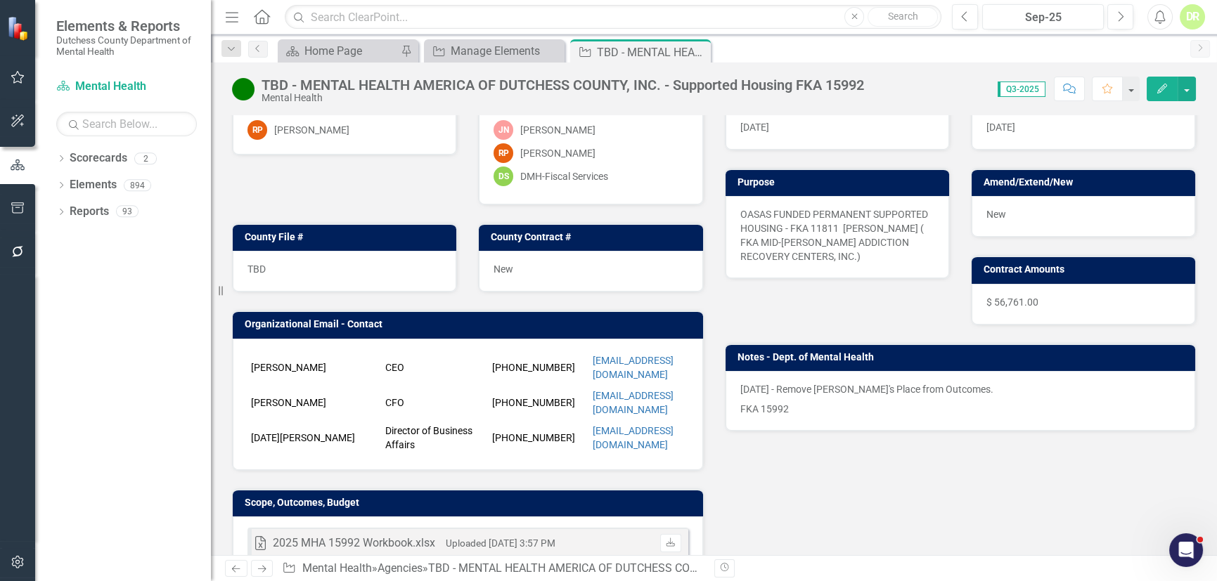
click at [818, 403] on p "FKA 15992" at bounding box center [960, 407] width 441 height 17
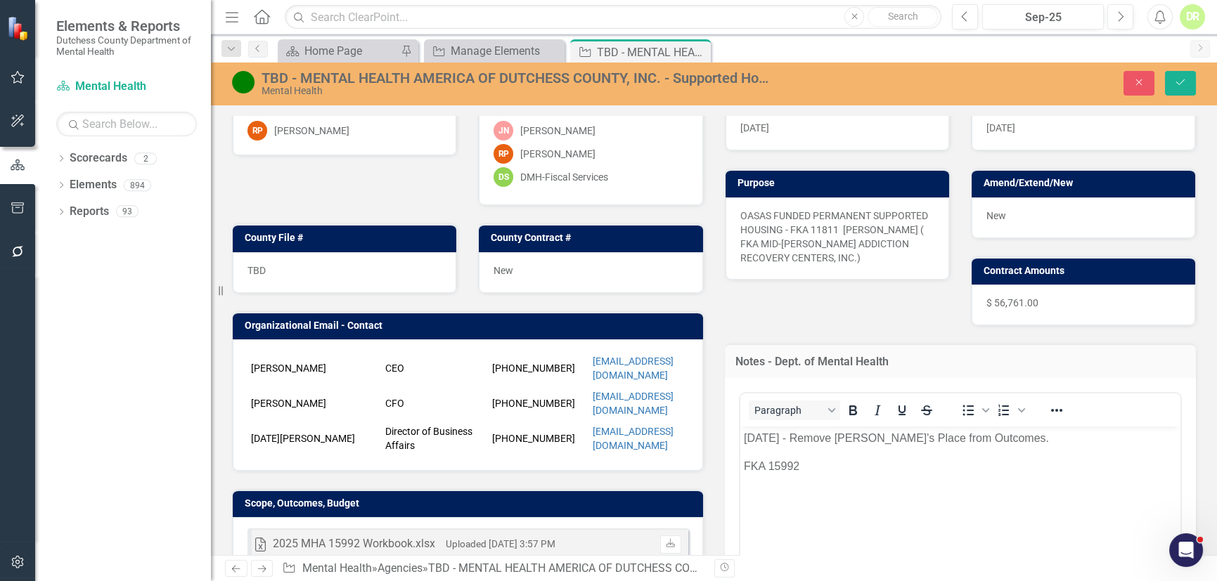
scroll to position [0, 0]
click at [975, 498] on body "[DATE] - Remove [PERSON_NAME]'s Place from Outcomes. FKA 15992" at bounding box center [959, 531] width 441 height 211
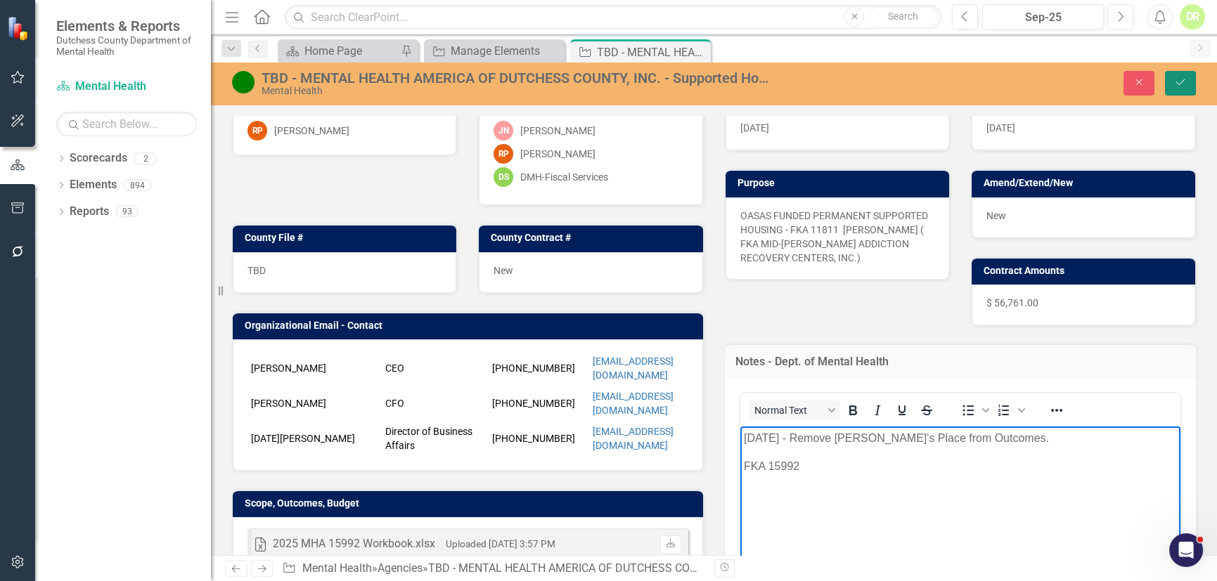
click at [1186, 79] on icon "Save" at bounding box center [1180, 82] width 13 height 10
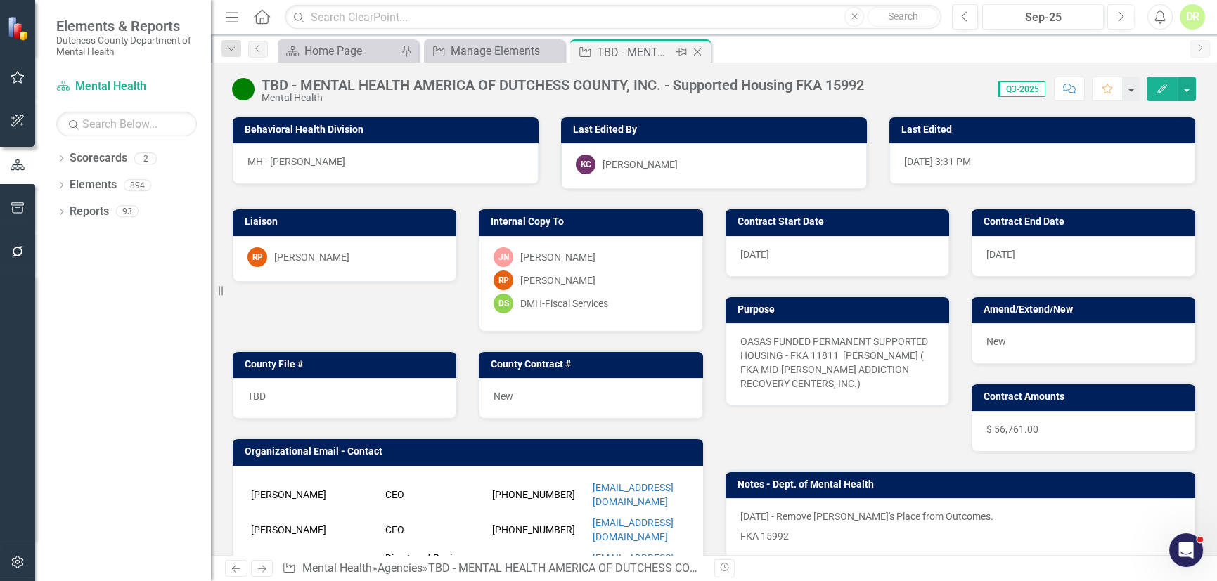
click at [701, 51] on icon "Close" at bounding box center [697, 51] width 14 height 11
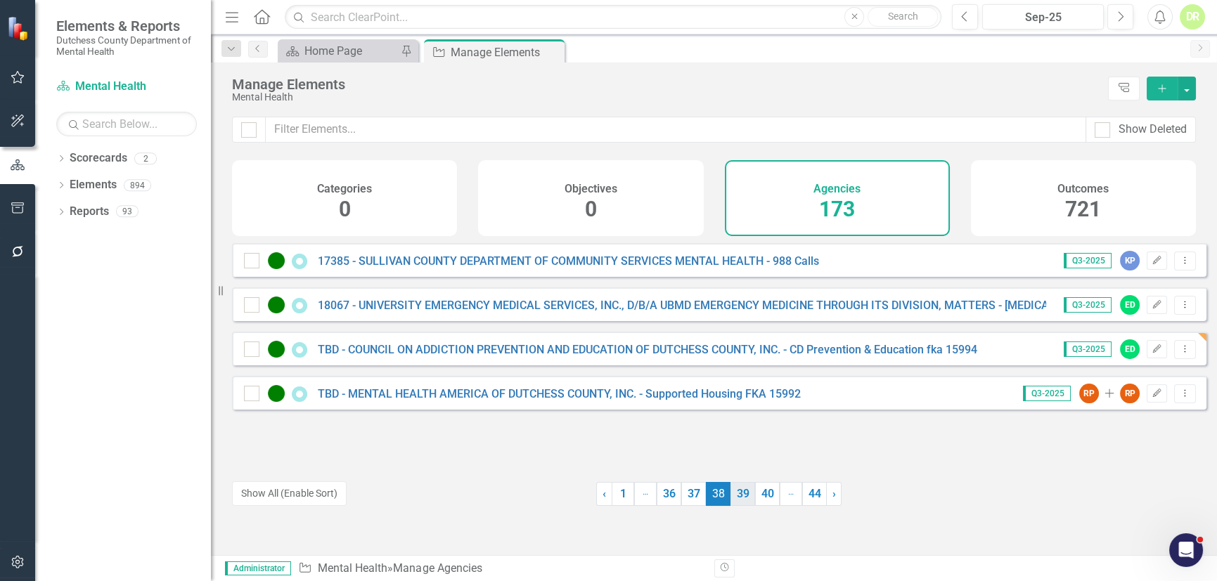
click at [740, 492] on link "39" at bounding box center [742, 494] width 25 height 24
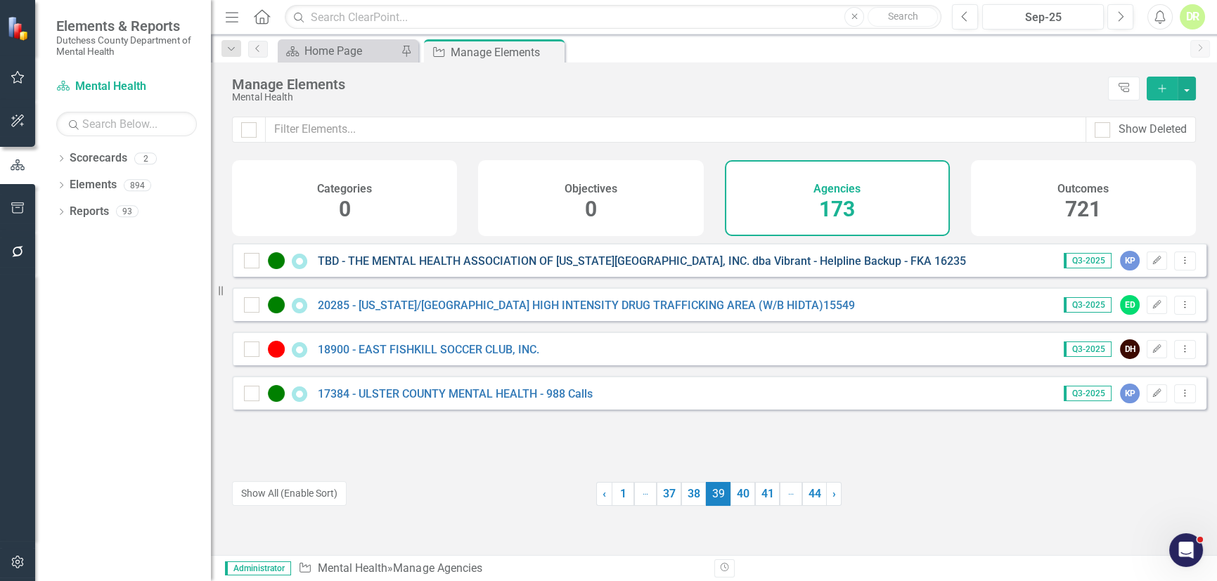
click at [599, 268] on link "TBD - THE MENTAL HEALTH ASSOCIATION OF [US_STATE][GEOGRAPHIC_DATA], INC. dba Vi…" at bounding box center [642, 260] width 648 height 13
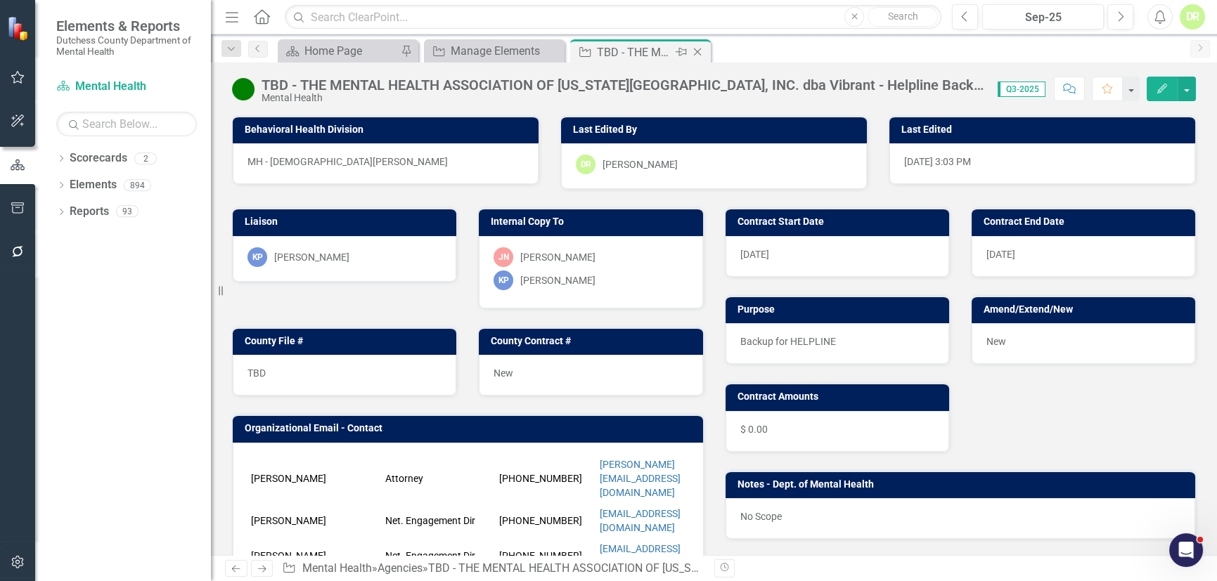
click at [697, 50] on icon "Close" at bounding box center [697, 51] width 14 height 11
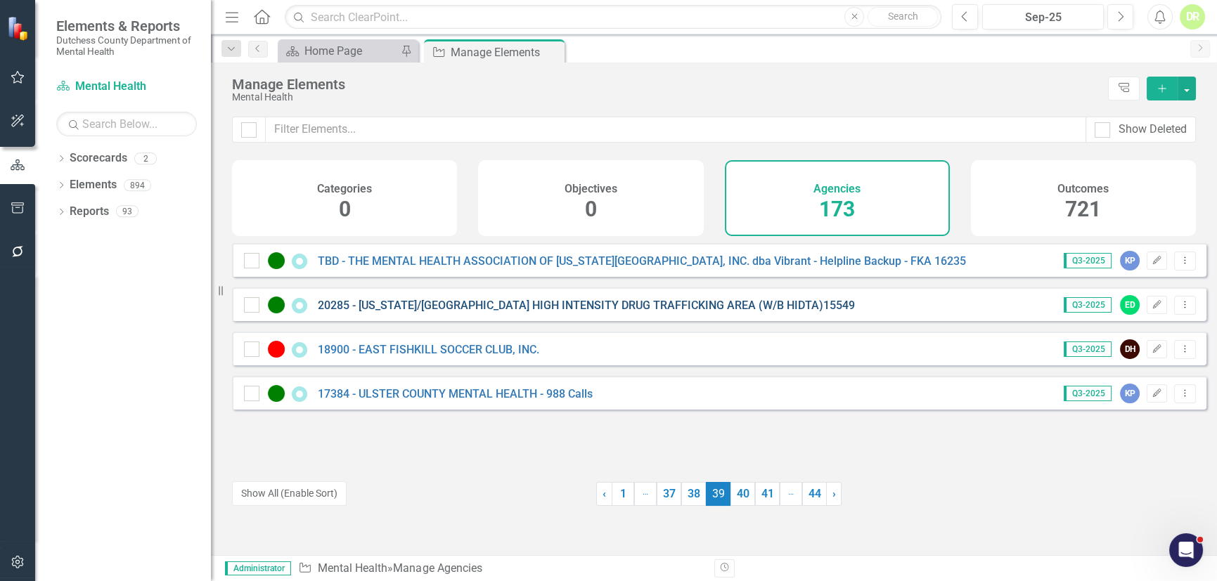
click at [432, 312] on link "20285 - [US_STATE]/[GEOGRAPHIC_DATA] HIGH INTENSITY DRUG TRAFFICKING AREA (W/B …" at bounding box center [586, 305] width 537 height 13
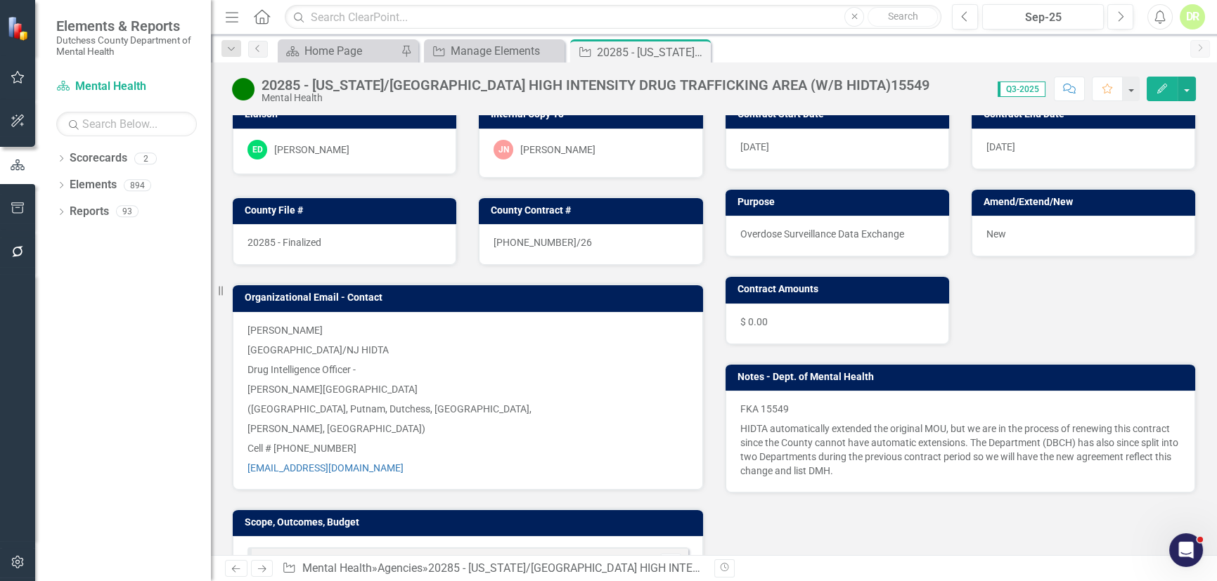
scroll to position [127, 0]
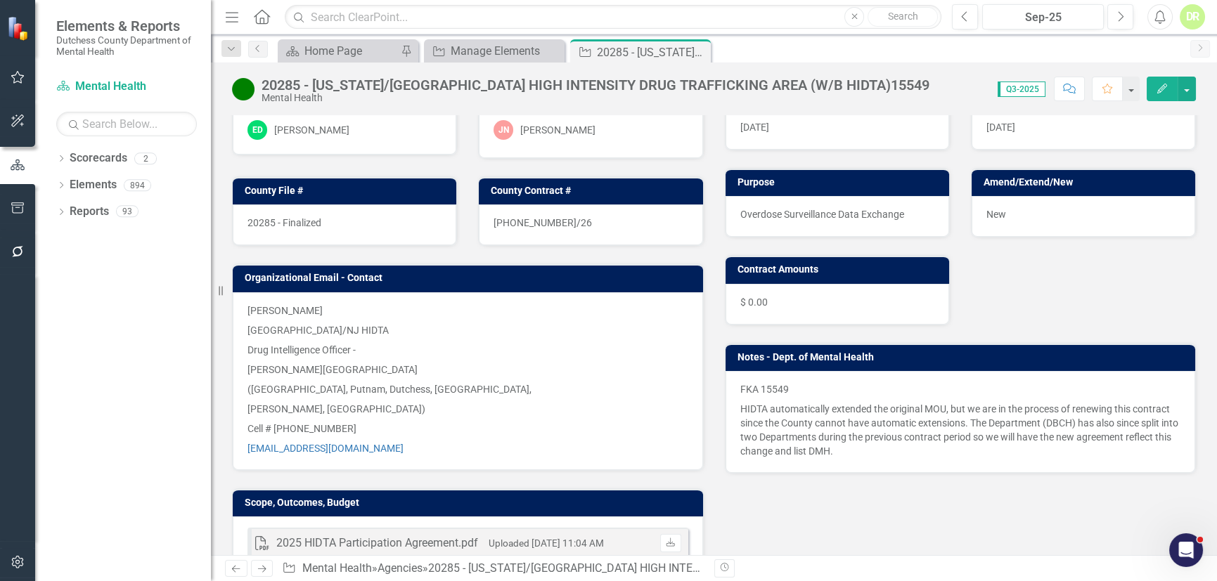
click at [828, 447] on p "HIDTA automatically extended the original MOU, but we are in the process of ren…" at bounding box center [960, 428] width 441 height 59
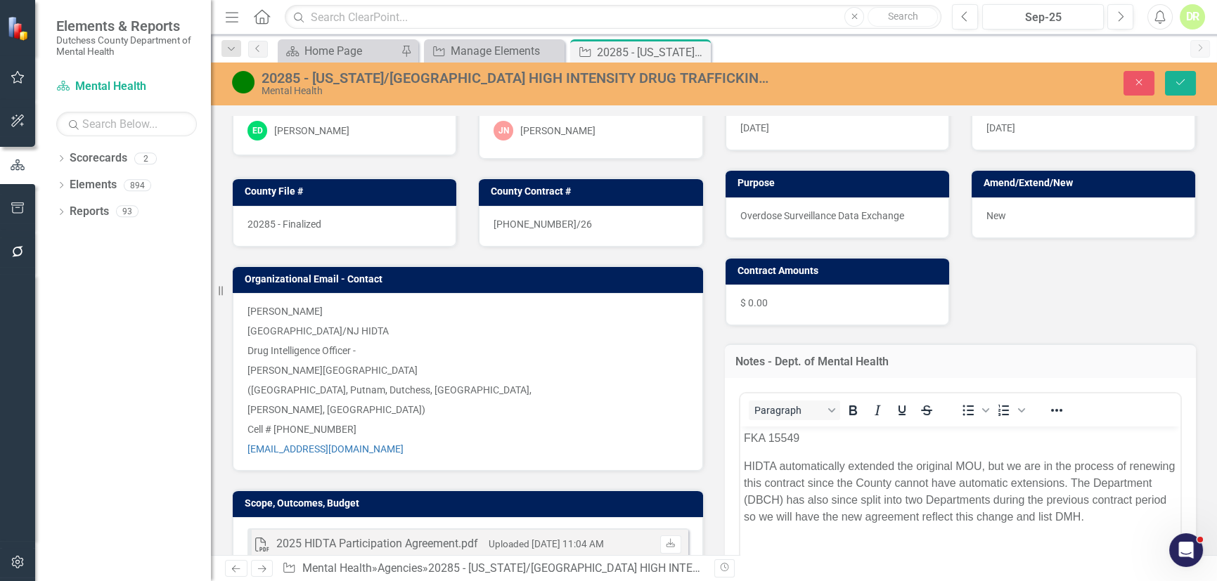
scroll to position [0, 0]
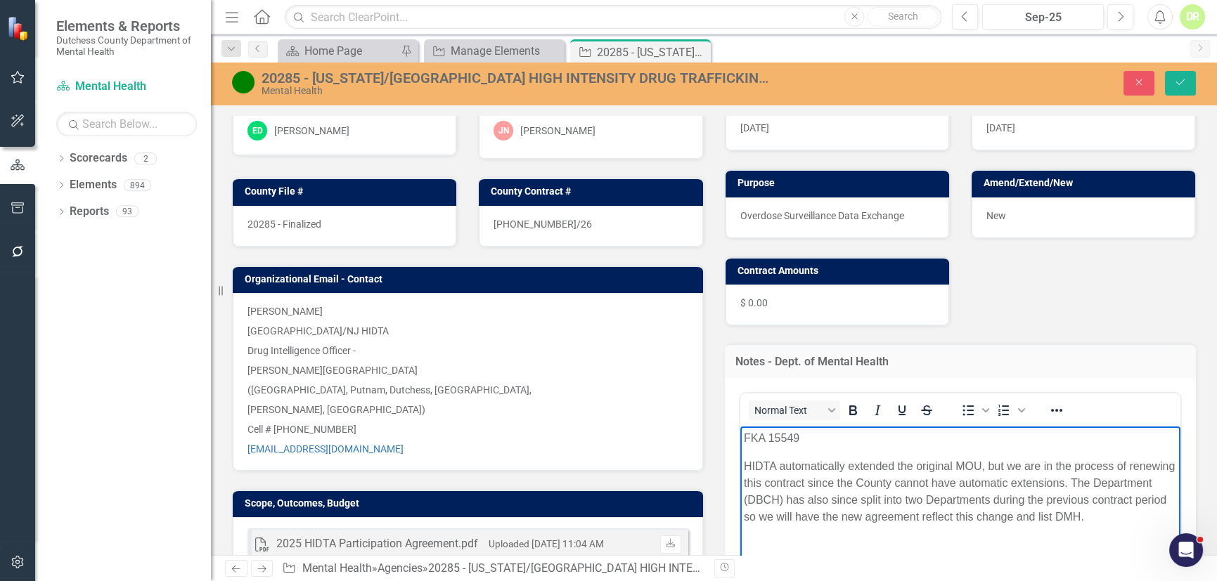
drag, startPoint x: 743, startPoint y: 466, endPoint x: 1190, endPoint y: 509, distance: 449.0
click at [1180, 509] on html "FKA 15549 HIDTA automatically extended the original MOU, but we are in the proc…" at bounding box center [959, 531] width 441 height 211
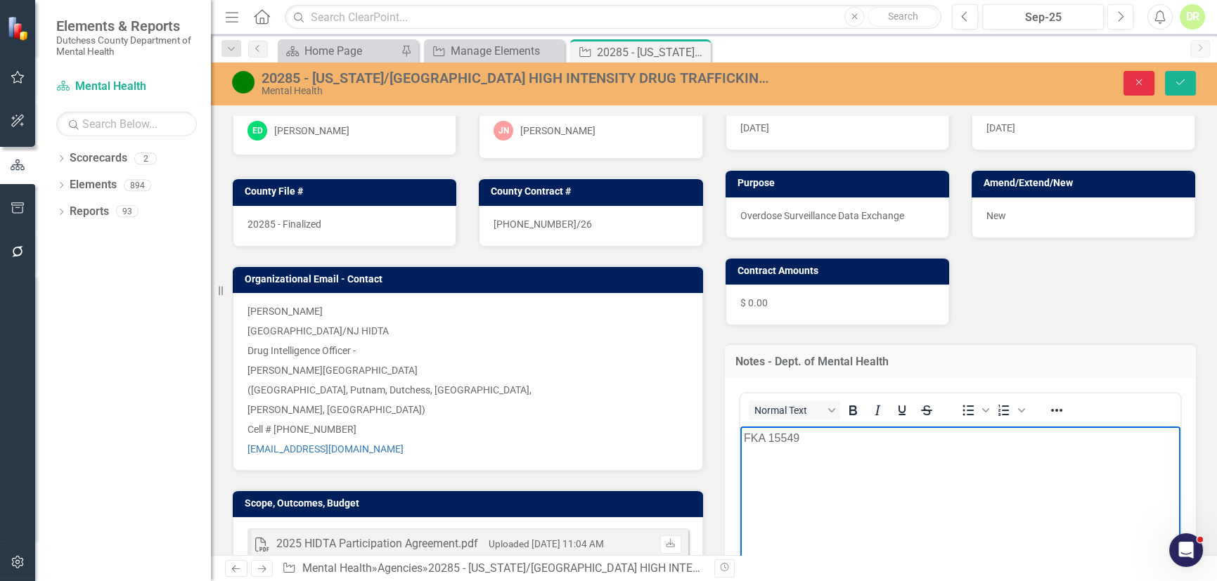
click at [1138, 81] on icon "Close" at bounding box center [1138, 82] width 13 height 10
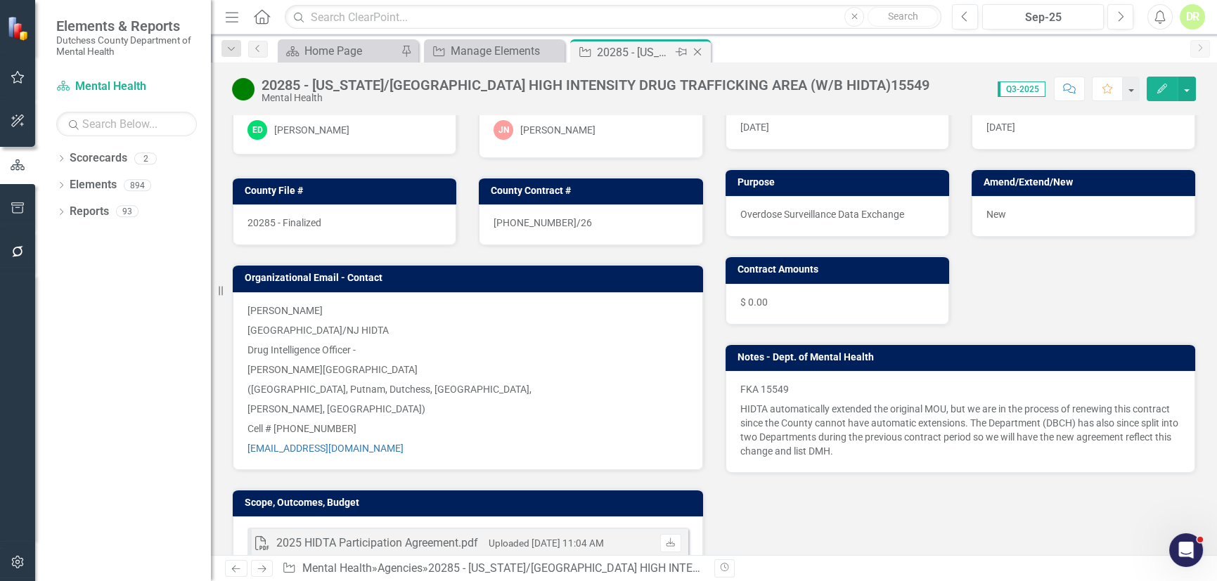
click at [699, 47] on icon "Close" at bounding box center [697, 51] width 14 height 11
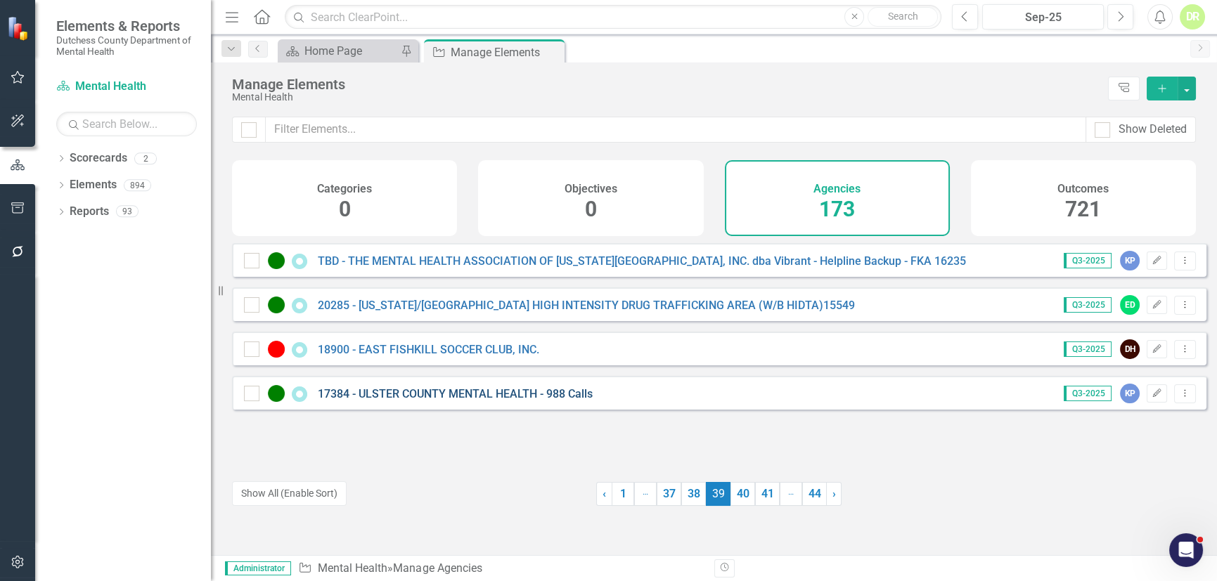
click at [477, 401] on link "17384 - ULSTER COUNTY MENTAL HEALTH - 988 Calls" at bounding box center [455, 393] width 275 height 13
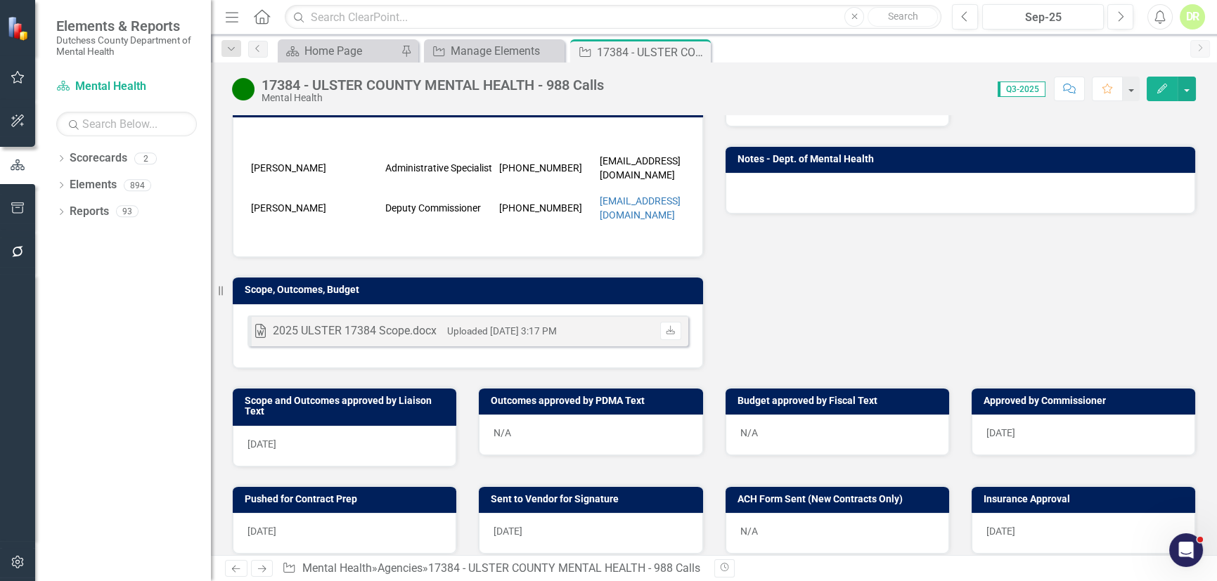
scroll to position [127, 0]
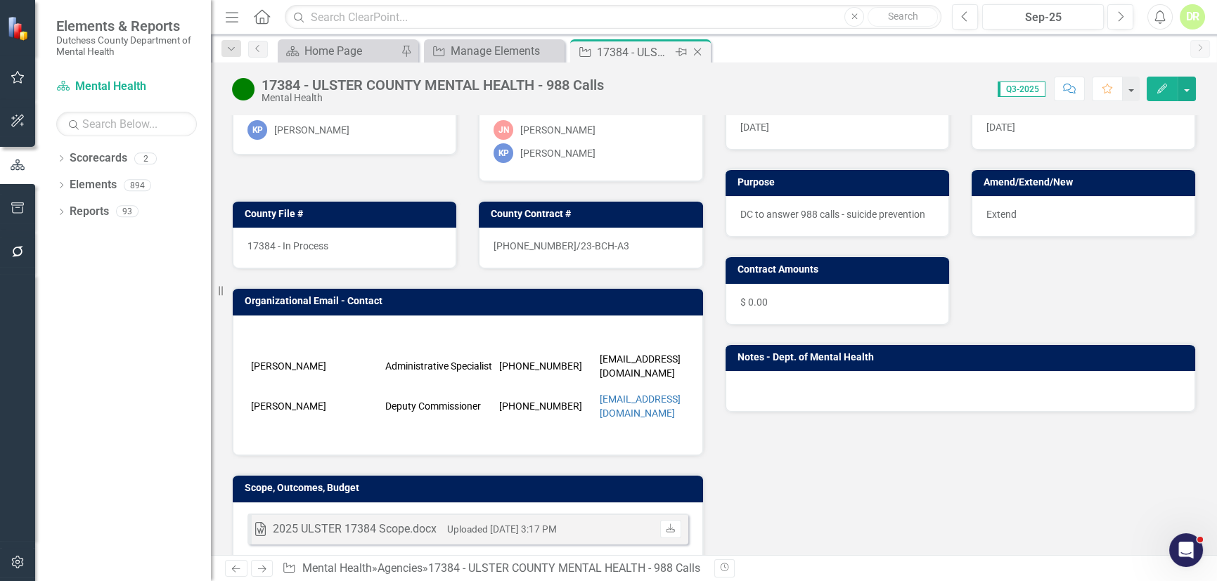
click at [694, 51] on icon "Close" at bounding box center [697, 51] width 14 height 11
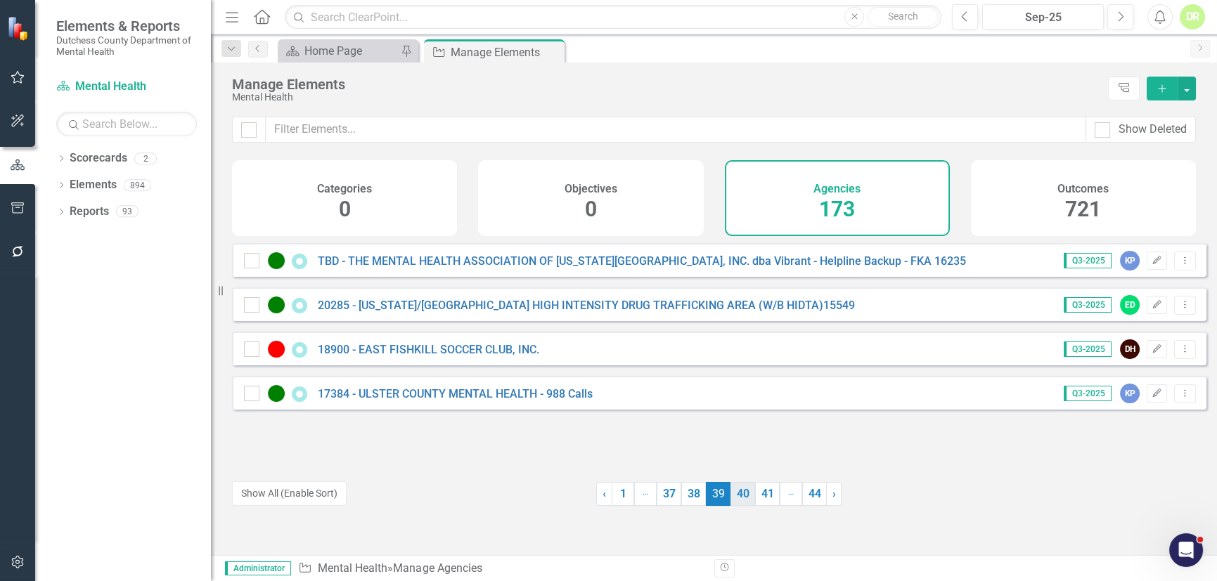
click at [741, 491] on link "40" at bounding box center [742, 494] width 25 height 24
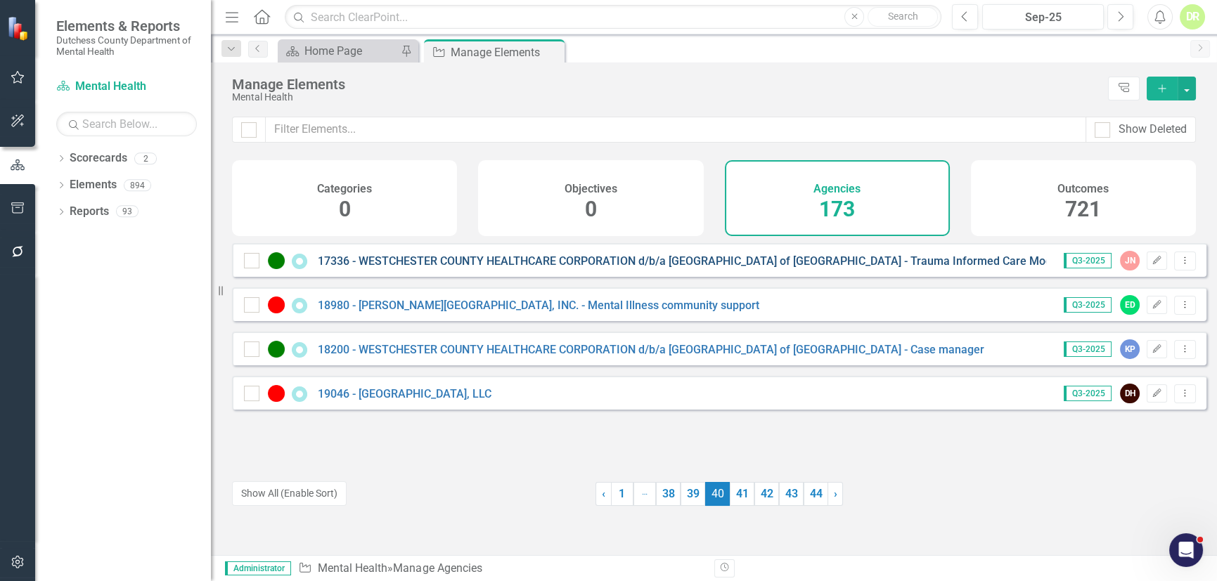
click at [727, 268] on link "17336 - WESTCHESTER COUNTY HEALTHCARE CORPORATION d/b/a [GEOGRAPHIC_DATA] of [G…" at bounding box center [689, 260] width 743 height 13
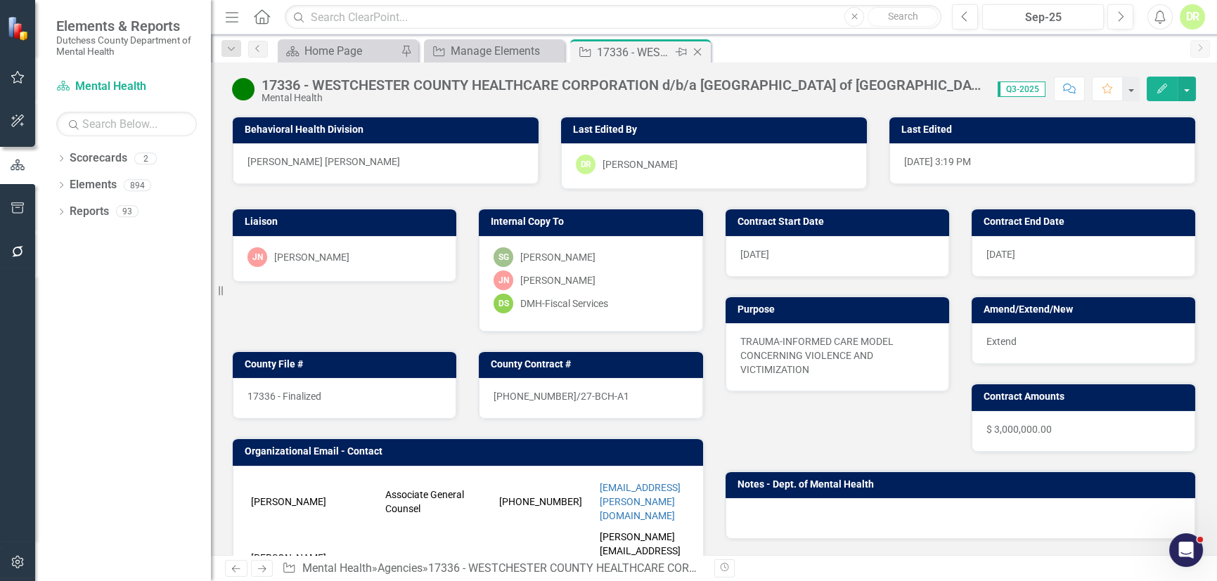
click at [698, 52] on icon "Close" at bounding box center [697, 51] width 14 height 11
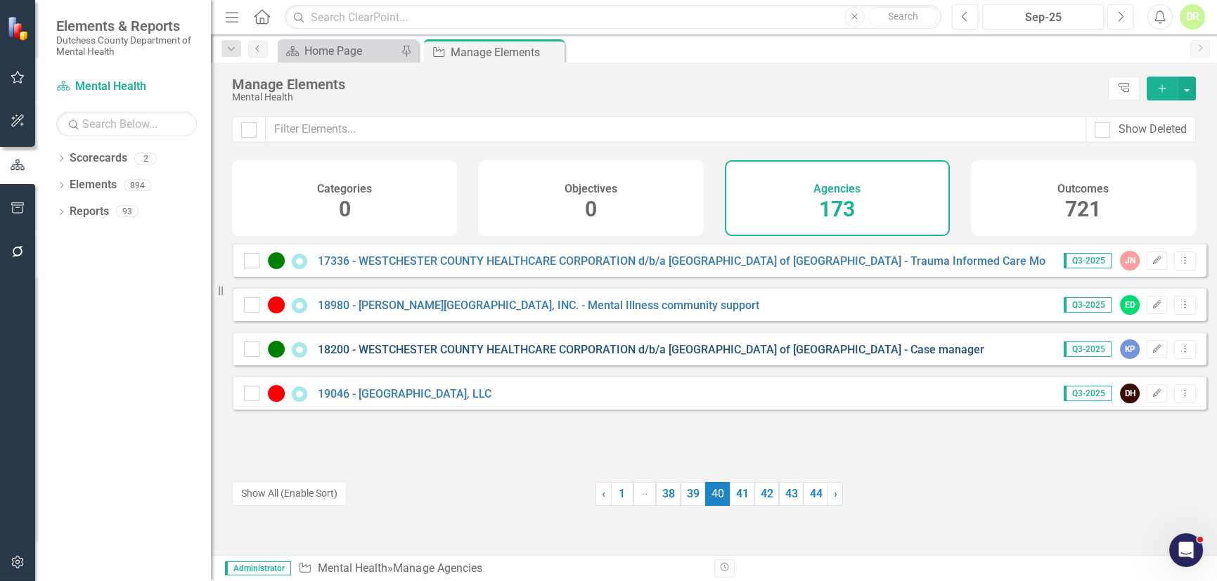
click at [440, 356] on link "18200 - WESTCHESTER COUNTY HEALTHCARE CORPORATION d/b/a [GEOGRAPHIC_DATA] of [G…" at bounding box center [651, 349] width 666 height 13
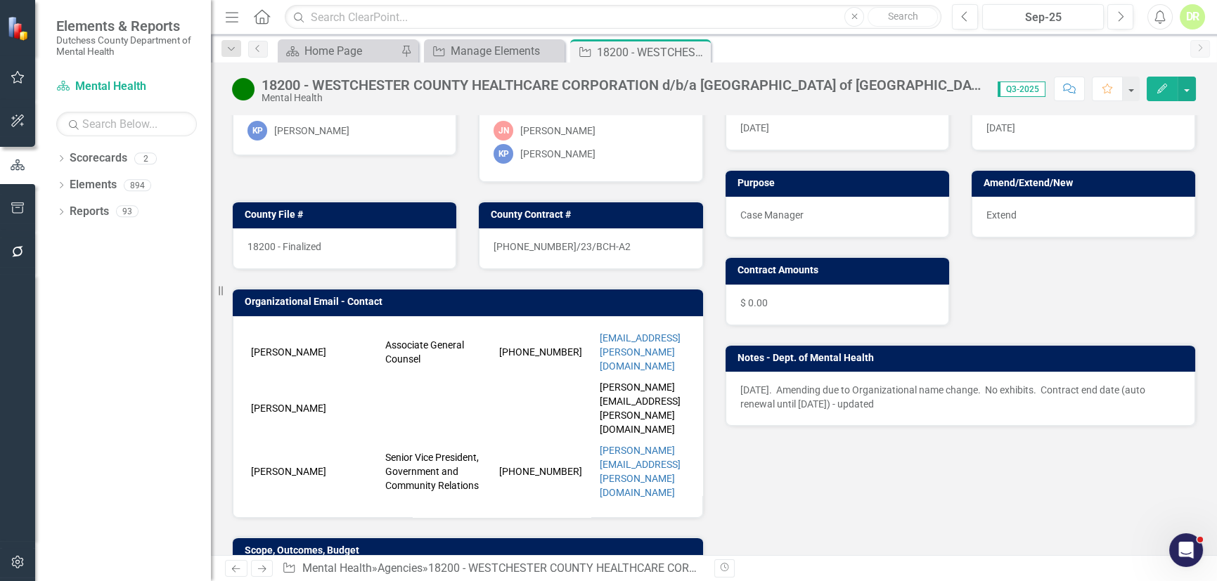
scroll to position [127, 0]
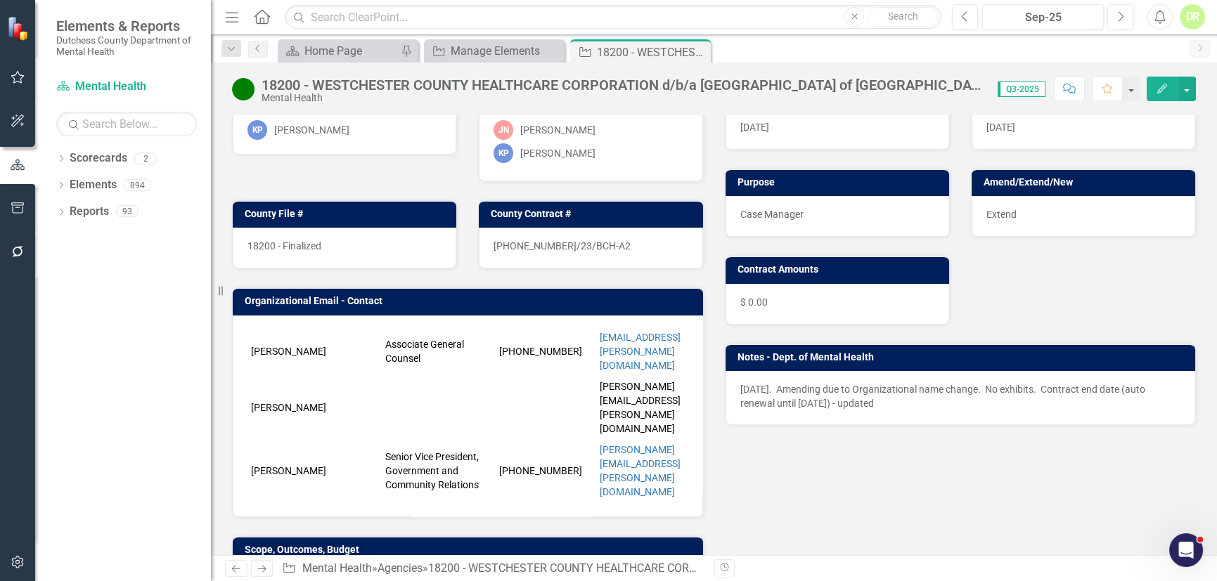
click at [961, 403] on p "[DATE]. Amending due to Organizational name change. No exhibits. Contract end d…" at bounding box center [960, 396] width 441 height 28
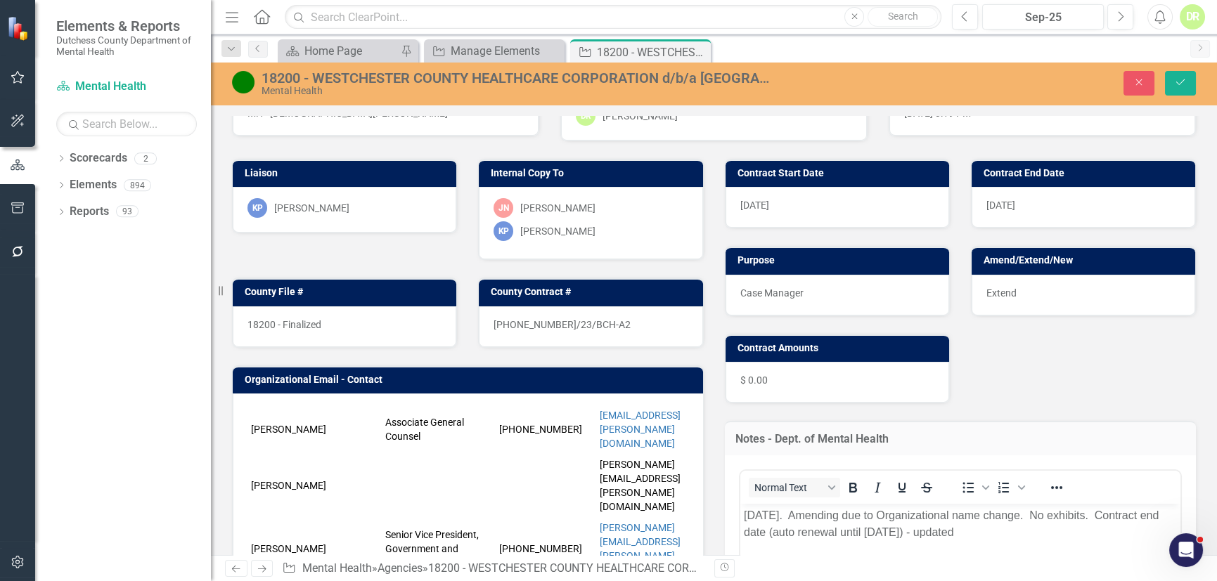
scroll to position [191, 0]
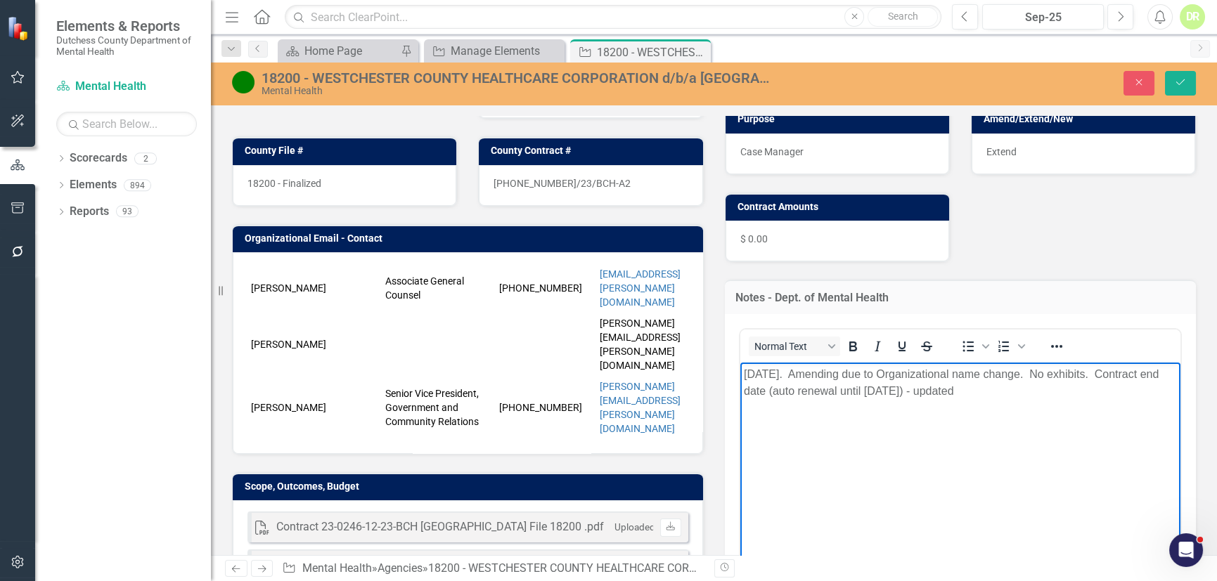
drag, startPoint x: 792, startPoint y: 371, endPoint x: 1188, endPoint y: 439, distance: 401.4
click at [1180, 439] on html "[DATE]. Amending due to Organizational name change. No exhibits. Contract end d…" at bounding box center [959, 467] width 441 height 211
click at [1148, 74] on button "Close" at bounding box center [1138, 83] width 31 height 25
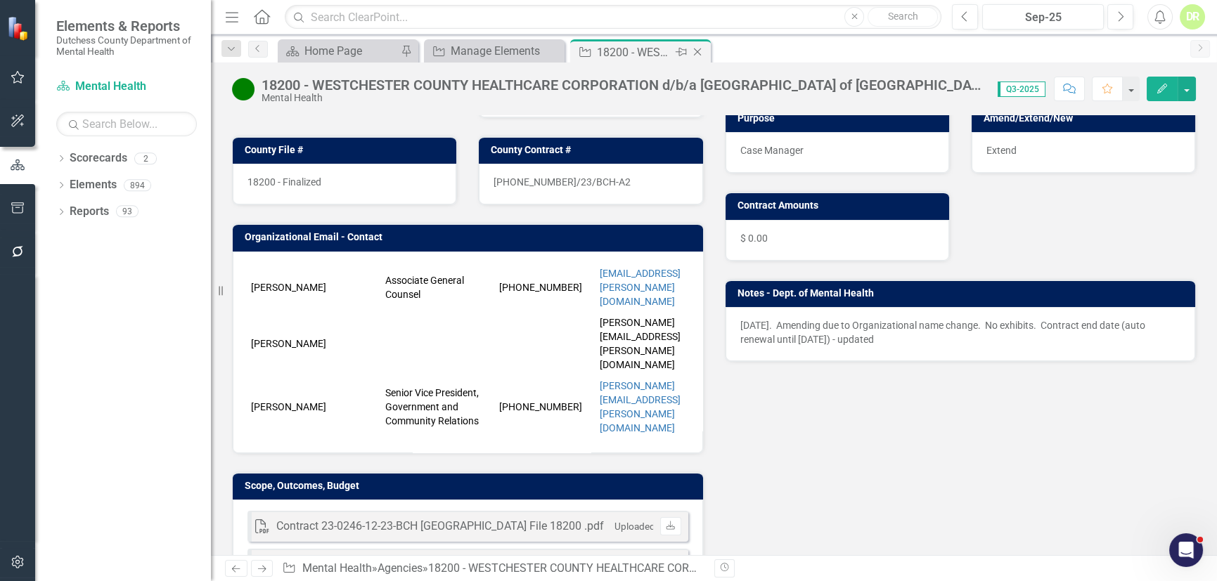
click at [700, 48] on icon "Close" at bounding box center [697, 51] width 14 height 11
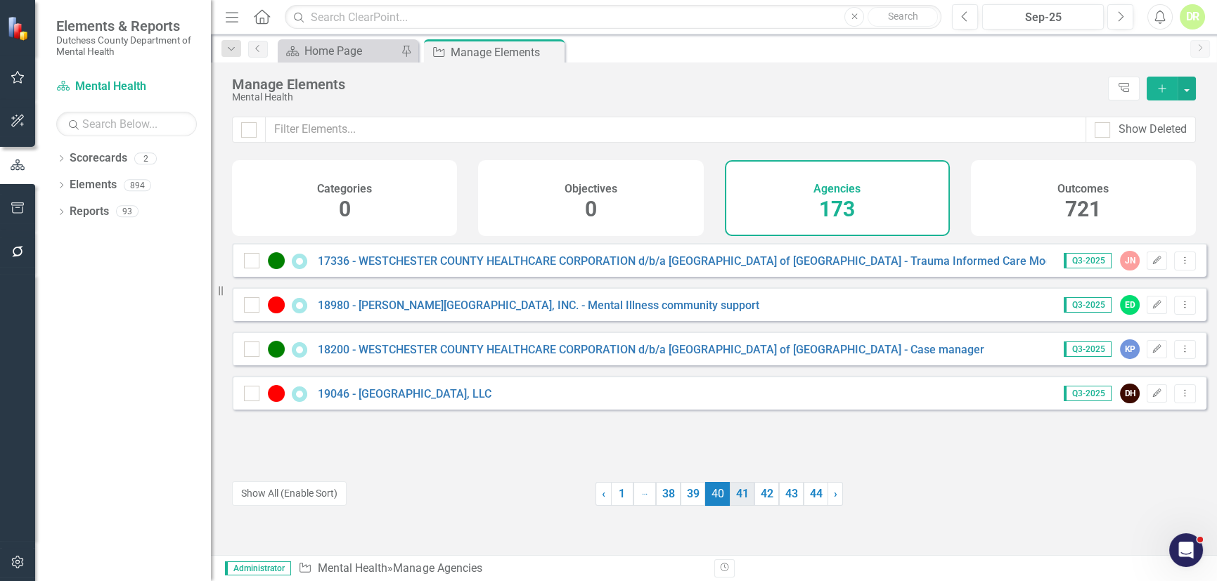
click at [737, 491] on link "41" at bounding box center [742, 494] width 25 height 24
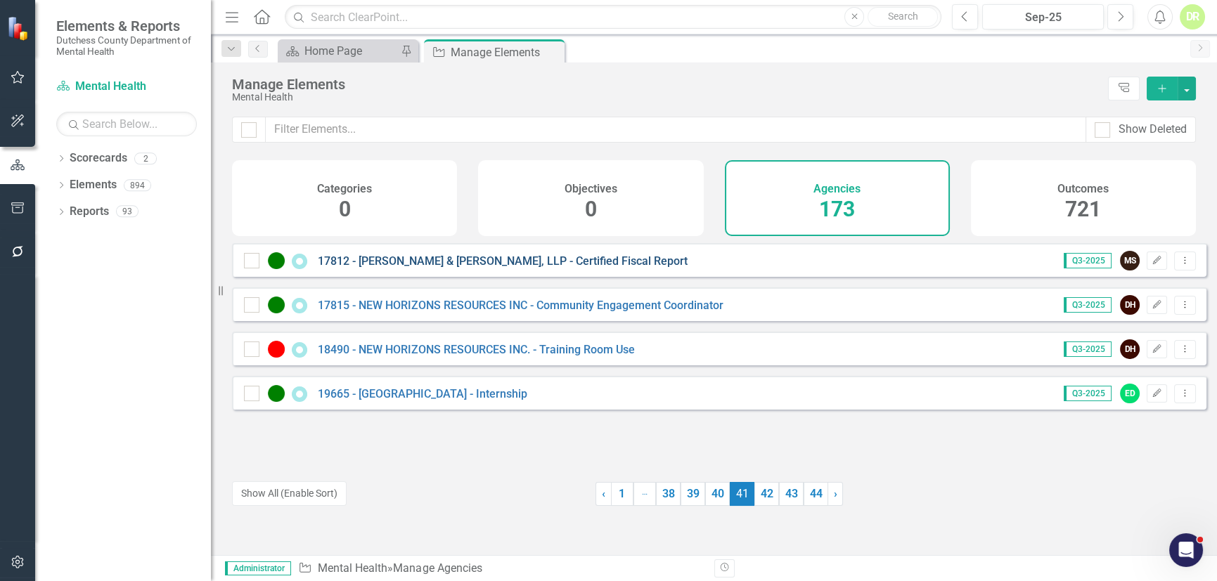
click at [490, 267] on link "17812 - [PERSON_NAME] & [PERSON_NAME], LLP - Certified Fiscal Report" at bounding box center [503, 260] width 370 height 13
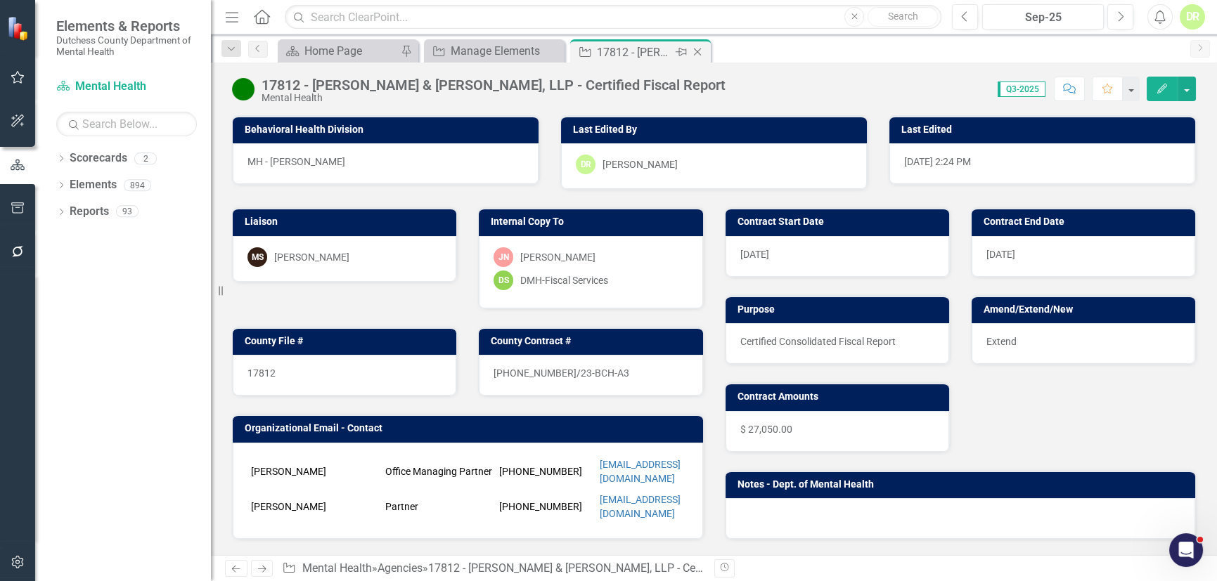
click at [696, 51] on icon at bounding box center [698, 52] width 8 height 8
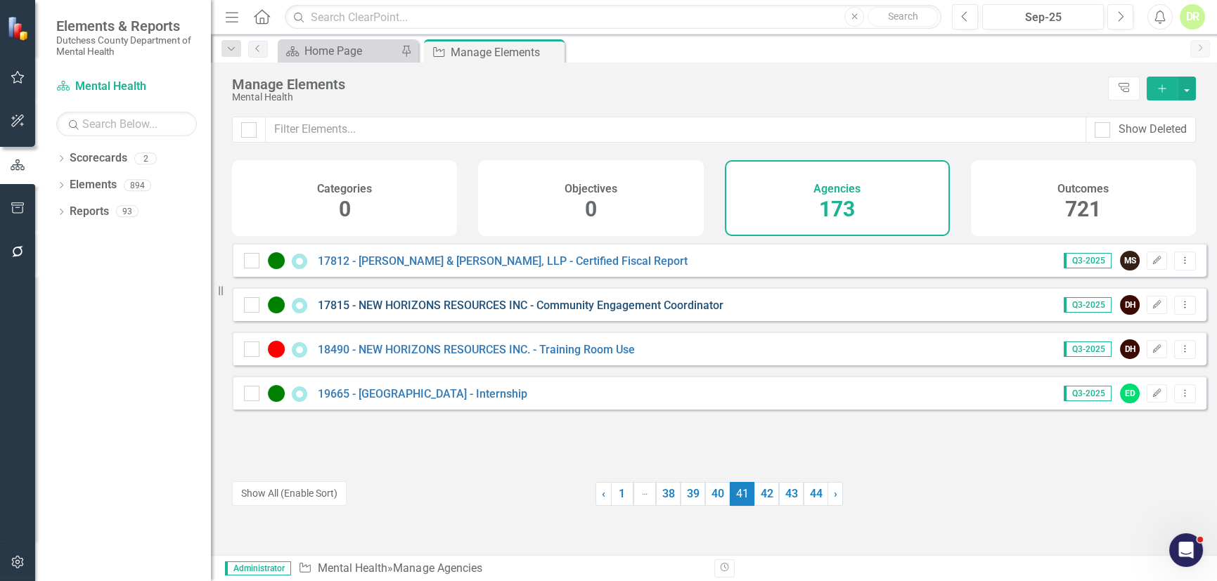
click at [453, 311] on link "17815 - NEW HORIZONS RESOURCES INC - Community Engagement Coordinator" at bounding box center [521, 305] width 406 height 13
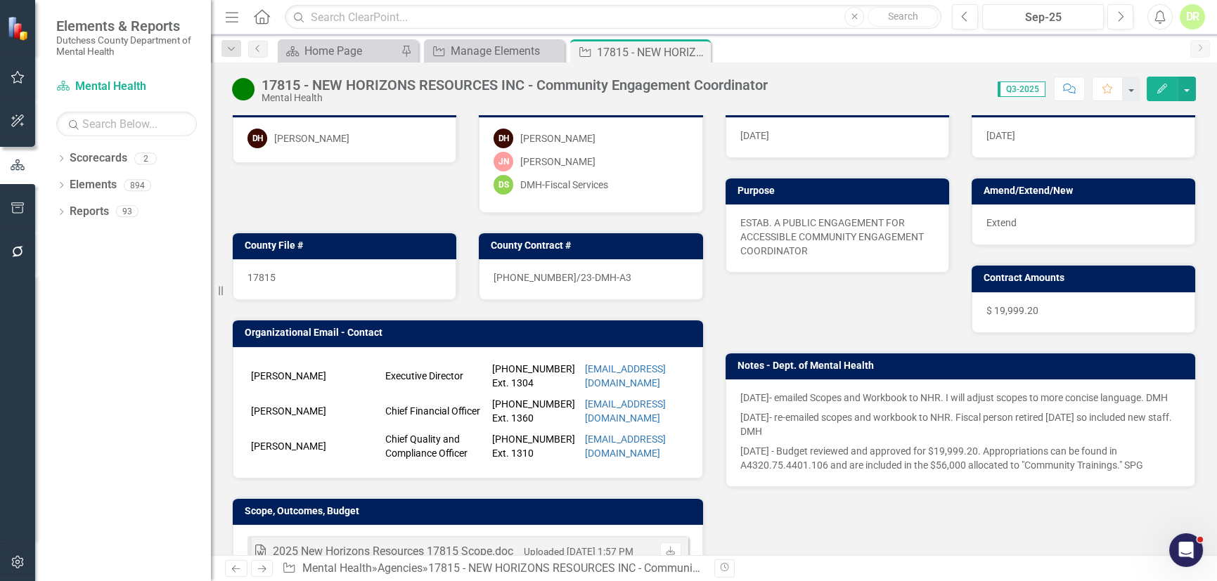
scroll to position [127, 0]
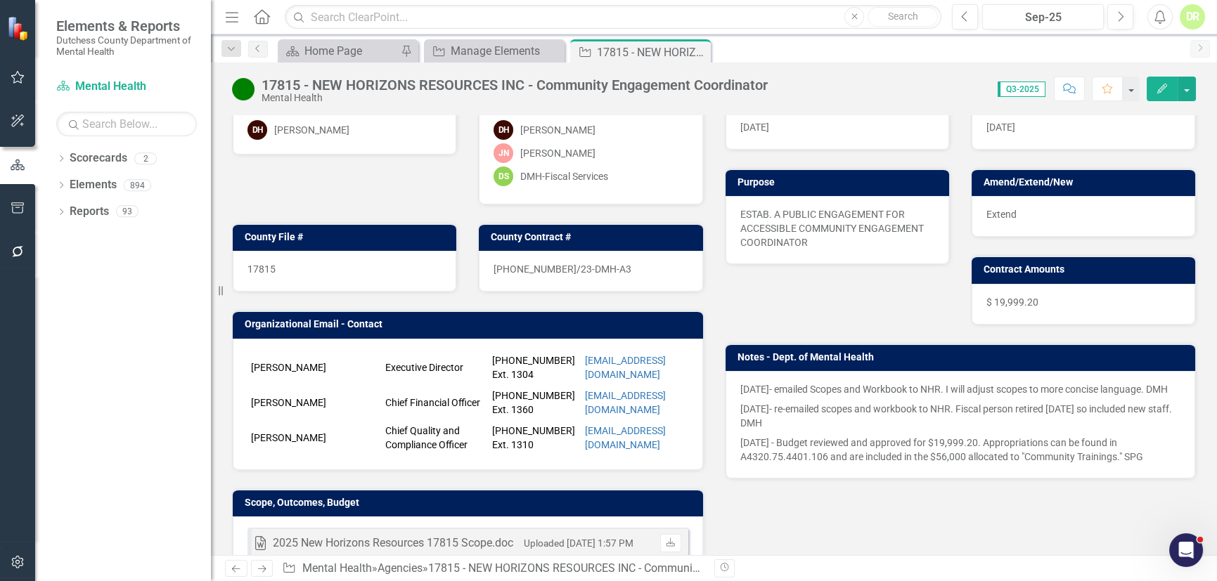
click at [942, 415] on p "[DATE]- re-emailed scopes and workbook to NHR. Fiscal person retired [DATE] so …" at bounding box center [960, 416] width 441 height 34
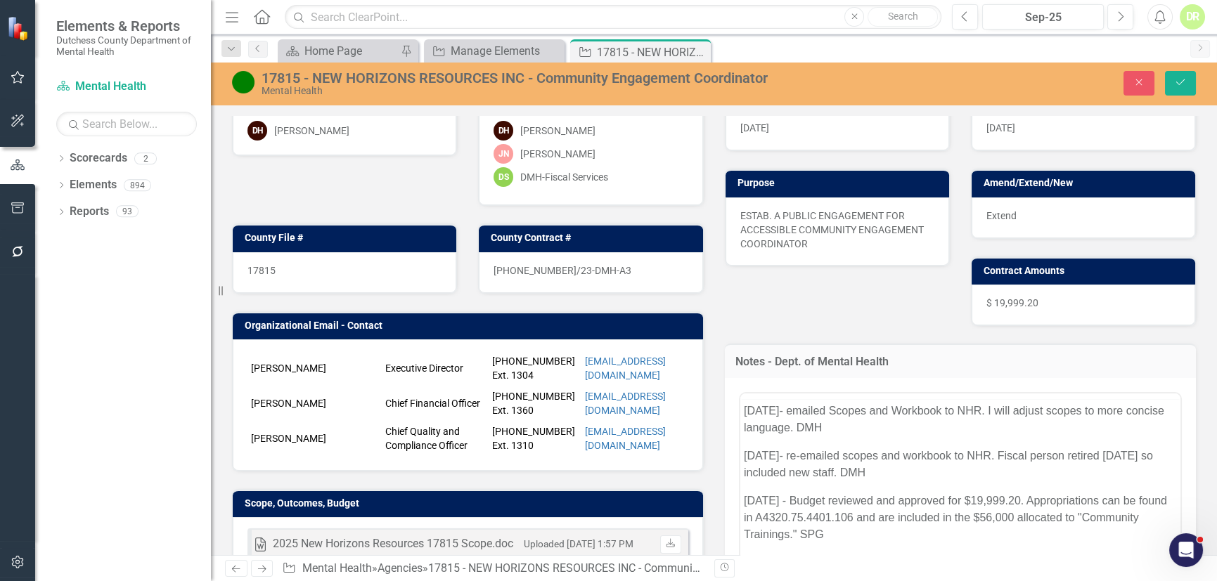
scroll to position [0, 0]
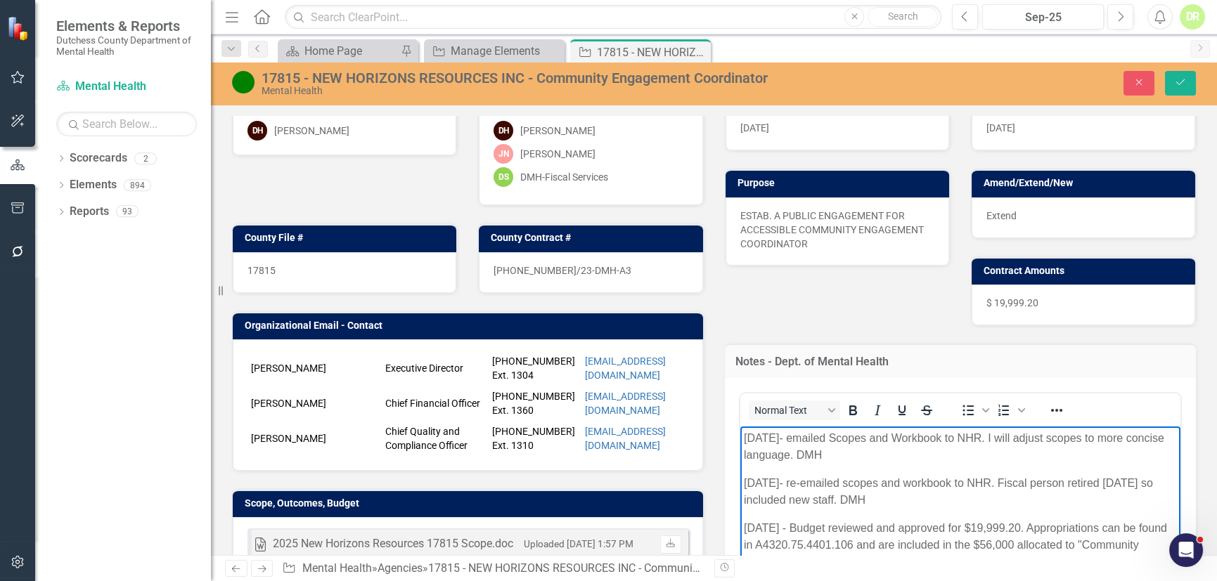
drag, startPoint x: 744, startPoint y: 439, endPoint x: 975, endPoint y: 501, distance: 239.5
click at [975, 501] on body "[DATE]- emailed Scopes and Workbook to NHR. I will adjust scopes to more concis…" at bounding box center [959, 531] width 441 height 211
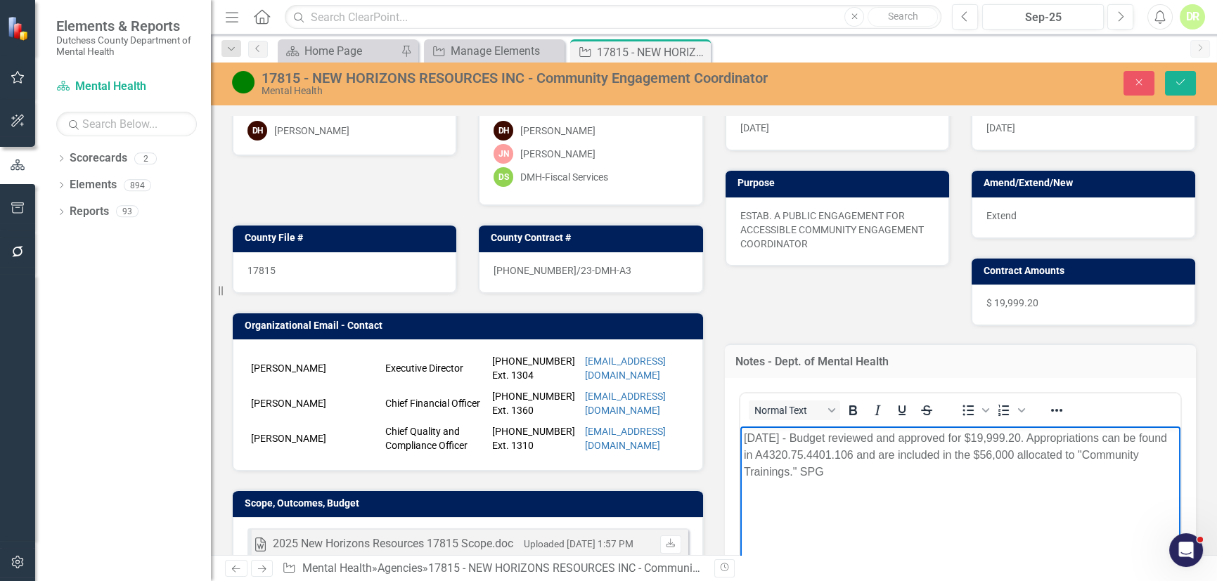
drag, startPoint x: 743, startPoint y: 436, endPoint x: 1934, endPoint y: 930, distance: 1289.7
click at [1180, 505] on html "[DATE] - Budget reviewed and approved for $19,999.20. Appropriations can be fou…" at bounding box center [959, 531] width 441 height 211
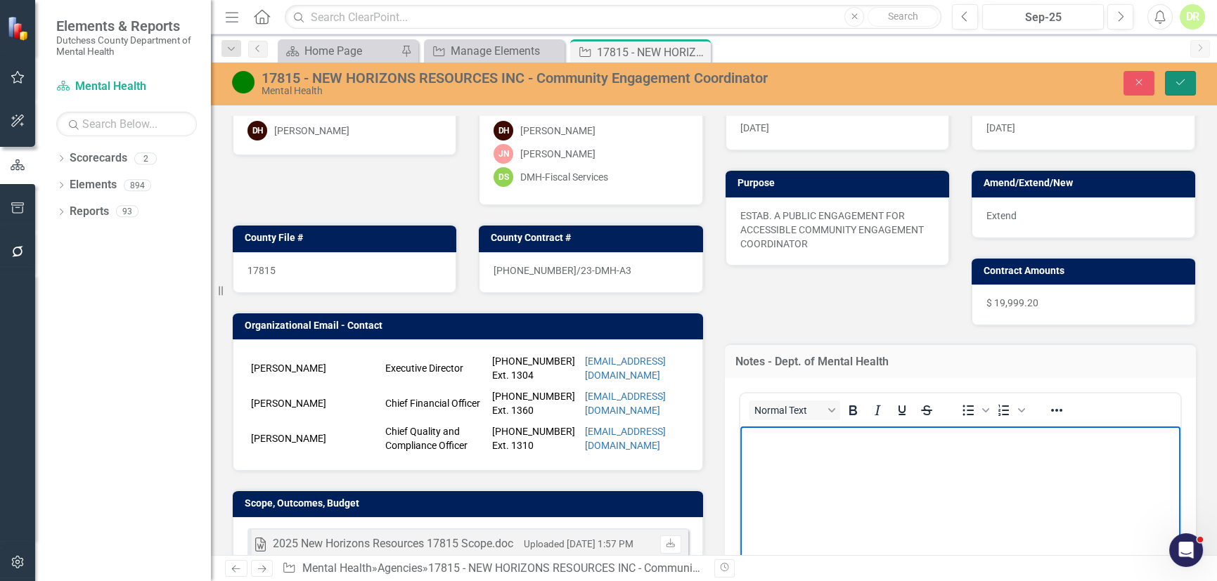
click at [1184, 78] on icon "Save" at bounding box center [1180, 82] width 13 height 10
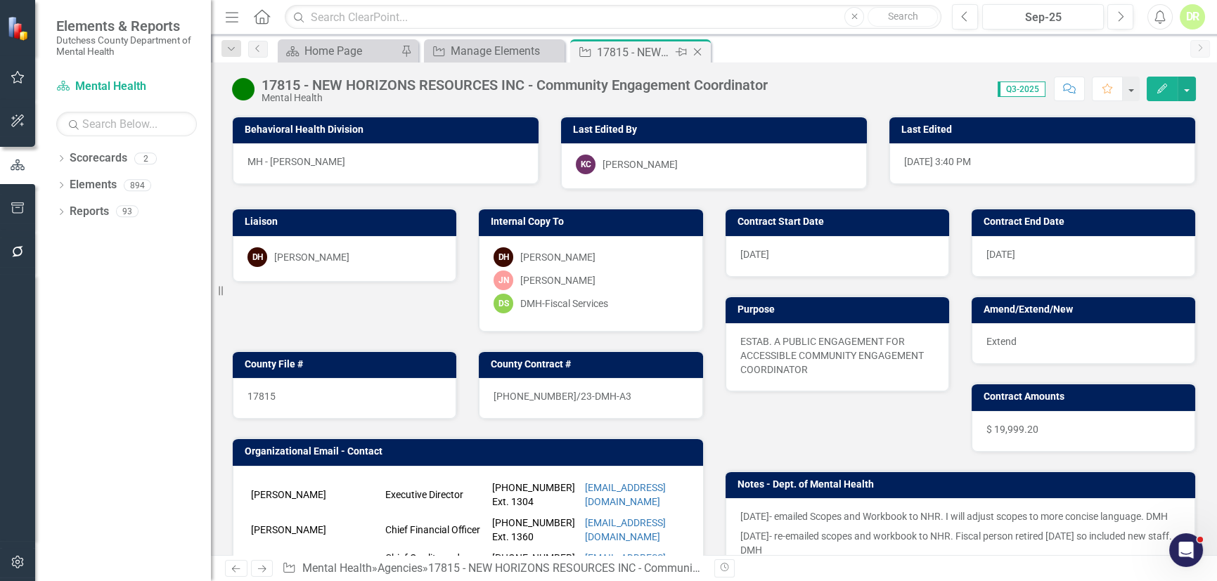
click at [697, 49] on icon "Close" at bounding box center [697, 51] width 14 height 11
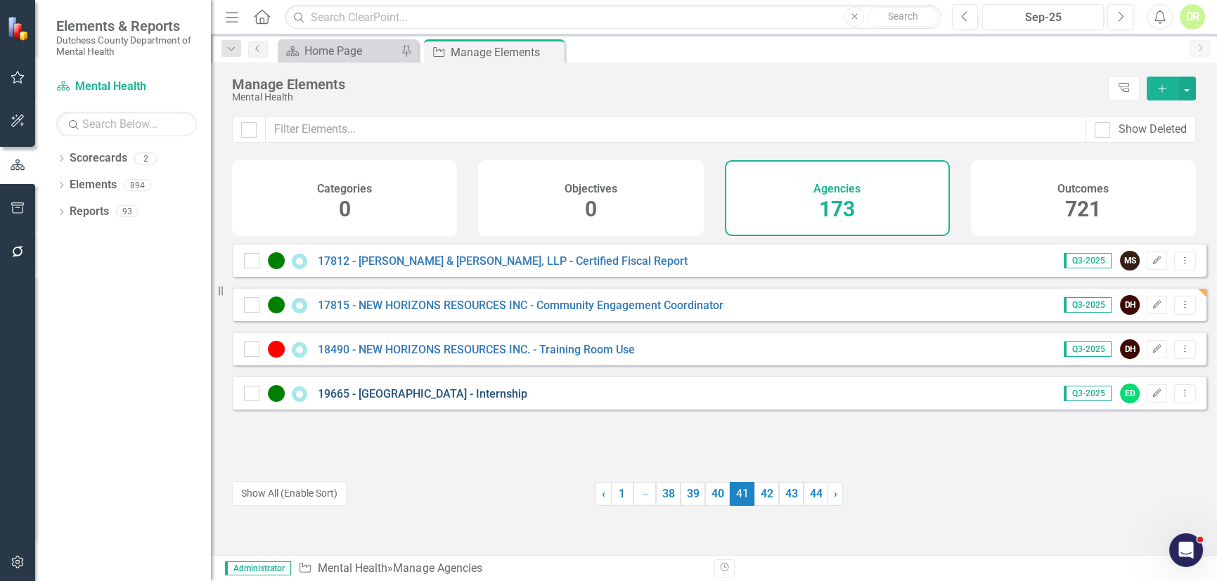
click at [471, 401] on link "19665 - [GEOGRAPHIC_DATA] - Internship" at bounding box center [422, 393] width 209 height 13
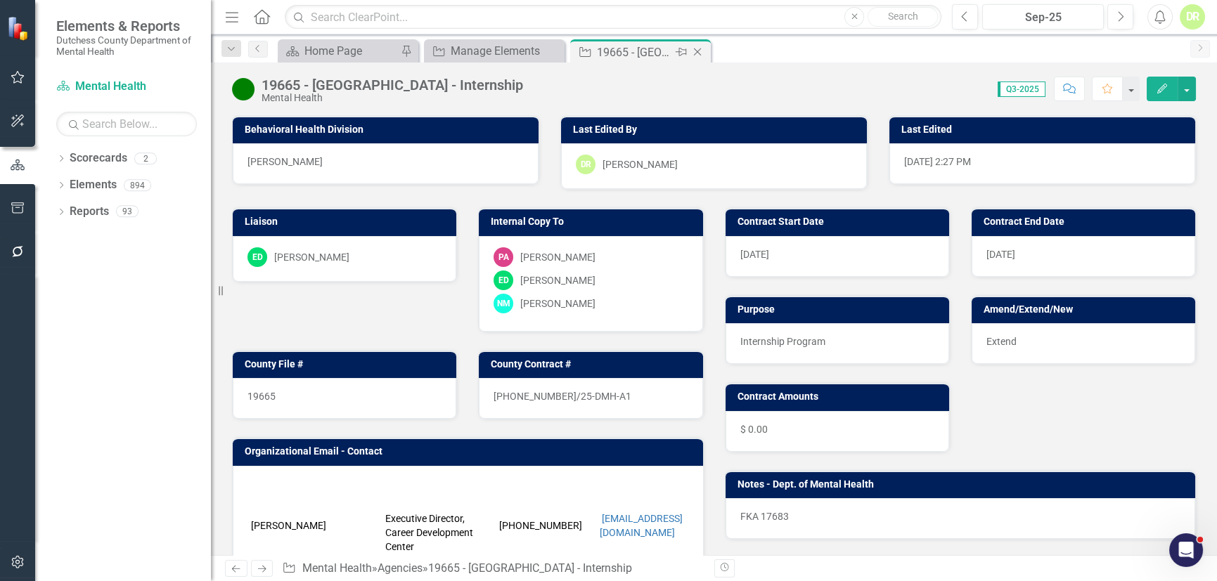
click at [702, 48] on icon "Close" at bounding box center [697, 51] width 14 height 11
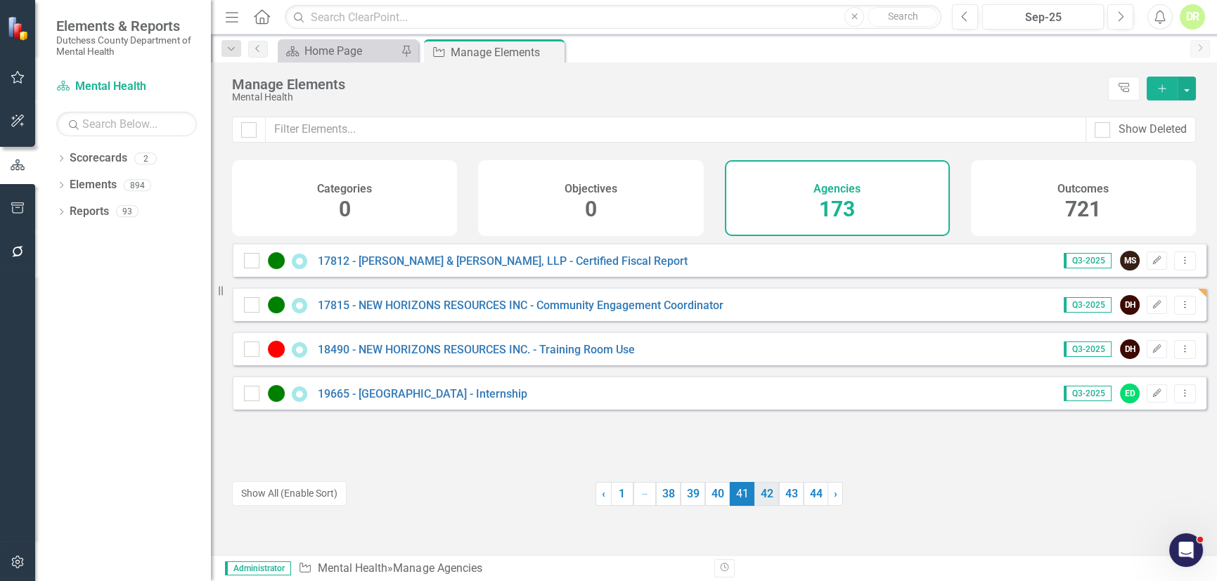
click at [759, 495] on link "42" at bounding box center [766, 494] width 25 height 24
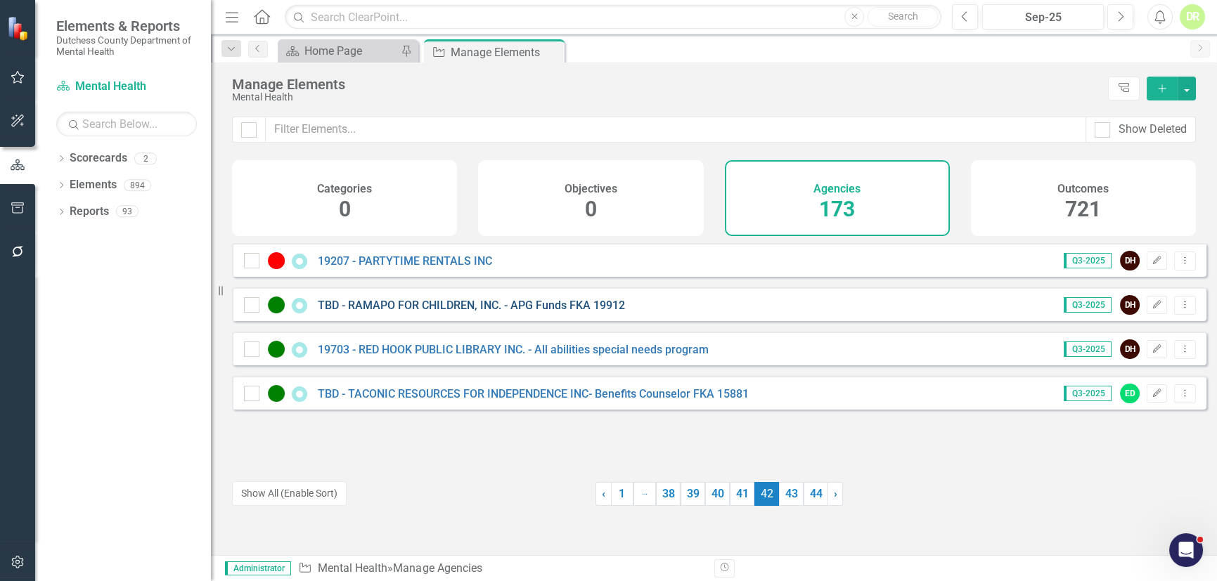
click at [458, 312] on link "TBD - RAMAPO FOR CHILDREN, INC. - APG Funds FKA 19912" at bounding box center [471, 305] width 307 height 13
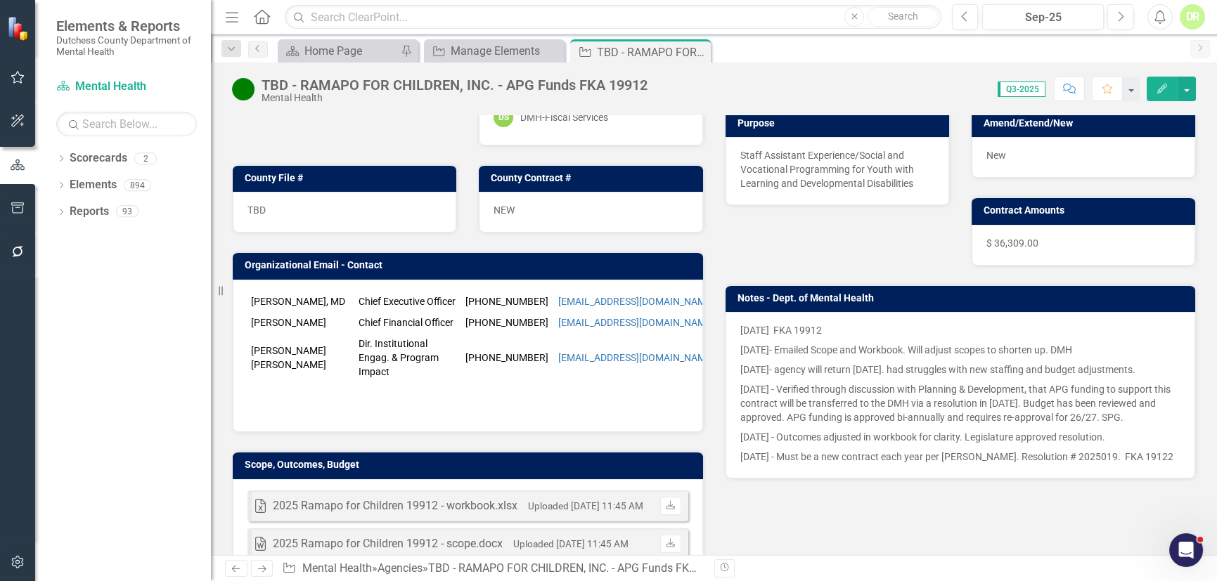
scroll to position [191, 0]
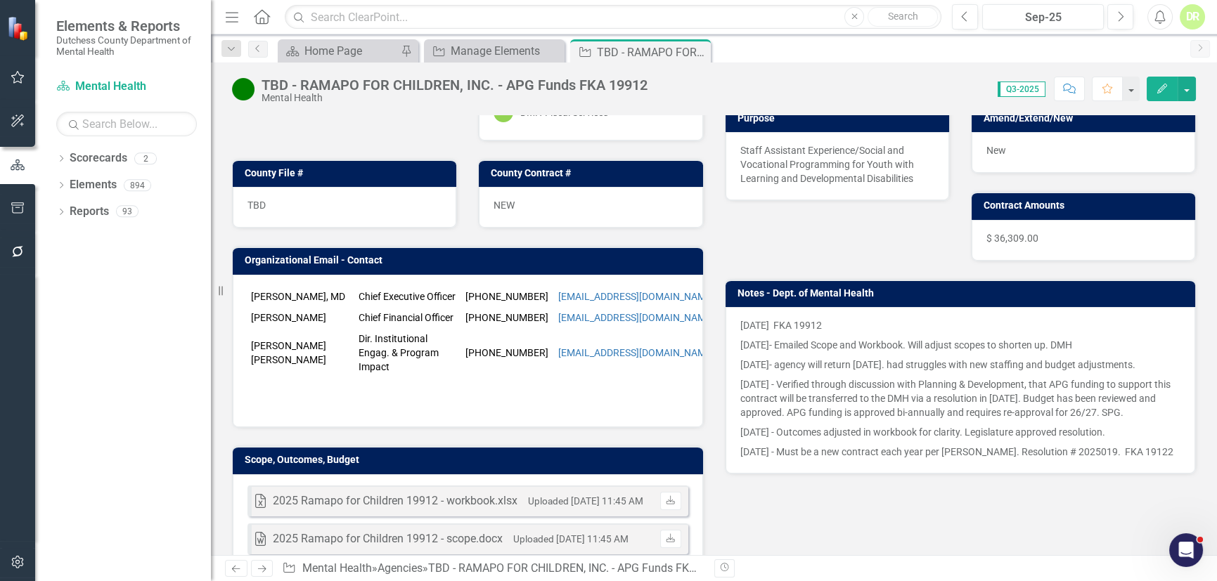
click at [753, 338] on p "[DATE]- Emailed Scope and Workbook. Will adjust scopes to shorten up. DMH" at bounding box center [960, 345] width 441 height 20
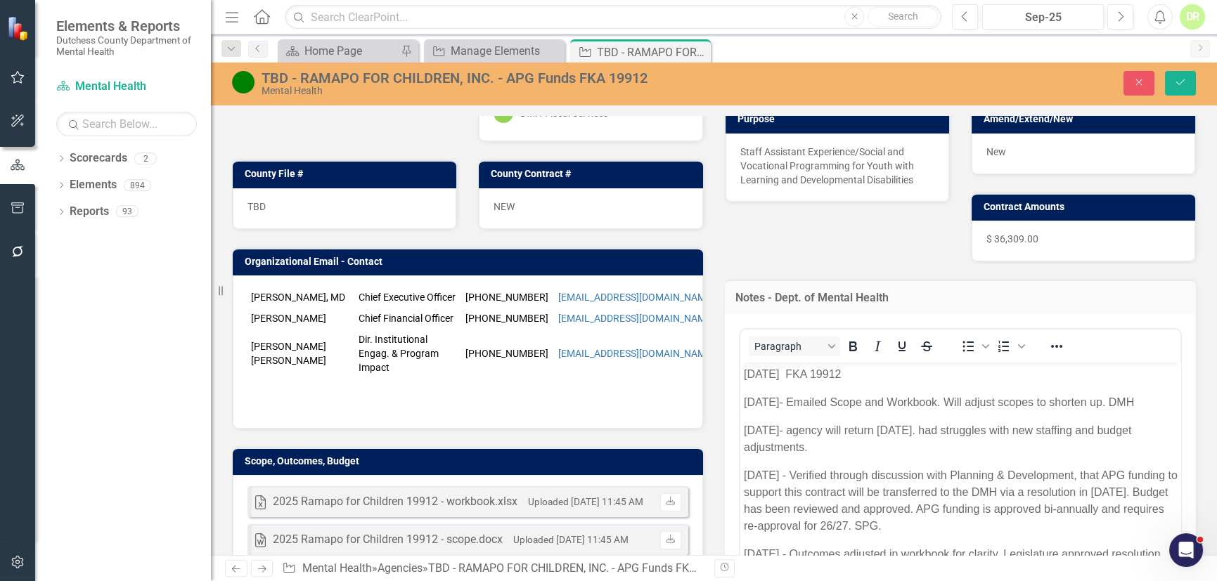
scroll to position [0, 0]
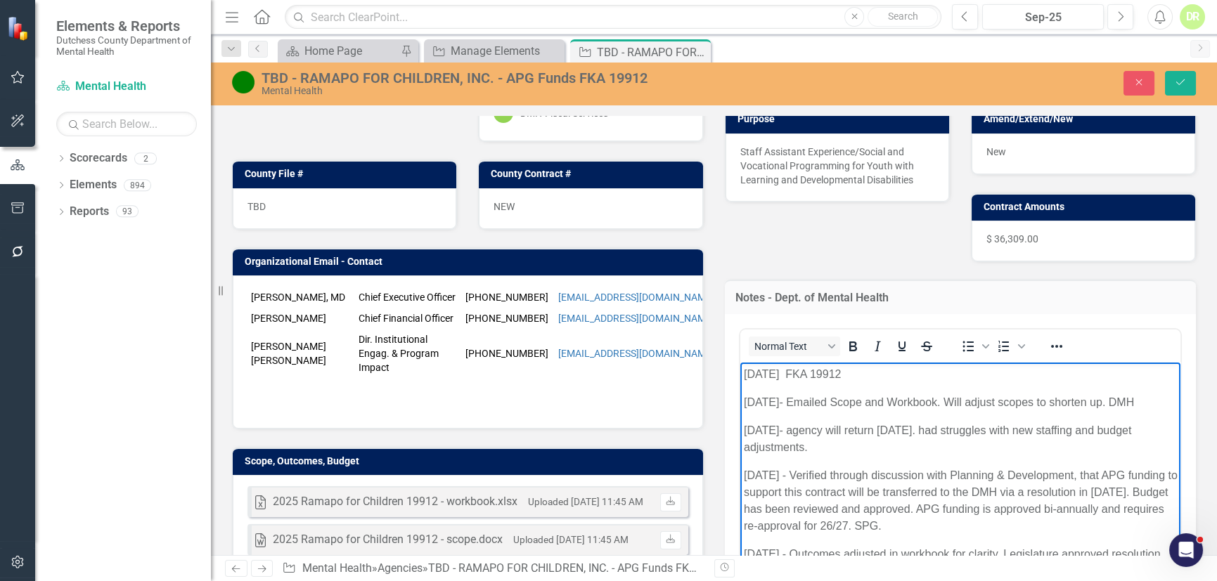
drag, startPoint x: 744, startPoint y: 402, endPoint x: 994, endPoint y: 446, distance: 253.3
click at [994, 446] on body "[DATE] FKA 19912 [DATE]- Emailed Scope and Workbook. Will adjust scopes to shor…" at bounding box center [959, 492] width 441 height 260
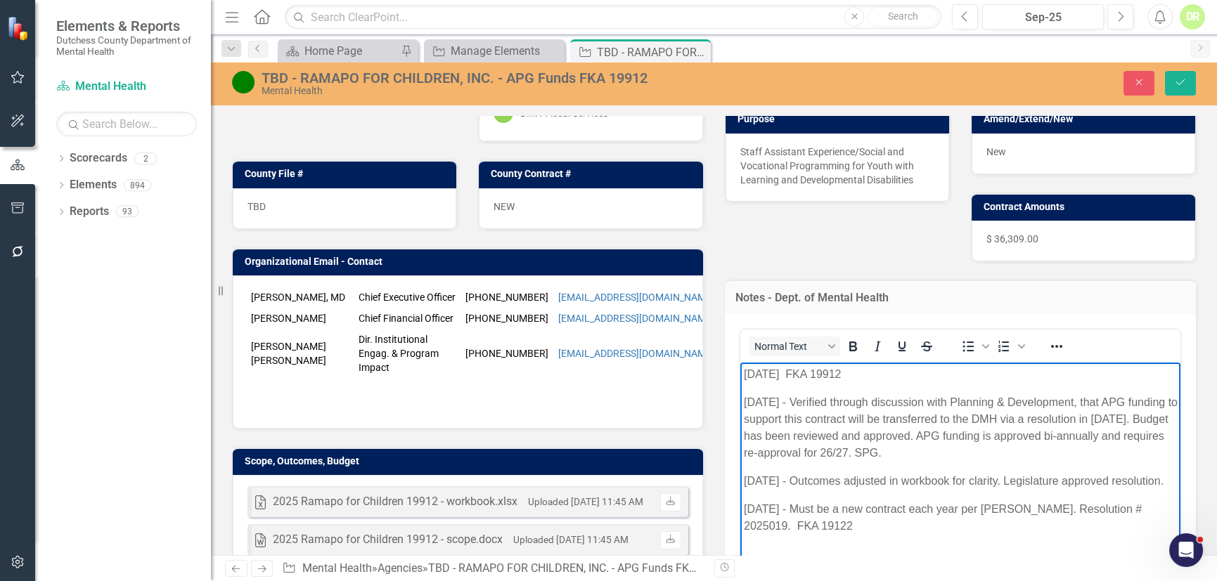
click at [809, 481] on p "[DATE] - Outcomes adjusted in workbook for clarity. Legislature approved resolu…" at bounding box center [960, 480] width 434 height 17
drag, startPoint x: 741, startPoint y: 477, endPoint x: 1179, endPoint y: 467, distance: 437.2
click at [1179, 467] on html "[DATE] FKA 19912 [DATE] - Verified through discussion with Planning & Developme…" at bounding box center [959, 467] width 441 height 211
drag, startPoint x: 805, startPoint y: 495, endPoint x: 687, endPoint y: 499, distance: 117.4
click at [739, 499] on html "[DATE] FKA 19912 [DATE] - Verified through discussion with Planning & Developme…" at bounding box center [959, 467] width 441 height 211
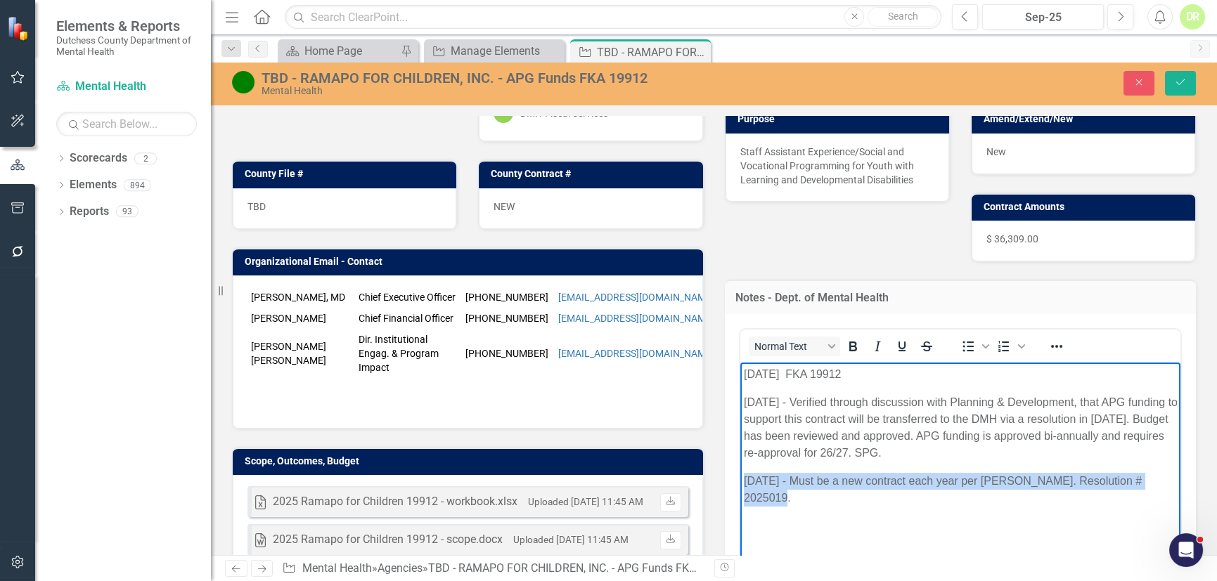
drag, startPoint x: 743, startPoint y: 480, endPoint x: 1170, endPoint y: 472, distance: 427.4
click at [1170, 472] on p "[DATE] - Must be a new contract each year per [PERSON_NAME]. Resolution # 20250…" at bounding box center [960, 489] width 434 height 34
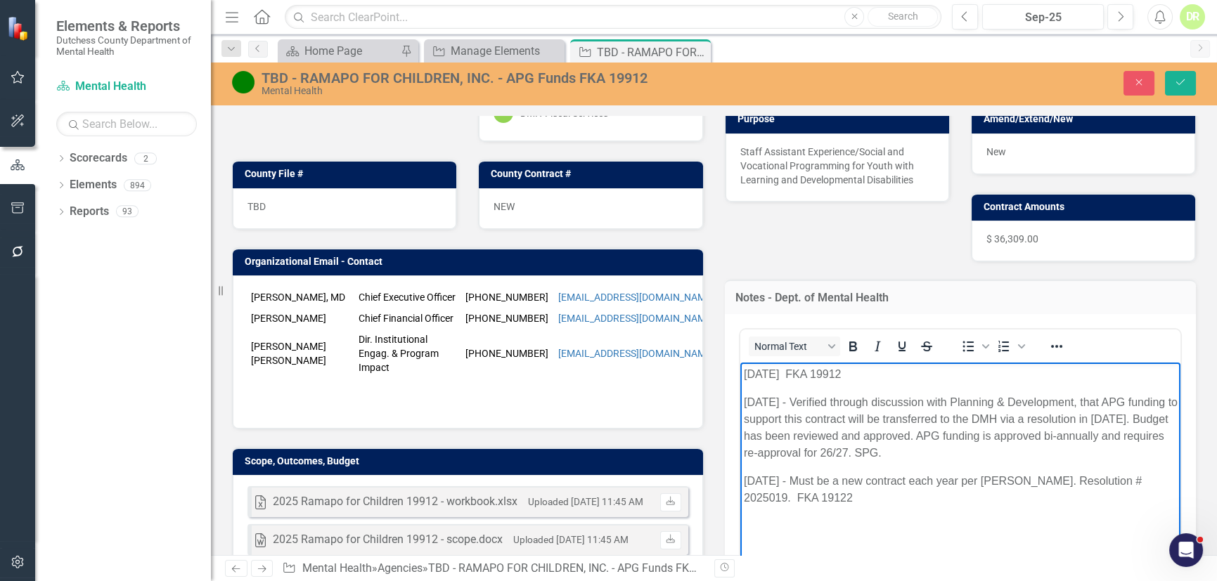
click at [881, 383] on body "[DATE] FKA 19912 [DATE] - Verified through discussion with Planning & Developme…" at bounding box center [959, 467] width 441 height 211
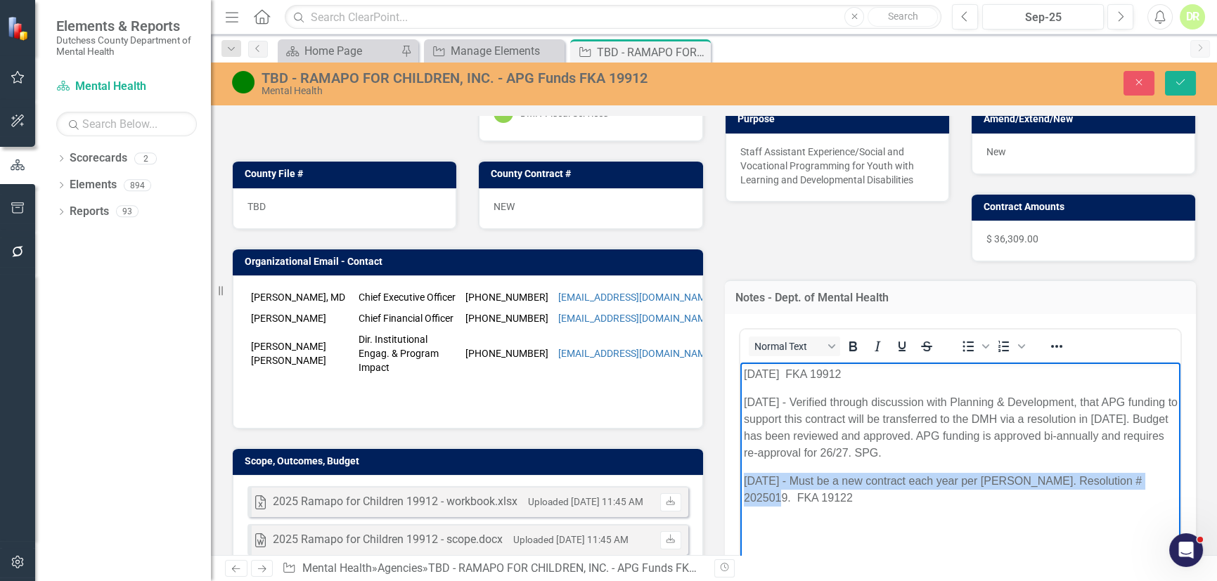
drag, startPoint x: 1151, startPoint y: 479, endPoint x: 730, endPoint y: 480, distance: 421.7
click at [739, 480] on html "[DATE] FKA 19912 [DATE] - Verified through discussion with Planning & Developme…" at bounding box center [959, 467] width 441 height 211
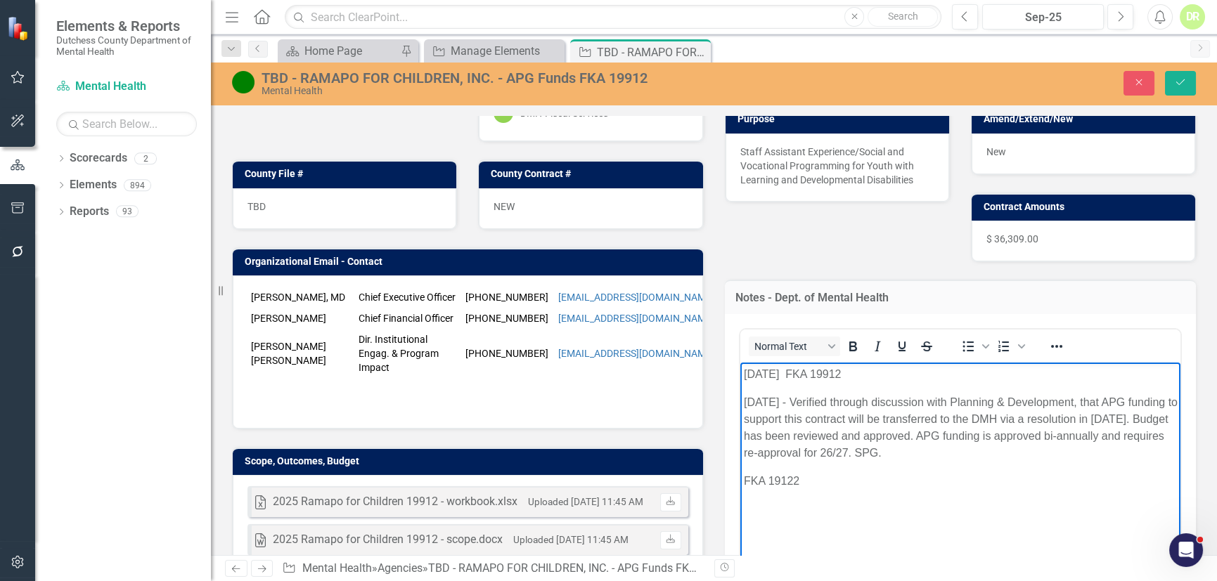
drag, startPoint x: 746, startPoint y: 397, endPoint x: 756, endPoint y: 401, distance: 10.4
click at [748, 397] on p "[DATE] - Verified through discussion with Planning & Development, that APG fund…" at bounding box center [960, 427] width 434 height 67
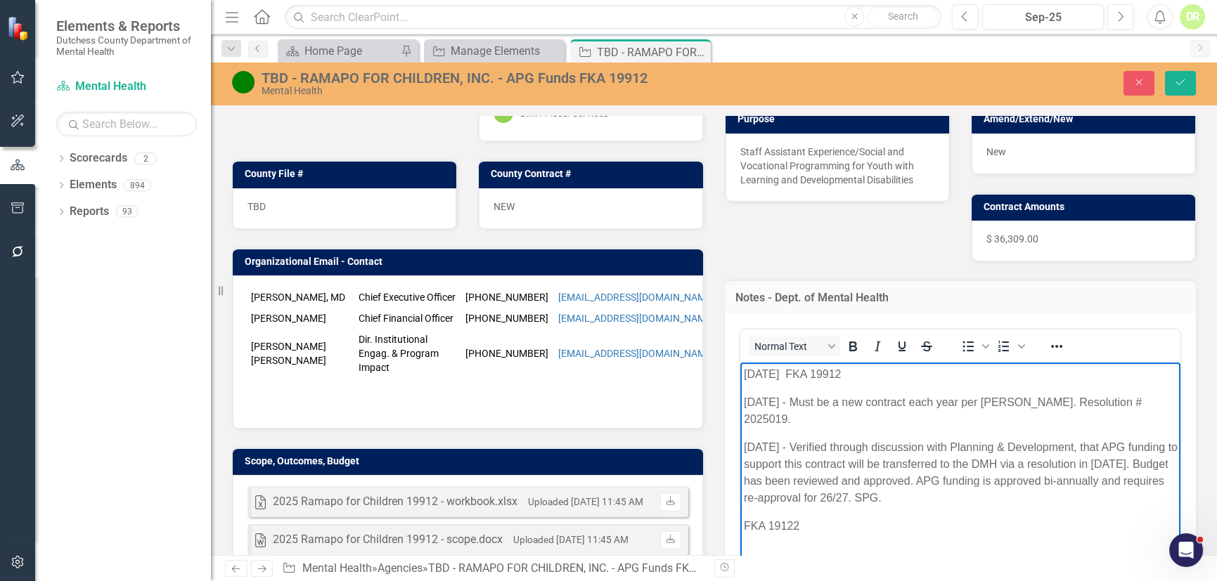
click at [867, 367] on p "[DATE] FKA 19912" at bounding box center [960, 373] width 434 height 17
drag, startPoint x: 810, startPoint y: 513, endPoint x: 702, endPoint y: 519, distance: 108.4
click at [739, 519] on html "[DATE] FKA 19912, 19122 [DATE] - Must be a new contract each year per [PERSON_N…" at bounding box center [959, 467] width 441 height 211
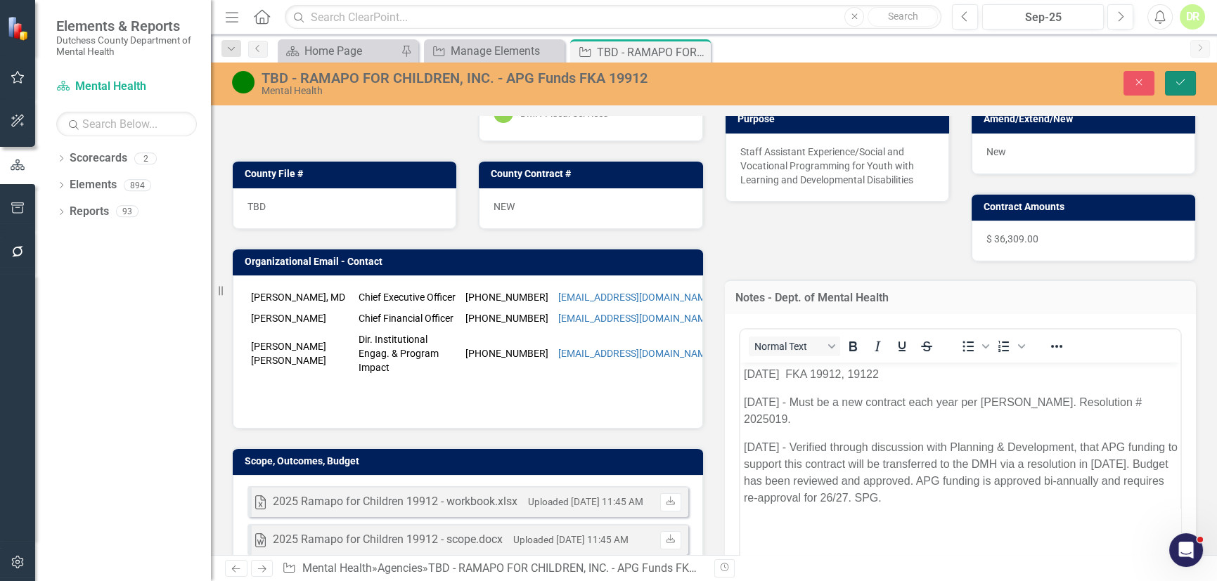
click at [1168, 84] on button "Save" at bounding box center [1180, 83] width 31 height 25
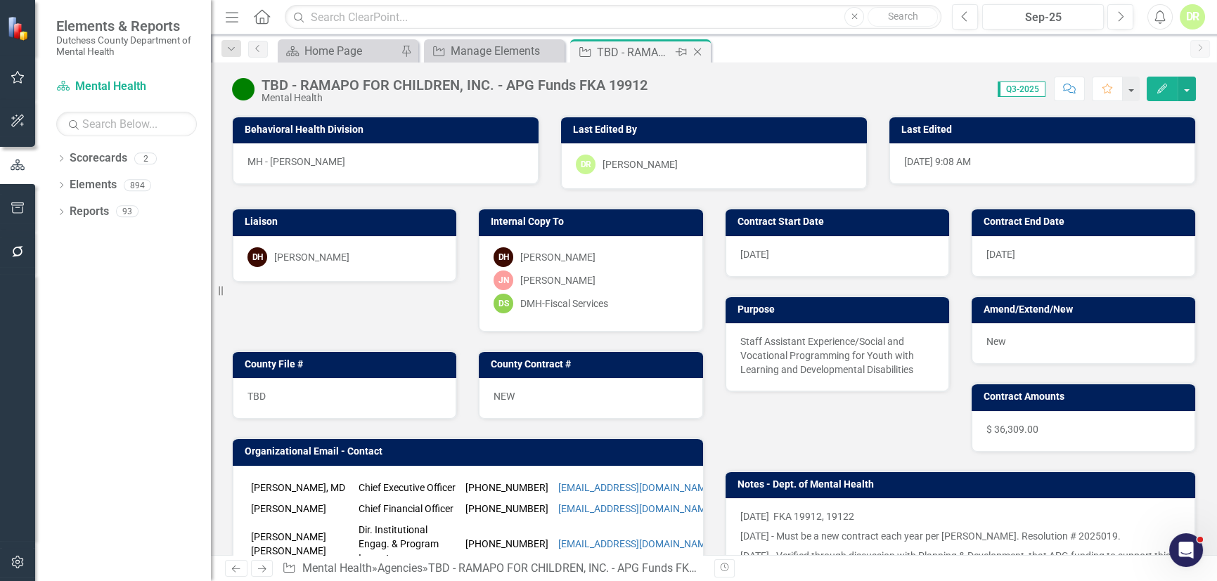
click at [700, 46] on icon "Close" at bounding box center [697, 51] width 14 height 11
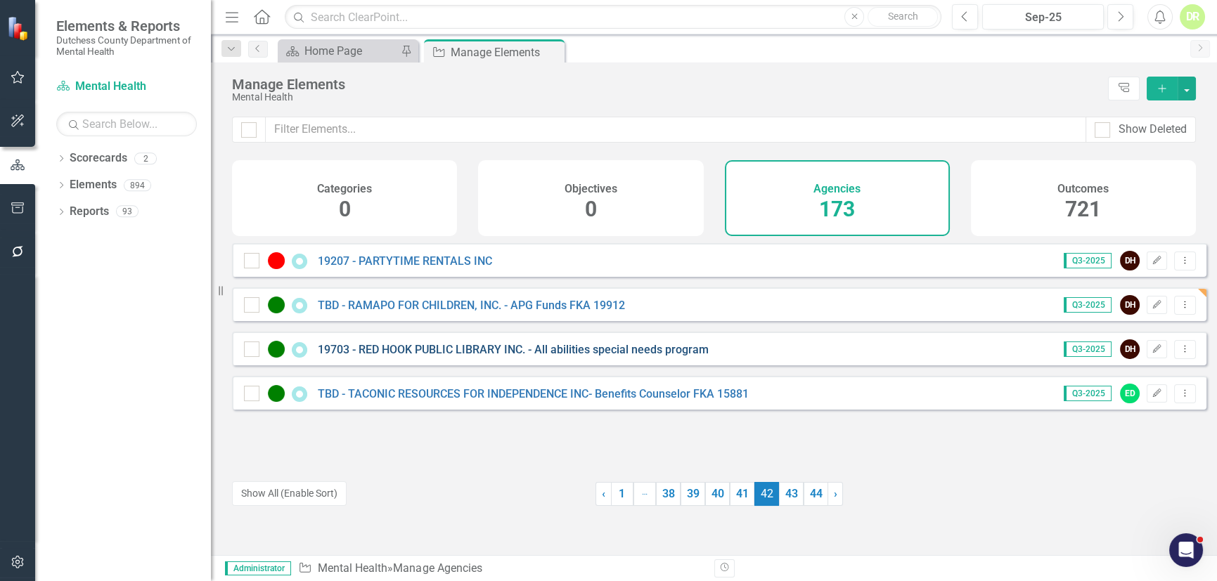
click at [554, 356] on link "19703 - RED HOOK PUBLIC LIBRARY INC. - All abilities special needs program" at bounding box center [513, 349] width 391 height 13
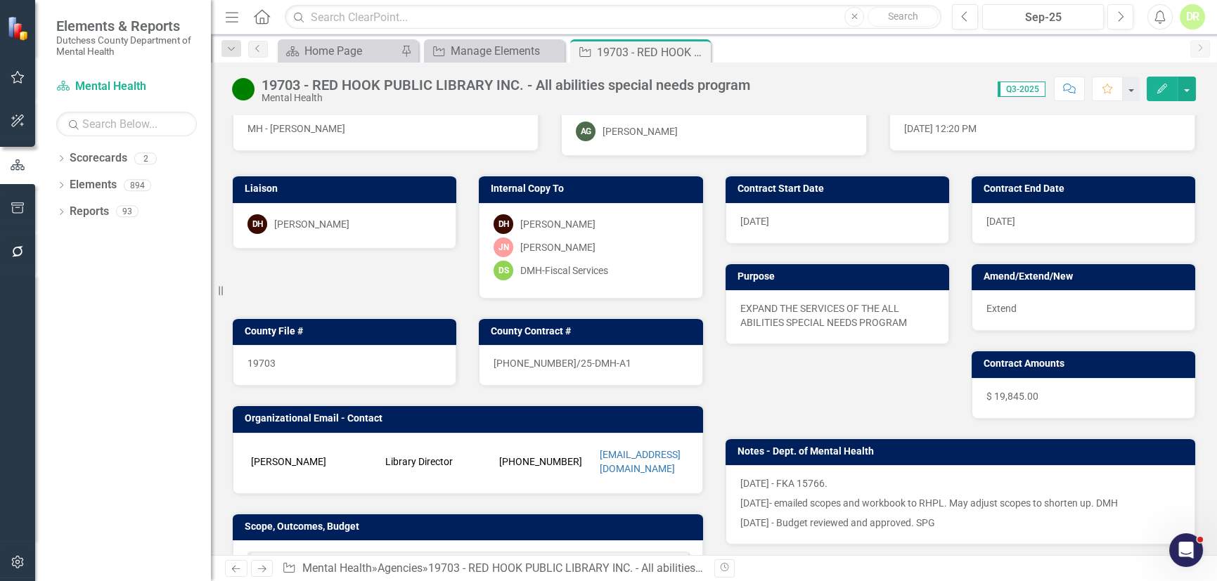
scroll to position [127, 0]
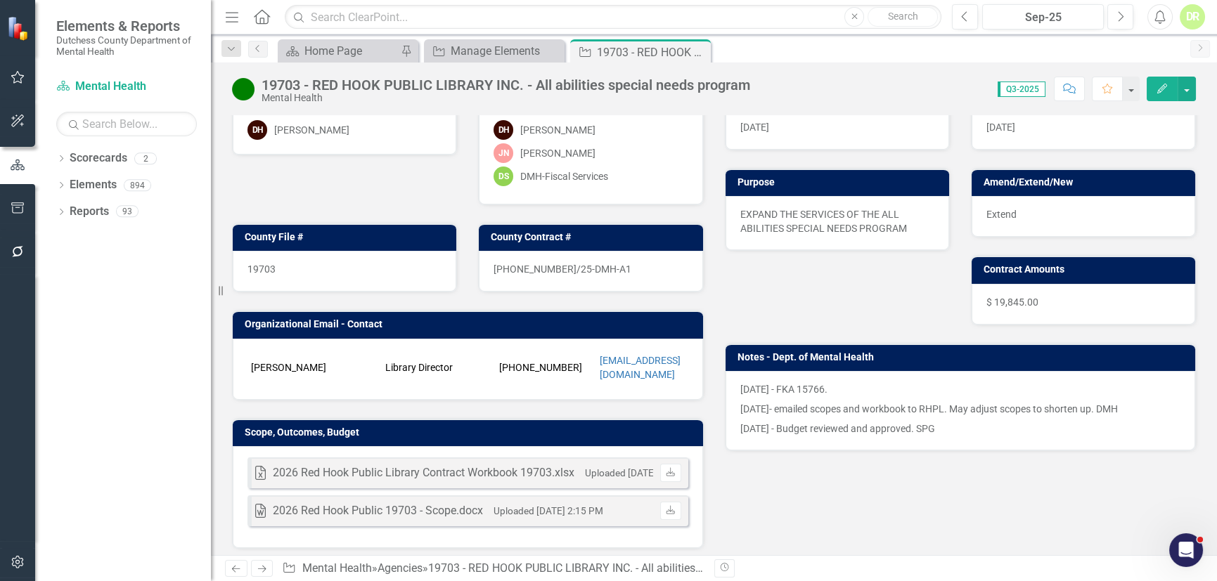
click at [764, 404] on p "[DATE]- emailed scopes and workbook to RHPL. May adjust scopes to shorten up. D…" at bounding box center [960, 409] width 441 height 20
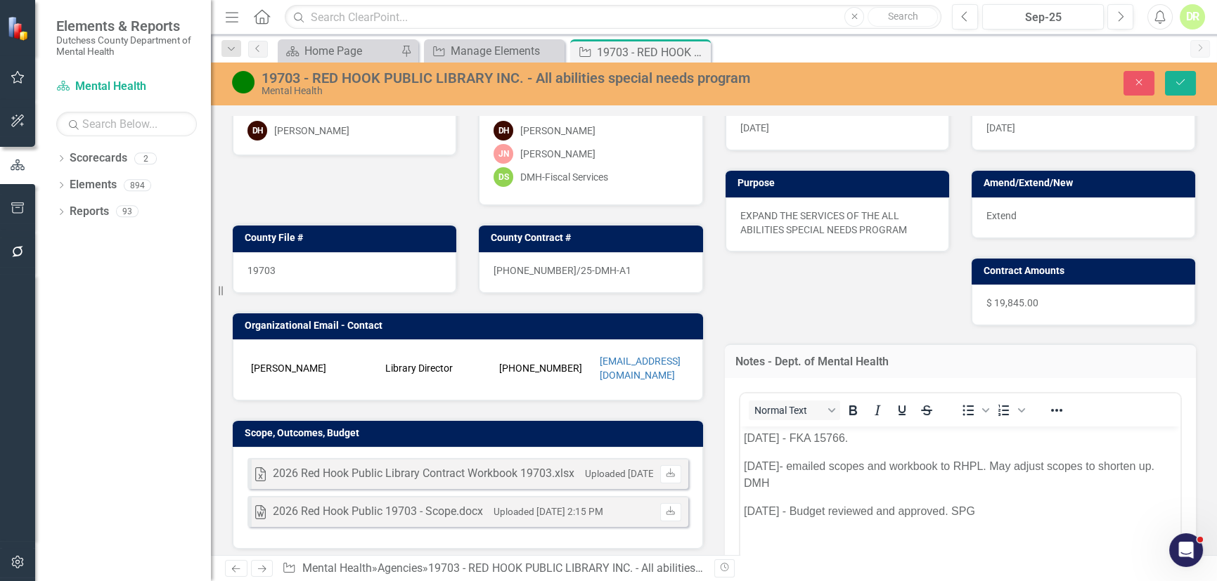
scroll to position [0, 0]
drag, startPoint x: 748, startPoint y: 461, endPoint x: 1030, endPoint y: 498, distance: 284.2
click at [1030, 498] on body "[DATE] - FKA 15766. [DATE]- emailed scopes and workbook to RHPL. May adjust sco…" at bounding box center [959, 531] width 441 height 211
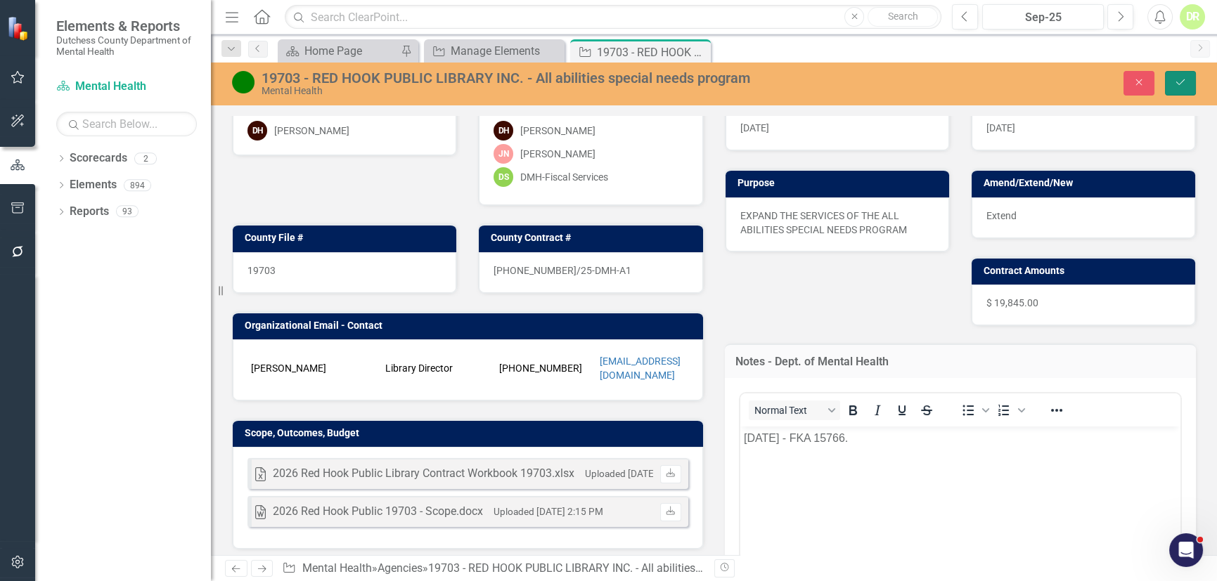
click at [1182, 76] on button "Save" at bounding box center [1180, 83] width 31 height 25
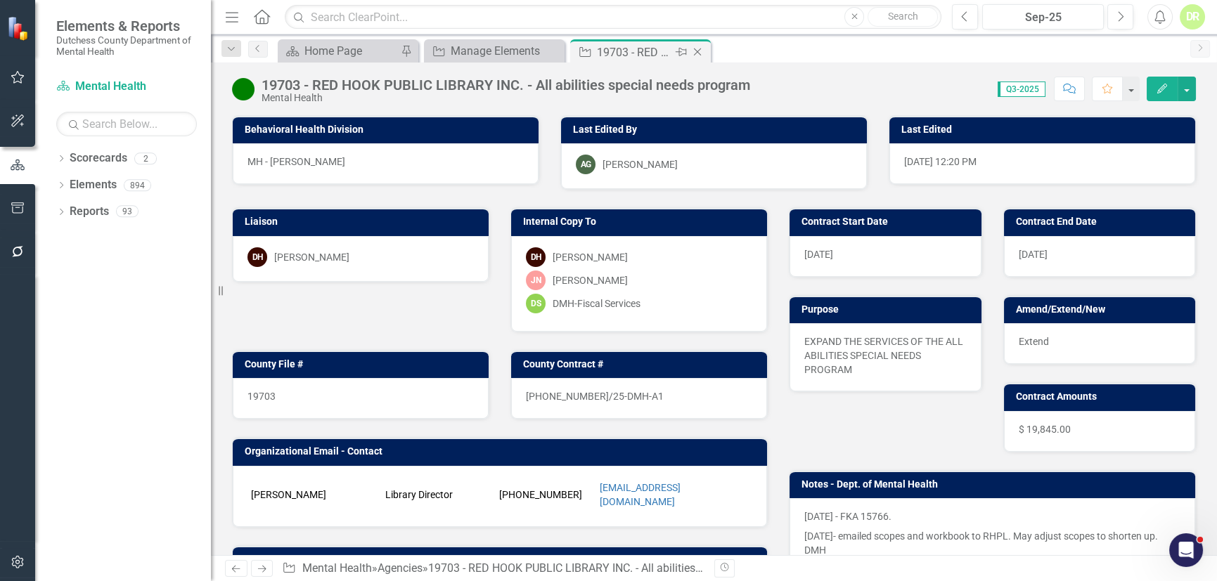
click at [700, 49] on icon "Close" at bounding box center [697, 51] width 14 height 11
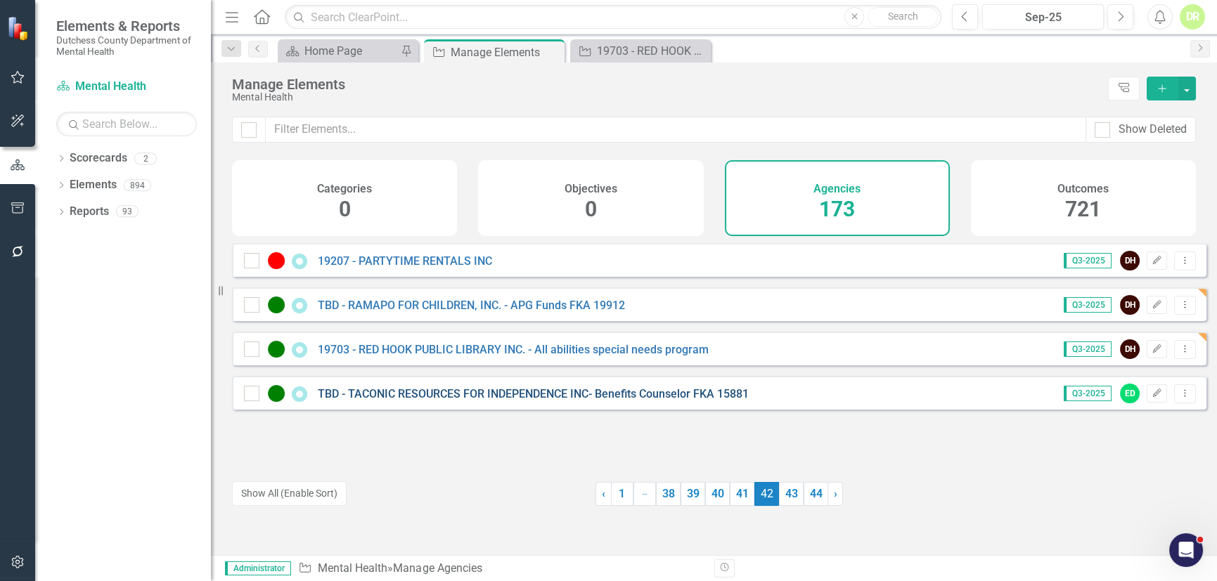
click at [425, 401] on link "TBD - TACONIC RESOURCES FOR INDEPENDENCE INC- Benefits Counselor FKA 15881" at bounding box center [533, 393] width 431 height 13
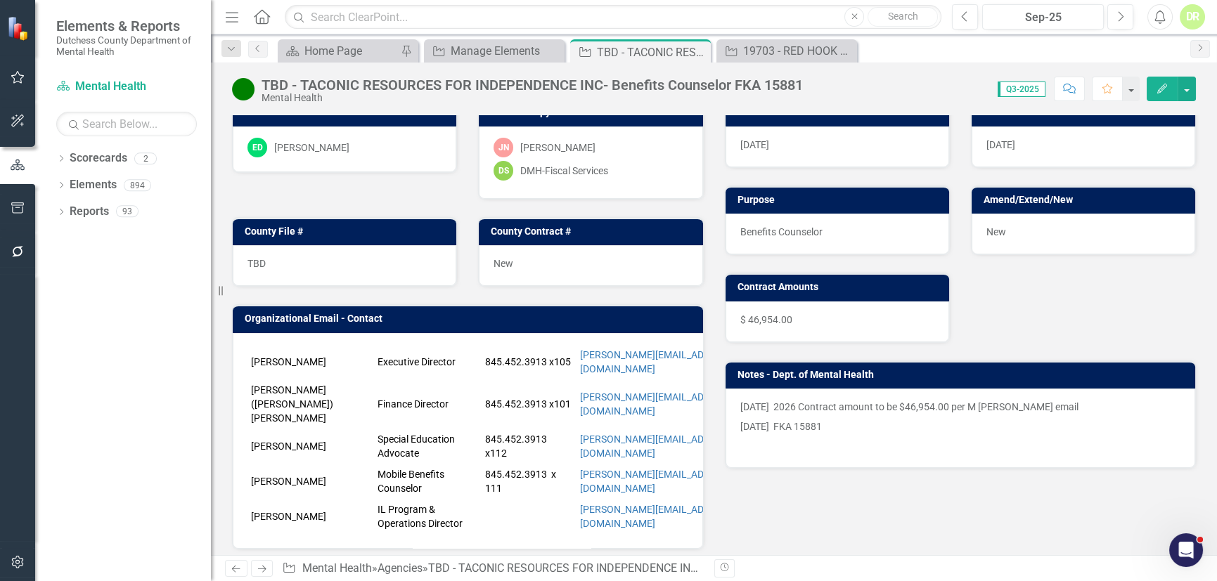
scroll to position [127, 0]
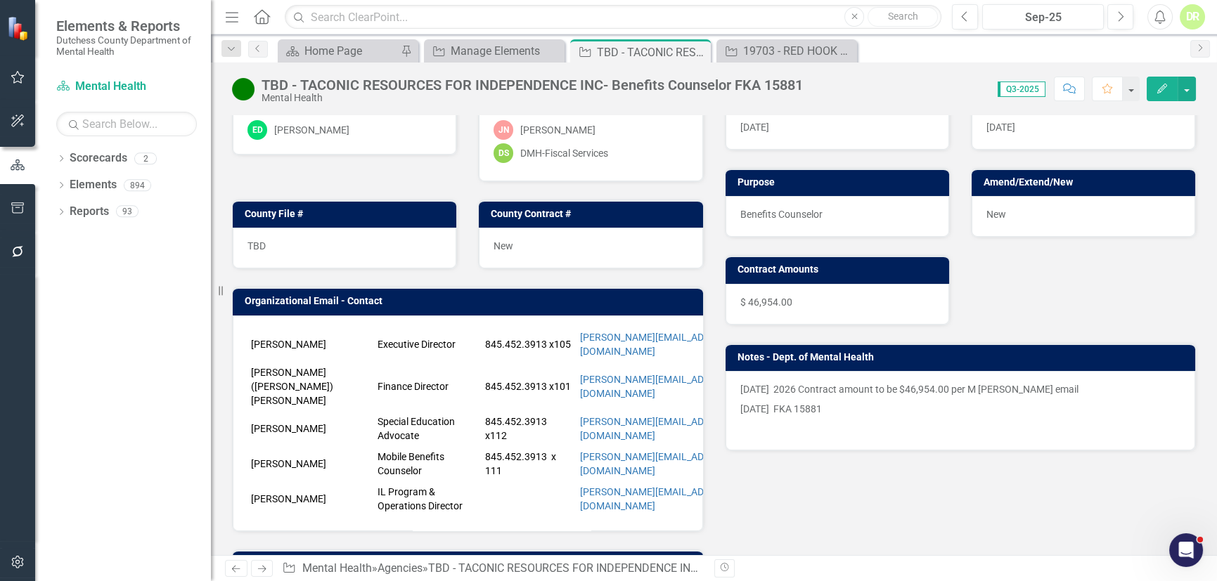
click at [894, 399] on p "[DATE] FKA 15881" at bounding box center [960, 409] width 441 height 20
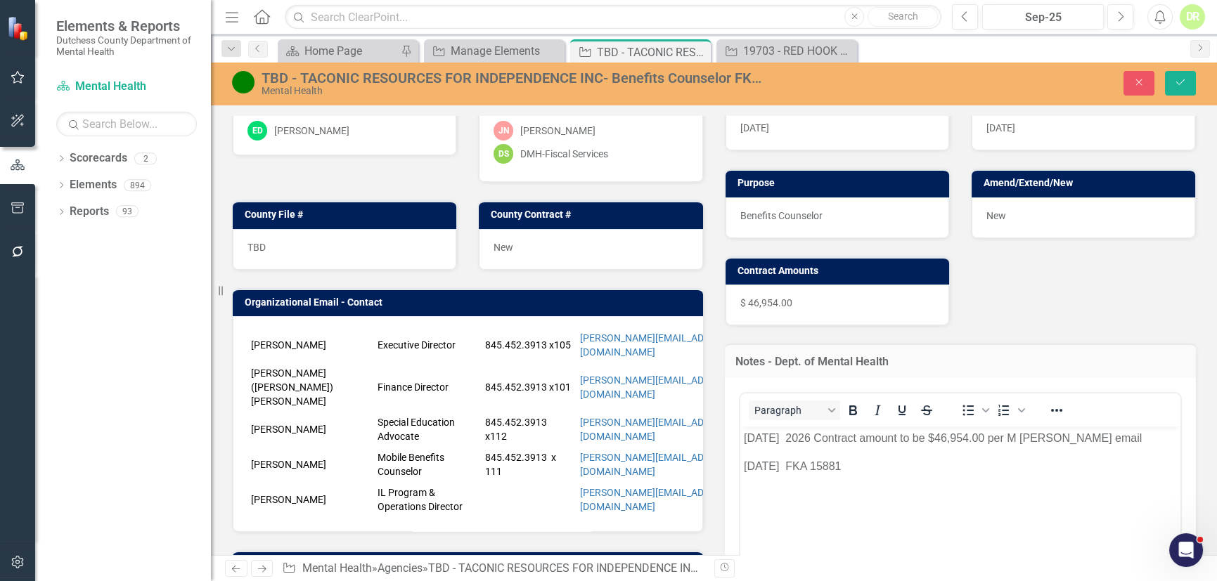
scroll to position [0, 0]
drag, startPoint x: 1184, startPoint y: 77, endPoint x: 1006, endPoint y: 111, distance: 181.8
click at [1181, 77] on button "Save" at bounding box center [1180, 83] width 31 height 25
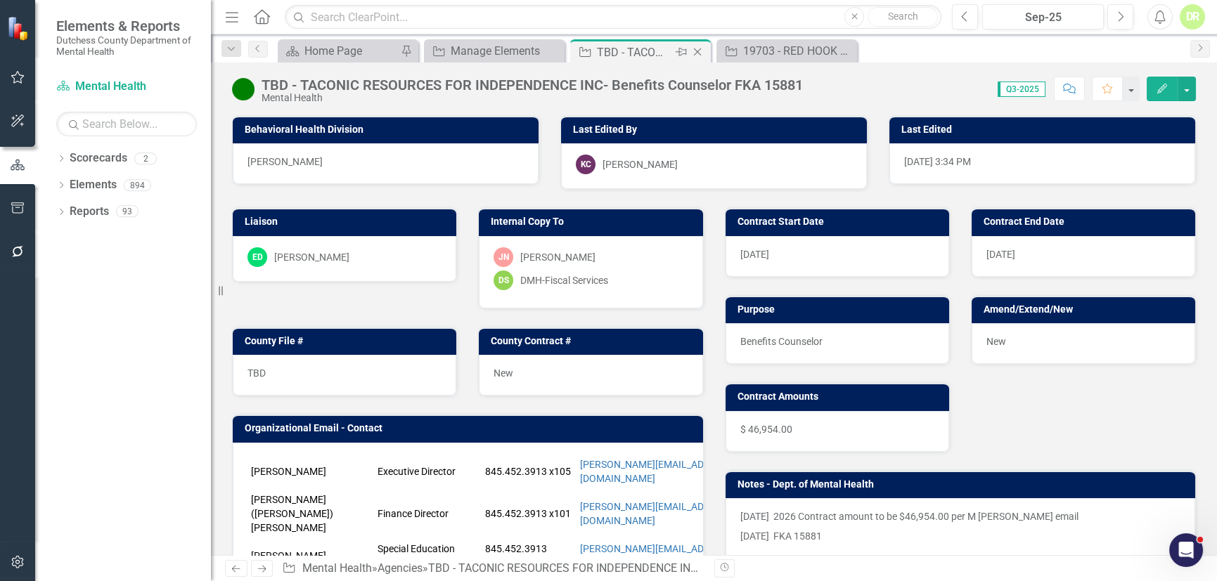
click at [700, 49] on icon "Close" at bounding box center [697, 51] width 14 height 11
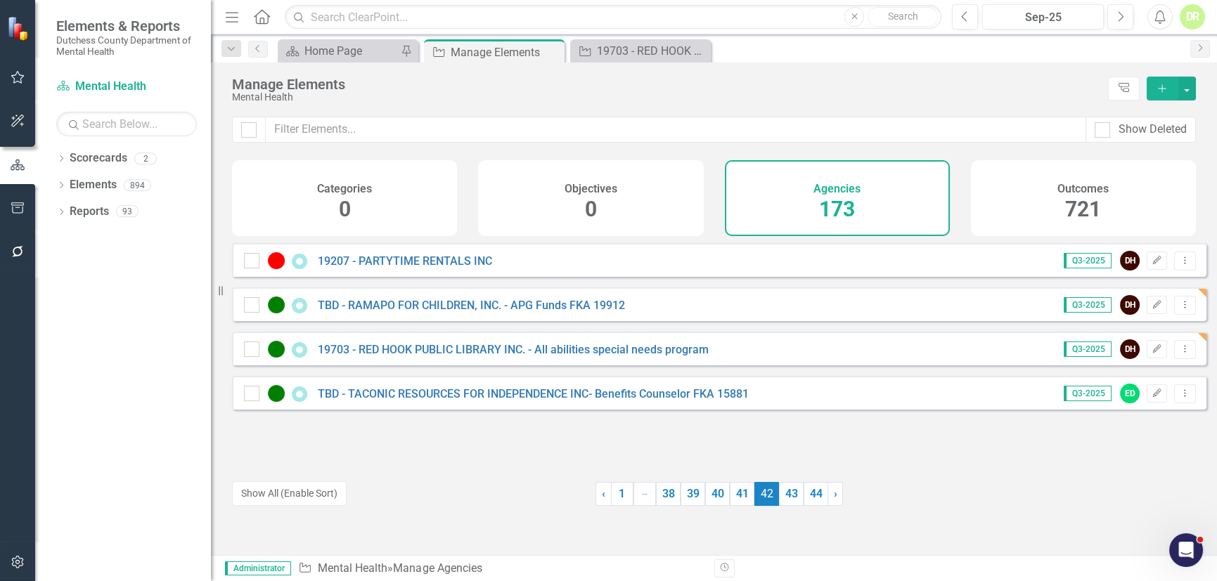
click at [446, 396] on div "TBD - TACONIC RESOURCES FOR INDEPENDENCE INC- Benefits Counselor FKA 15881" at bounding box center [498, 393] width 508 height 17
click at [440, 401] on link "TBD - TACONIC RESOURCES FOR INDEPENDENCE INC- Benefits Counselor FKA 15881" at bounding box center [533, 393] width 431 height 13
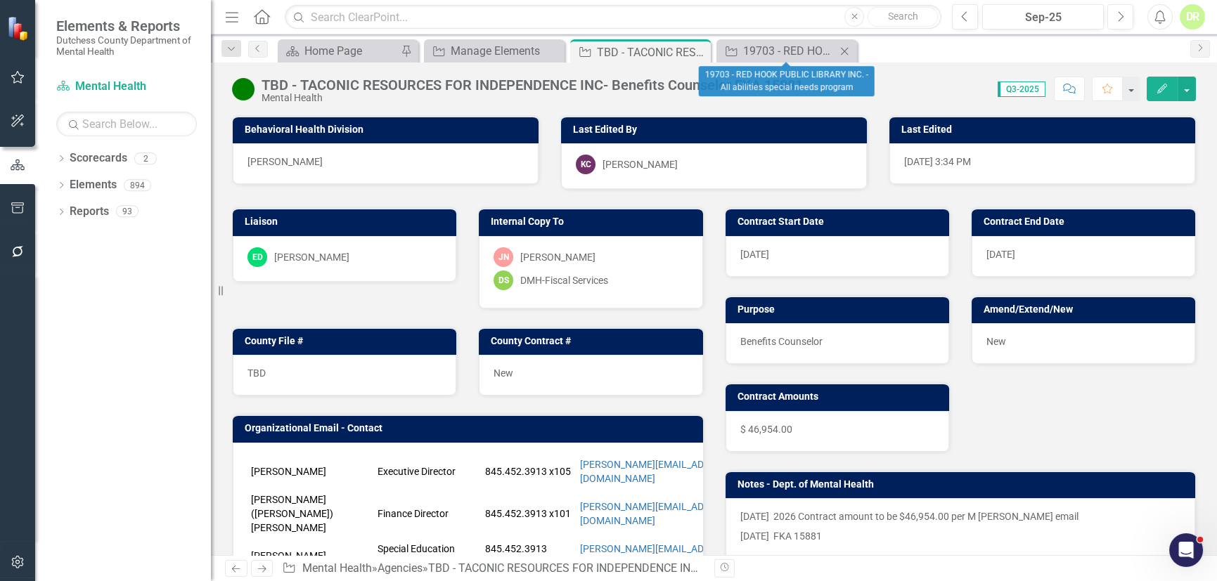
click at [843, 48] on icon "Close" at bounding box center [844, 51] width 14 height 11
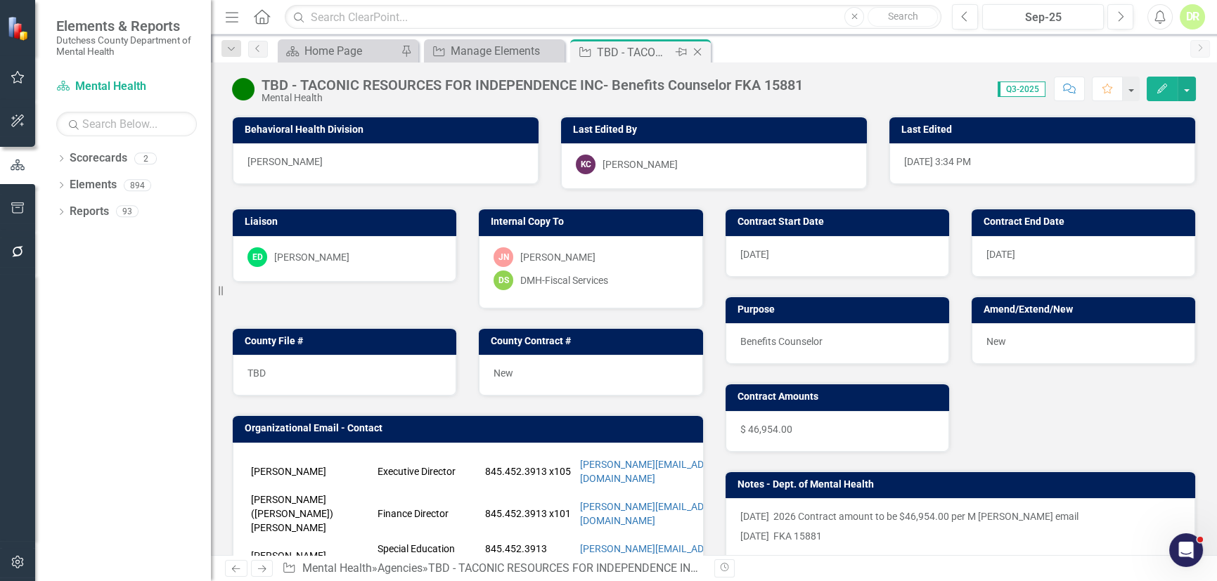
click at [696, 46] on icon "Close" at bounding box center [697, 51] width 14 height 11
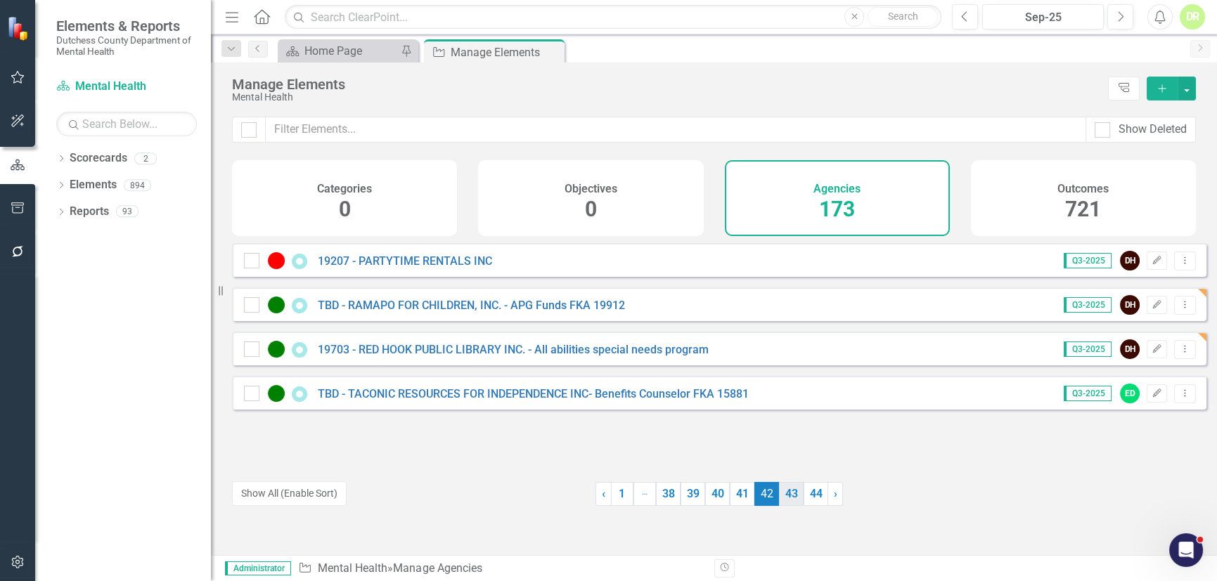
click at [783, 493] on link "43" at bounding box center [791, 494] width 25 height 24
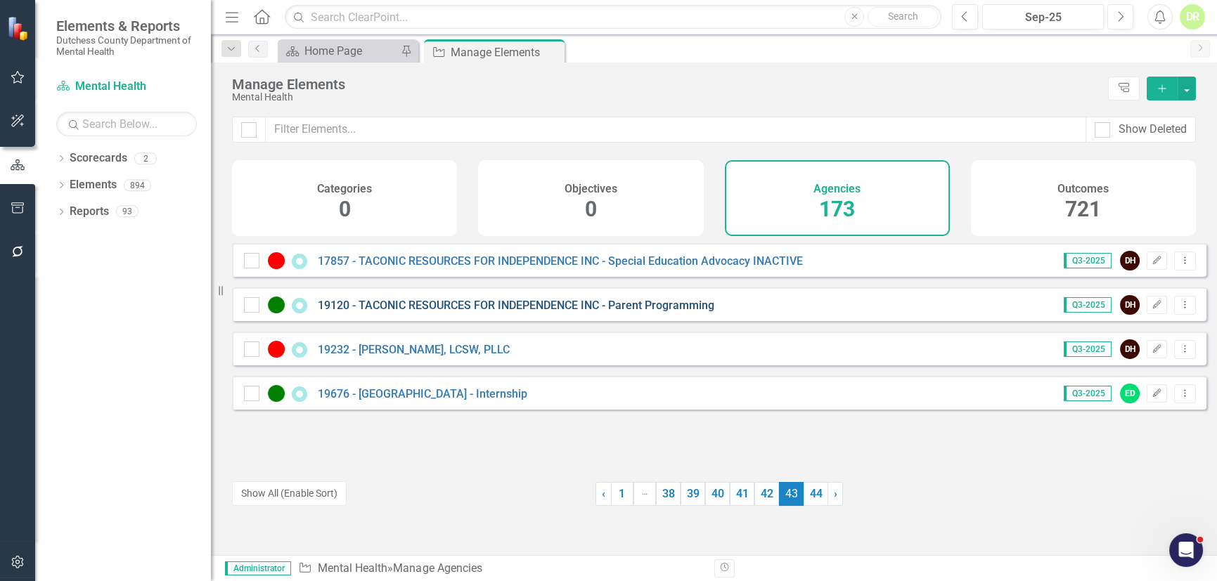
click at [529, 309] on link "19120 - TACONIC RESOURCES FOR INDEPENDENCE INC - Parent Programming" at bounding box center [516, 305] width 396 height 13
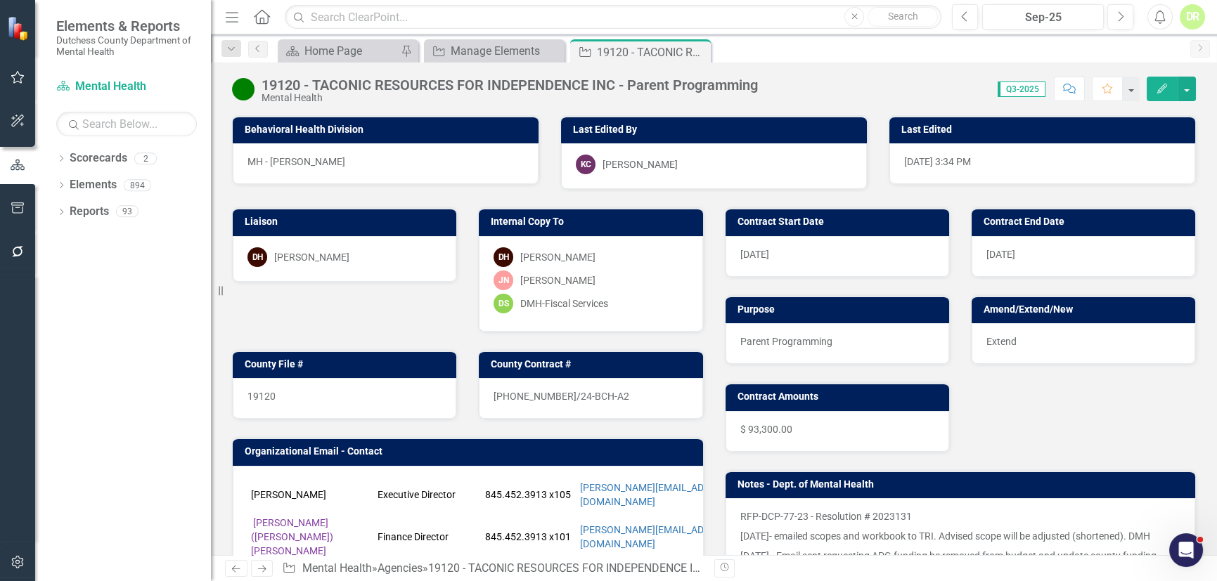
scroll to position [191, 0]
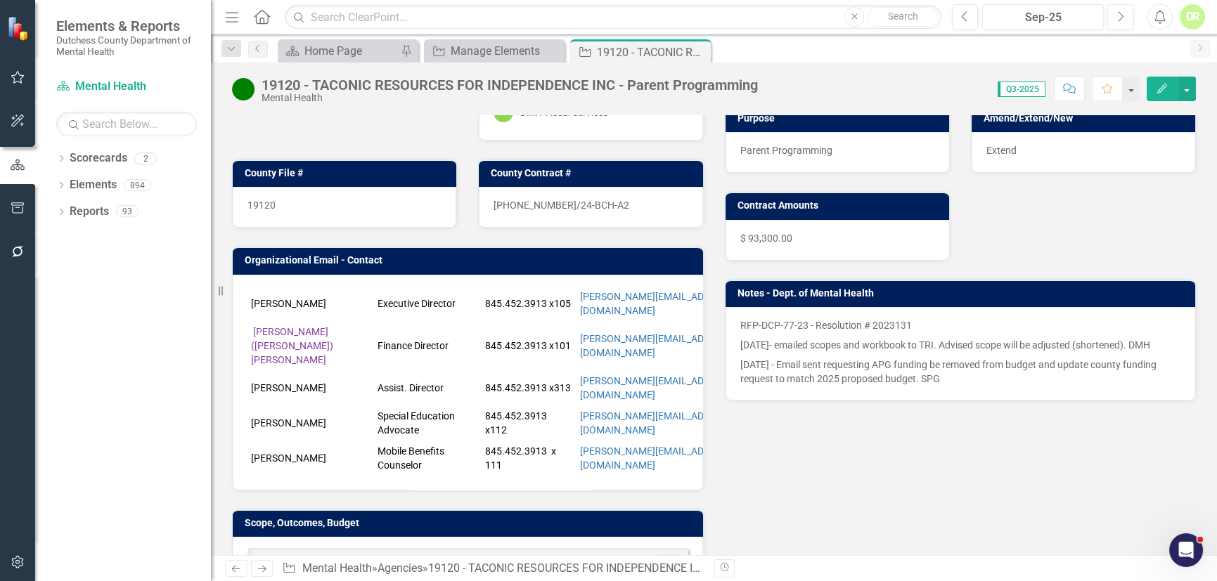
click at [991, 375] on p "[DATE] - Email sent requesting APG funding be removed from budget and update co…" at bounding box center [960, 370] width 441 height 31
click at [890, 377] on p "[DATE] - Email sent requesting APG funding be removed from budget and update co…" at bounding box center [960, 370] width 441 height 31
click at [875, 342] on p "[DATE]- emailed scopes and workbook to TRI. Advised scope will be adjusted (sho…" at bounding box center [960, 345] width 441 height 20
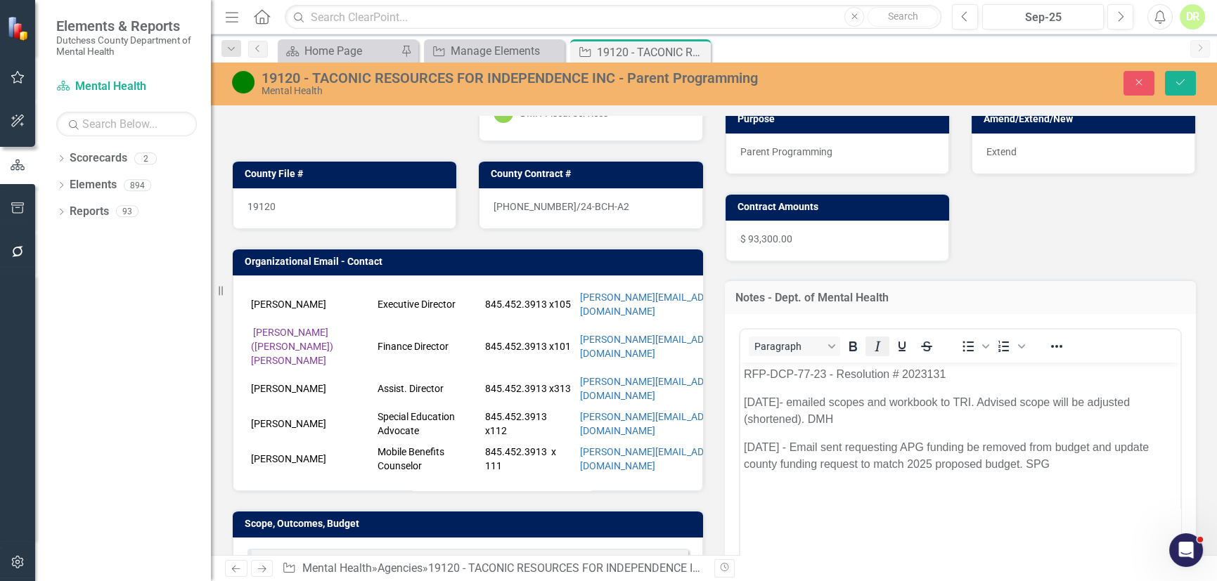
scroll to position [0, 0]
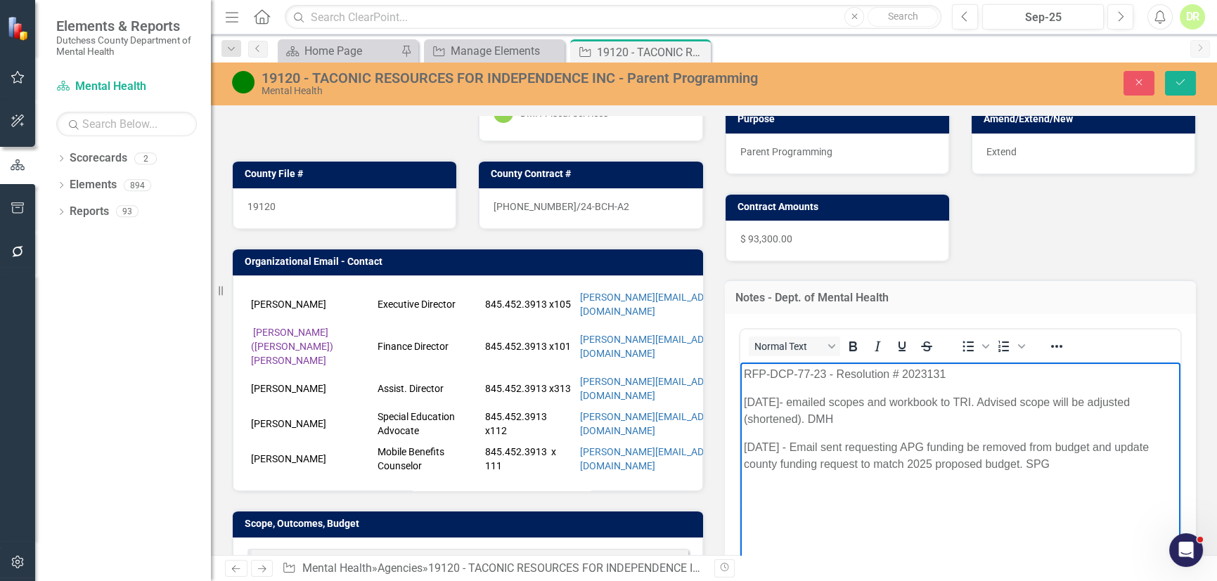
drag, startPoint x: 743, startPoint y: 398, endPoint x: 1145, endPoint y: 418, distance: 402.5
click at [1145, 418] on p "[DATE]- emailed scopes and workbook to TRI. Advised scope will be adjusted (sho…" at bounding box center [960, 411] width 434 height 34
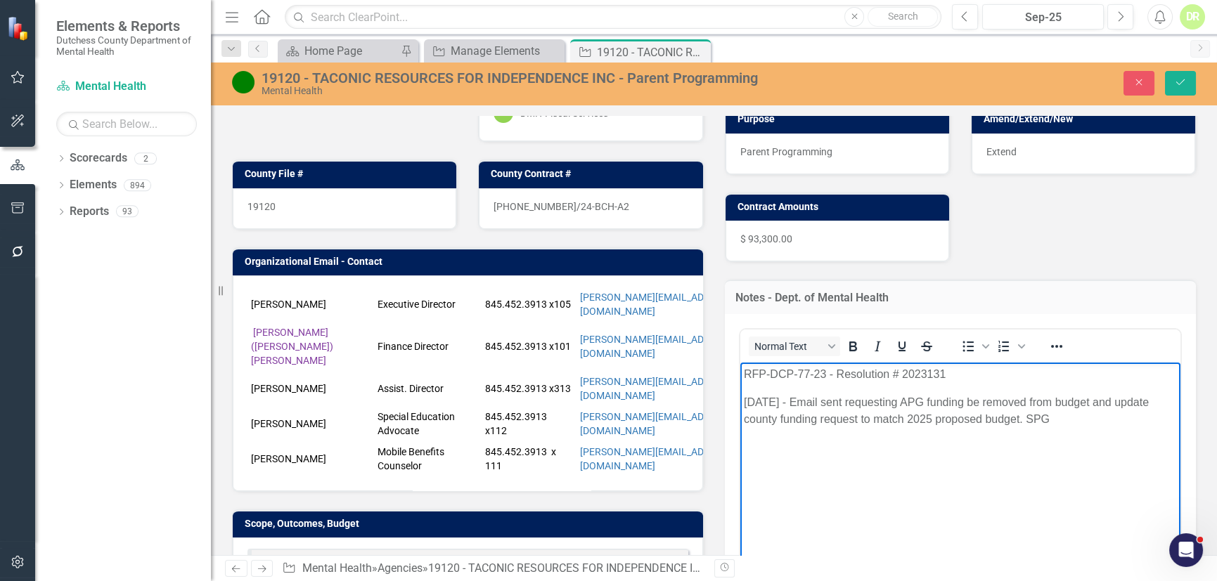
click at [1101, 417] on p "[DATE] - Email sent requesting APG funding be removed from budget and update co…" at bounding box center [960, 411] width 434 height 34
click at [1101, 415] on p "[DATE] - Email sent requesting APG funding be removed from budget and update co…" at bounding box center [960, 411] width 434 height 34
drag, startPoint x: 1025, startPoint y: 424, endPoint x: 725, endPoint y: 384, distance: 302.8
click at [739, 384] on html "RFP-DCP-77-23 - Resolution # 2023131 [DATE] - Email sent requesting APG funding…" at bounding box center [959, 467] width 441 height 211
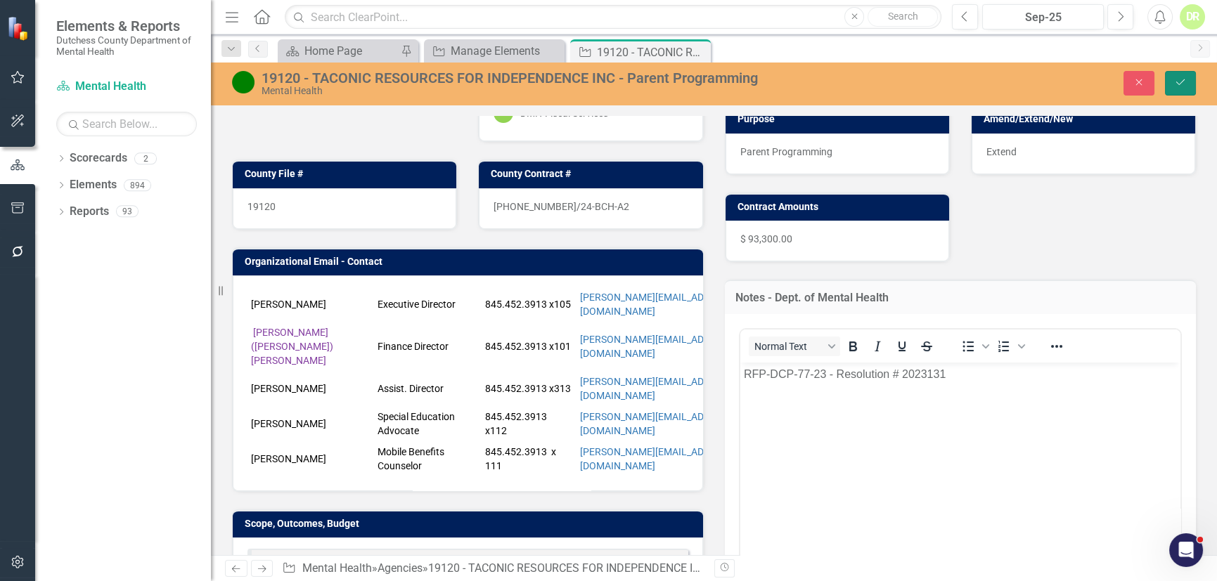
click at [1184, 77] on icon "Save" at bounding box center [1180, 82] width 13 height 10
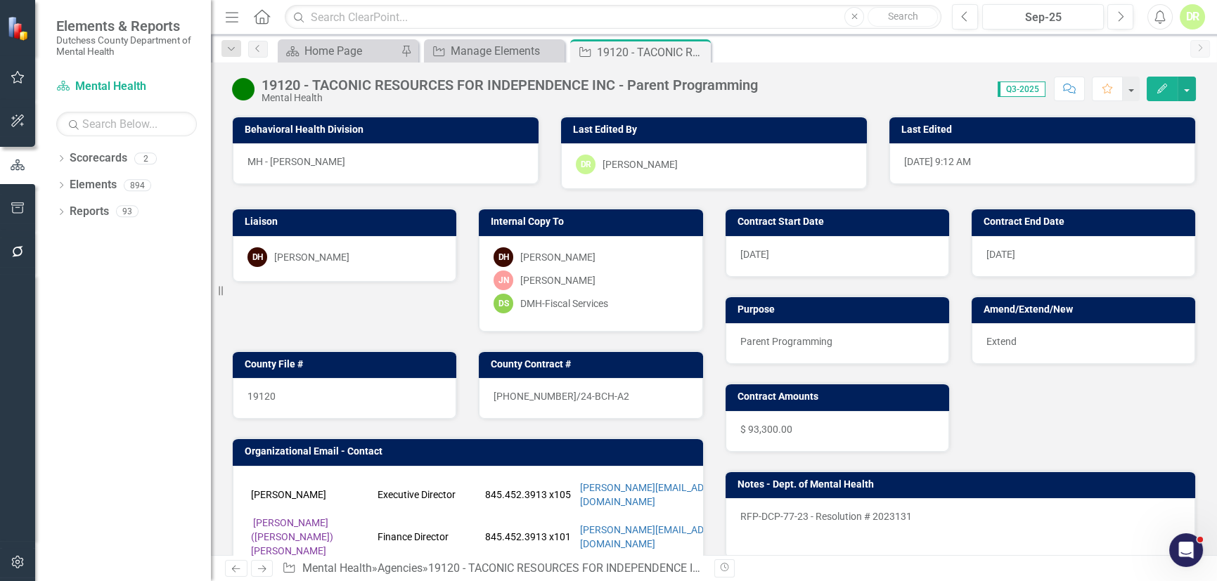
scroll to position [4007, 0]
